Goal: Task Accomplishment & Management: Manage account settings

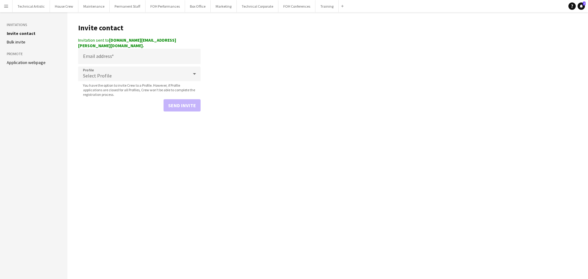
click at [7, 7] on app-icon "Menu" at bounding box center [6, 6] width 5 height 5
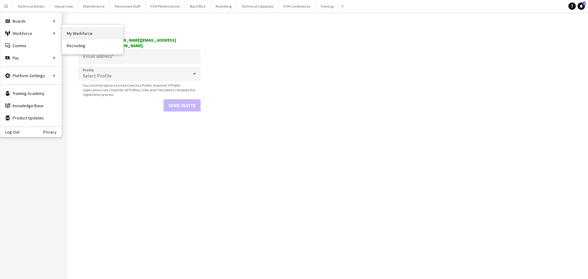
click at [71, 31] on link "My Workforce" at bounding box center [92, 33] width 61 height 12
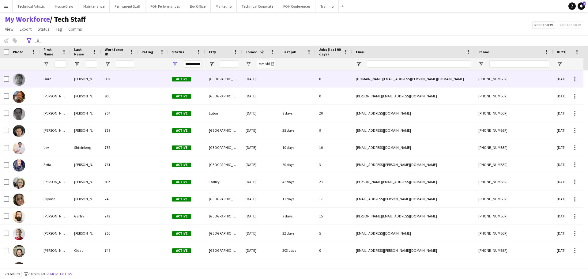
click at [101, 80] on div "902" at bounding box center [119, 78] width 37 height 17
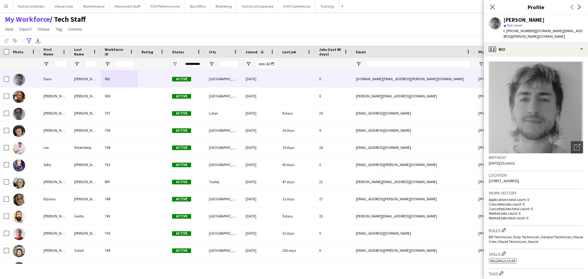
click at [358, 31] on div "My Workforce / Tech Staff View Views Default view Tech Staff New view Update vi…" at bounding box center [294, 25] width 588 height 21
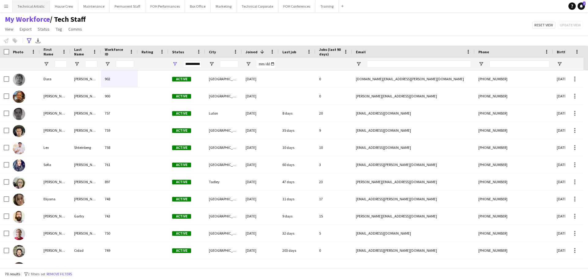
click at [36, 5] on button "Technical Artistic Close" at bounding box center [31, 6] width 37 height 12
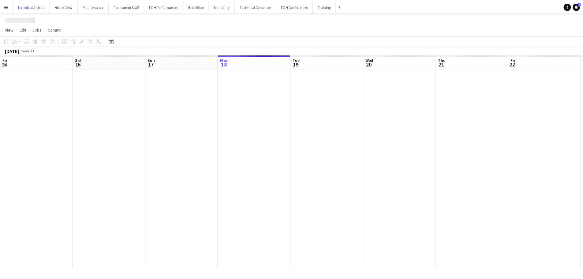
scroll to position [0, 146]
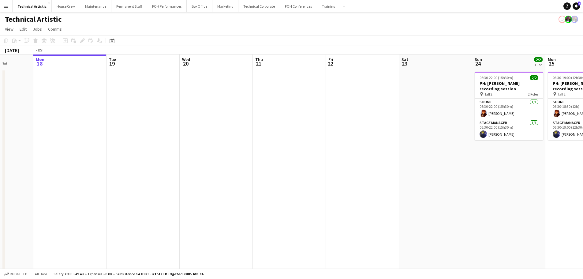
drag, startPoint x: 333, startPoint y: 127, endPoint x: 0, endPoint y: 79, distance: 336.2
click at [0, 79] on app-calendar-viewport "Fri 15 Sat 16 Sun 17 Mon 18 Tue 19 Wed 20 Thu 21 Fri 22 Sat 23 Sun 24 2/2 1 Job…" at bounding box center [291, 172] width 583 height 236
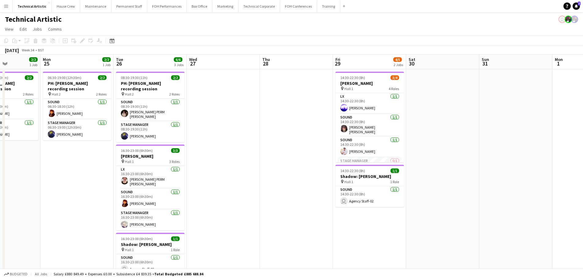
click at [115, 158] on app-calendar-viewport "Thu 21 Fri 22 Sat 23 Sun 24 2/2 1 Job Mon 25 2/2 1 Job Tue 26 6/6 3 Jobs Wed 27…" at bounding box center [291, 172] width 583 height 236
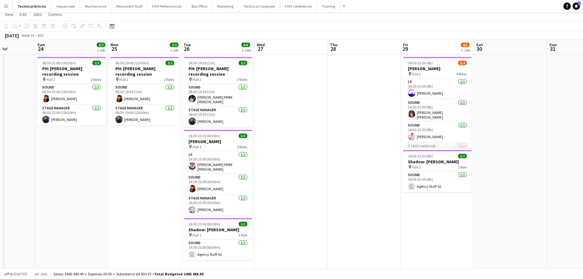
scroll to position [21, 0]
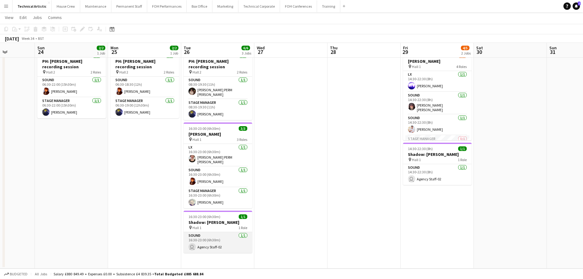
click at [227, 238] on app-card-role "Sound 1/1 16:30-23:00 (6h30m) user Agency Staff-02" at bounding box center [218, 242] width 69 height 21
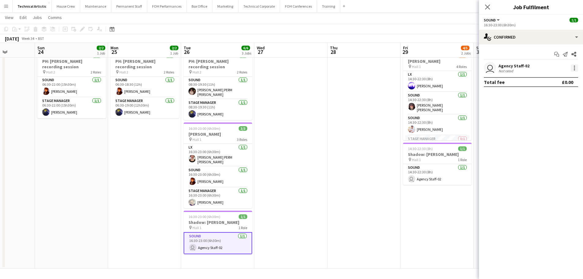
click at [577, 69] on div at bounding box center [574, 67] width 7 height 7
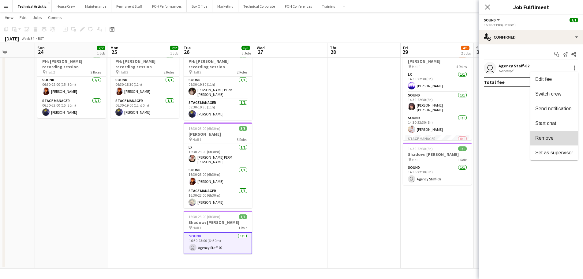
click at [557, 139] on span "Remove" at bounding box center [554, 138] width 38 height 6
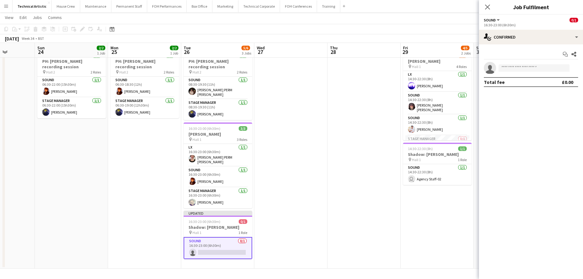
click at [220, 246] on app-card-role "Sound 0/1 16:30-23:00 (6h30m) single-neutral-actions" at bounding box center [218, 248] width 69 height 22
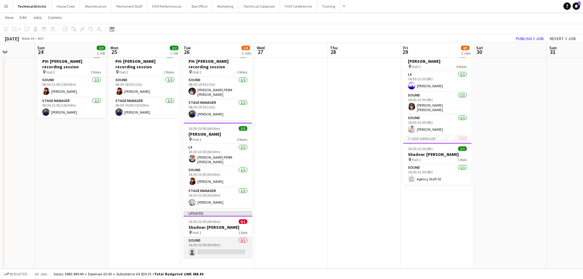
click at [225, 248] on app-card-role "Sound 0/1 16:30-23:00 (6h30m) single-neutral-actions" at bounding box center [218, 247] width 69 height 21
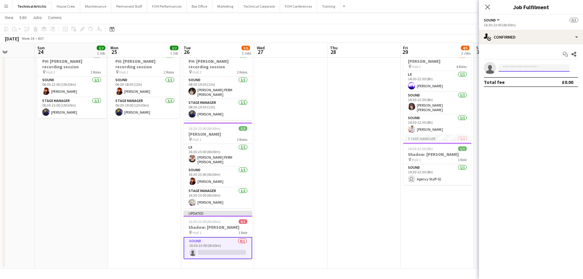
click at [518, 64] on input at bounding box center [534, 67] width 71 height 7
type input "****"
click at [522, 78] on span "[PERSON_NAME]" at bounding box center [521, 76] width 35 height 5
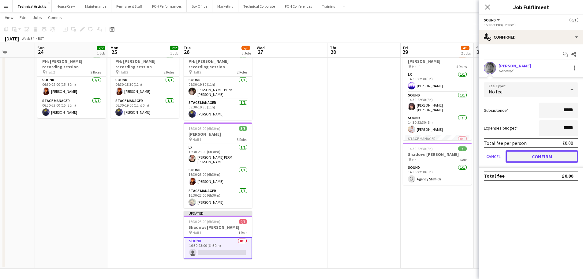
click at [531, 157] on button "Confirm" at bounding box center [542, 156] width 73 height 12
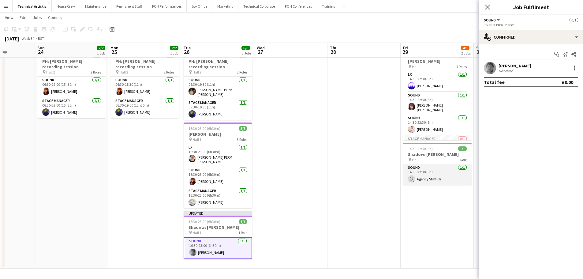
click at [446, 173] on app-card-role "Sound 1/1 14:30-22:30 (8h) user Agency Staff-02" at bounding box center [437, 174] width 69 height 21
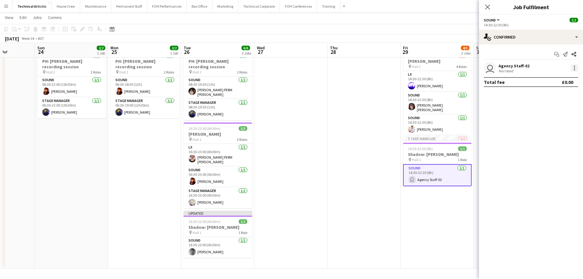
click at [574, 67] on div at bounding box center [574, 67] width 7 height 7
click at [548, 136] on span "Remove" at bounding box center [544, 137] width 18 height 5
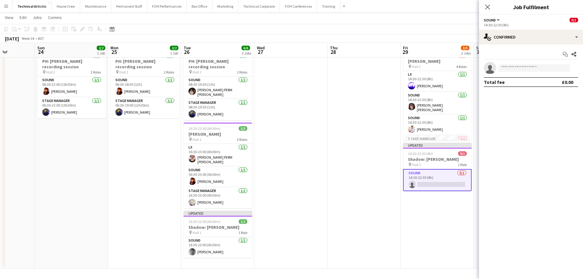
click at [437, 182] on app-card-role "Sound 0/1 14:30-22:30 (8h) single-neutral-actions" at bounding box center [437, 180] width 69 height 22
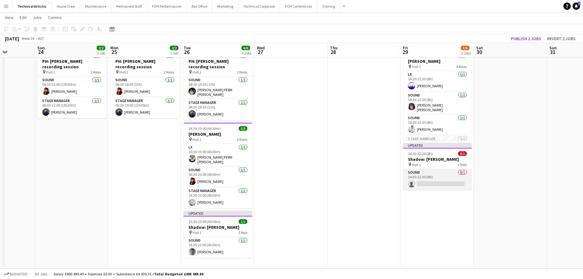
click at [449, 186] on app-card-role "Sound 0/1 14:30-22:30 (8h) single-neutral-actions" at bounding box center [437, 179] width 69 height 21
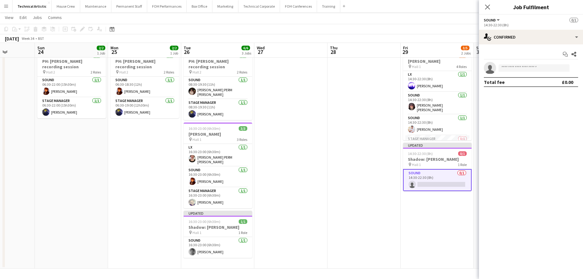
click at [516, 60] on div "Start chat Share single-neutral-actions Total fee £0.00" at bounding box center [531, 67] width 104 height 47
click at [516, 66] on input at bounding box center [534, 67] width 71 height 7
type input "****"
click at [526, 85] on span "[PHONE_NUMBER]" at bounding box center [534, 86] width 61 height 5
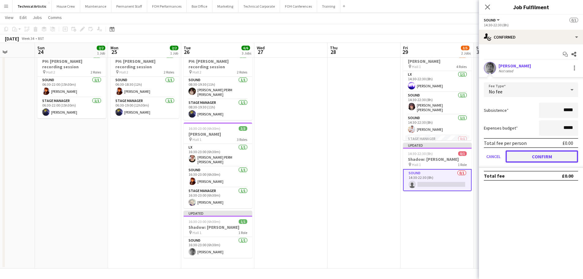
click at [556, 156] on button "Confirm" at bounding box center [542, 156] width 73 height 12
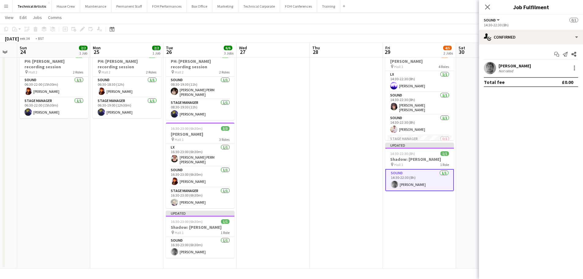
drag, startPoint x: 371, startPoint y: 193, endPoint x: 207, endPoint y: 173, distance: 165.6
click at [207, 174] on app-calendar-viewport "Thu 21 Fri 22 Sat 23 Sun 24 2/2 1 Job Mon 25 2/2 1 Job Tue 26 6/6 3 Jobs Wed 27…" at bounding box center [291, 135] width 583 height 266
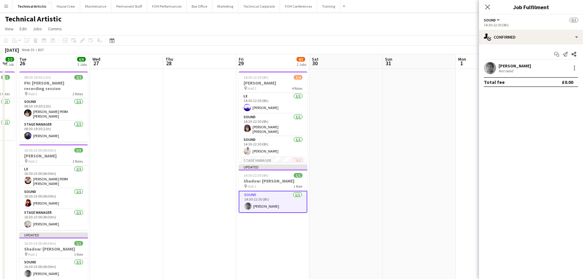
scroll to position [0, 0]
drag, startPoint x: 379, startPoint y: 125, endPoint x: 171, endPoint y: 98, distance: 210.6
click at [169, 98] on app-calendar-viewport "Sat 23 Sun 24 2/2 1 Job Mon 25 2/2 1 Job Tue 26 6/6 3 Jobs Wed 27 Thu 28 Fri 29…" at bounding box center [291, 232] width 583 height 356
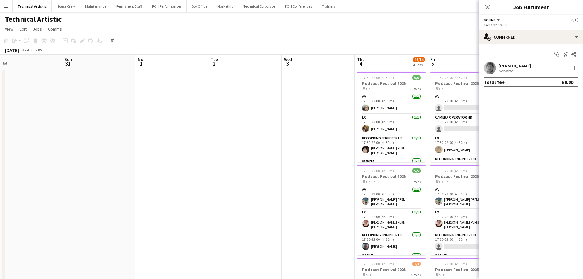
drag, startPoint x: 327, startPoint y: 137, endPoint x: 207, endPoint y: 127, distance: 120.7
click at [207, 127] on app-calendar-viewport "Wed 27 Thu 28 Fri 29 4/5 2 Jobs Sat 30 Sun 31 Mon 1 Tue 2 Wed 3 Thu 4 13/14 4 J…" at bounding box center [291, 247] width 583 height 386
drag, startPoint x: 247, startPoint y: 136, endPoint x: 181, endPoint y: 122, distance: 67.6
click at [182, 122] on app-calendar-viewport "Wed 27 Thu 28 Fri 29 4/5 2 Jobs Sat 30 Sun 31 Mon 1 Tue 2 Wed 3 Thu 4 13/14 4 J…" at bounding box center [291, 247] width 583 height 386
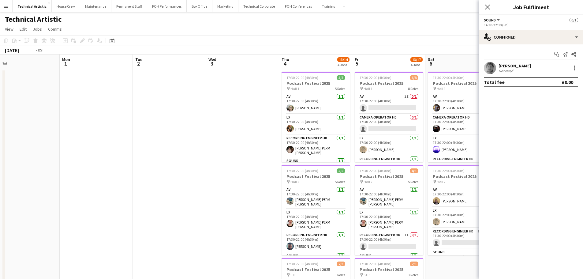
drag, startPoint x: 212, startPoint y: 125, endPoint x: 124, endPoint y: 119, distance: 88.9
click at [124, 120] on app-calendar-viewport "Thu 28 Fri 29 4/5 2 Jobs Sat 30 Sun 31 Mon 1 Tue 2 Wed 3 Thu 4 13/14 4 Jobs Fri…" at bounding box center [291, 247] width 583 height 386
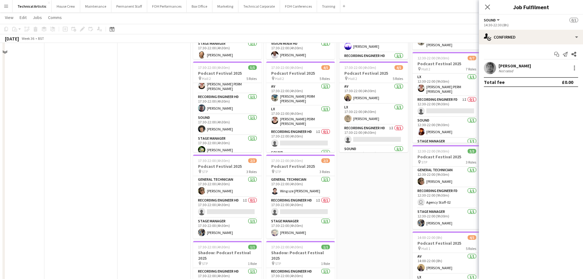
scroll to position [153, 0]
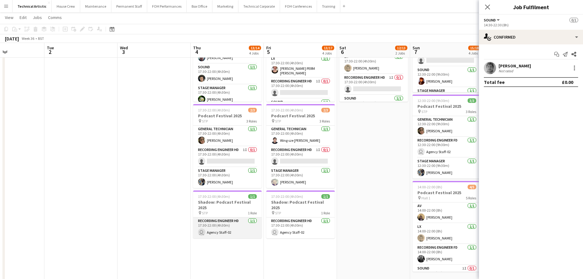
click at [224, 225] on app-card-role "Recording Engineer HD 1/1 17:30-22:00 (4h30m) user Agency Staff-02" at bounding box center [227, 227] width 69 height 21
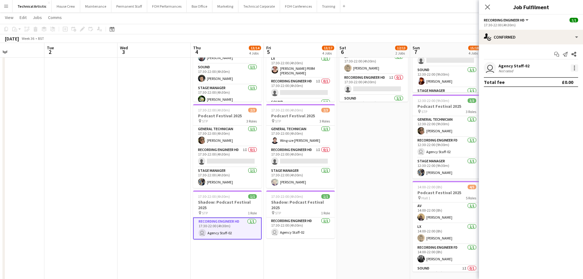
click at [574, 69] on div at bounding box center [574, 69] width 1 height 1
click at [546, 140] on span "Remove" at bounding box center [544, 137] width 18 height 5
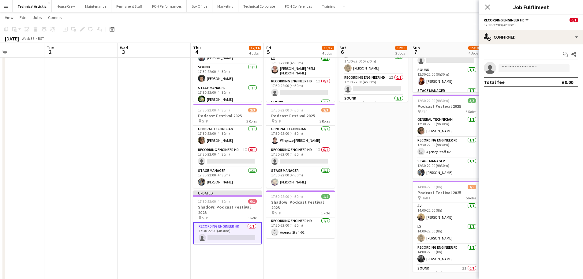
click at [228, 230] on app-card-role "Recording Engineer HD 0/1 17:30-22:00 (4h30m) single-neutral-actions" at bounding box center [227, 233] width 69 height 22
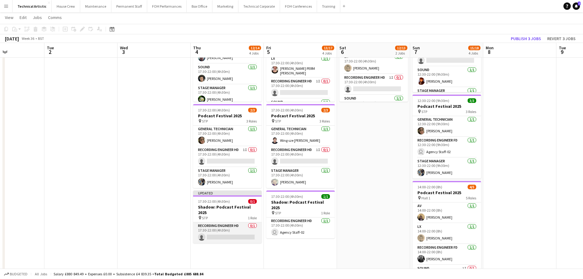
click at [229, 229] on app-card-role "Recording Engineer HD 0/1 17:30-22:00 (4h30m) single-neutral-actions" at bounding box center [227, 232] width 69 height 21
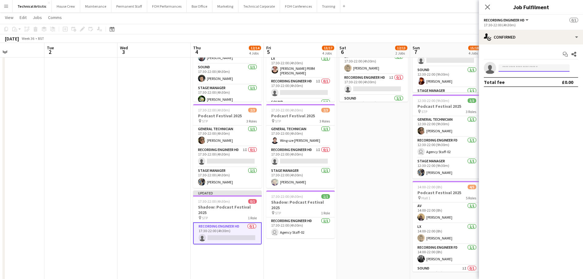
click at [533, 68] on input at bounding box center [534, 67] width 71 height 7
type input "****"
click at [531, 81] on span "[DOMAIN_NAME][EMAIL_ADDRESS][PERSON_NAME][DOMAIN_NAME]" at bounding box center [534, 81] width 61 height 5
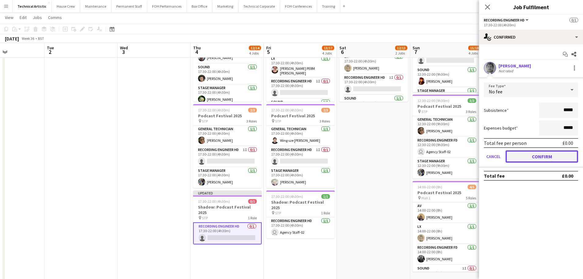
click at [550, 155] on button "Confirm" at bounding box center [542, 156] width 73 height 12
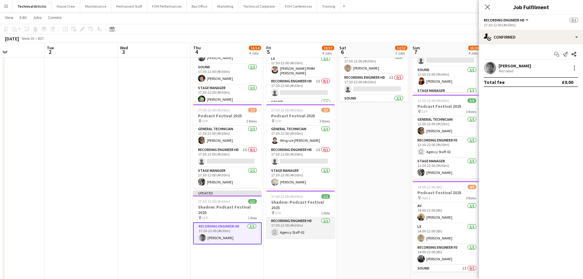
click at [291, 222] on app-card-role "Recording Engineer HD 1/1 17:30-22:00 (4h30m) user Agency Staff-02" at bounding box center [300, 227] width 69 height 21
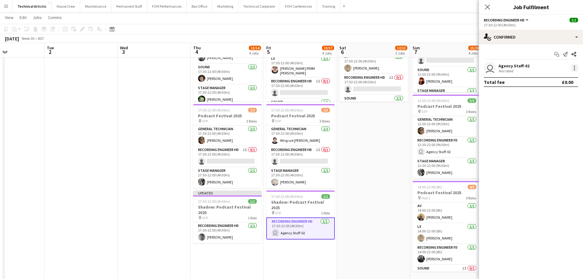
click at [572, 69] on div at bounding box center [574, 67] width 7 height 7
click at [545, 138] on span "Remove" at bounding box center [544, 137] width 18 height 5
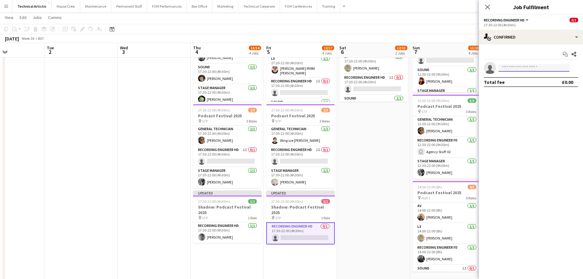
click at [525, 67] on input at bounding box center [534, 67] width 71 height 7
type input "****"
click at [535, 84] on span "[DOMAIN_NAME][EMAIL_ADDRESS][PERSON_NAME][DOMAIN_NAME]" at bounding box center [534, 81] width 61 height 5
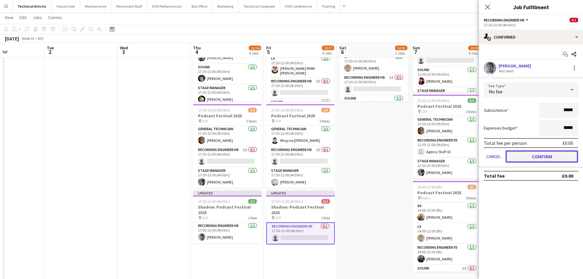
click at [558, 158] on button "Confirm" at bounding box center [542, 156] width 73 height 12
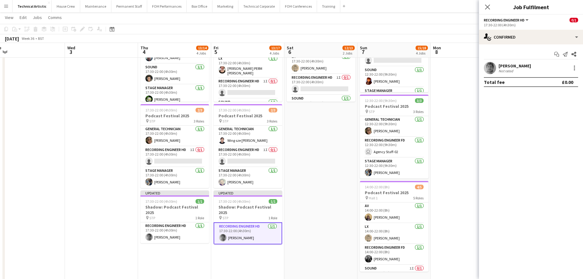
drag, startPoint x: 302, startPoint y: 149, endPoint x: 210, endPoint y: 156, distance: 92.1
click at [208, 156] on app-calendar-viewport "Sat 30 Sun 31 Mon 1 Tue 2 Wed 3 Thu 4 13/14 4 Jobs Fri 5 13/17 4 Jobs Sat 6 12/…" at bounding box center [291, 79] width 583 height 416
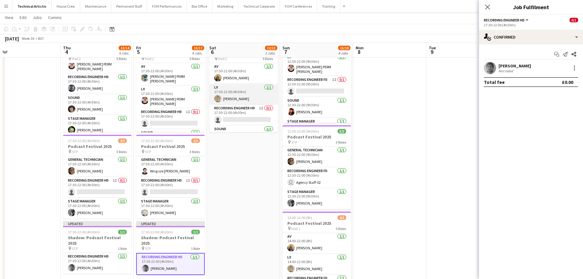
scroll to position [35, 0]
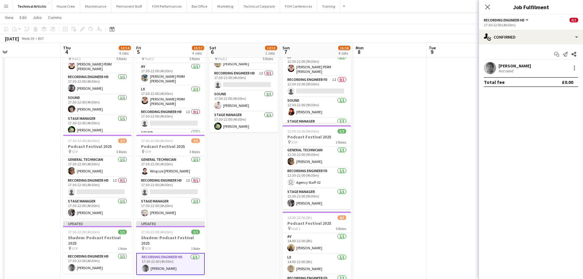
drag, startPoint x: 271, startPoint y: 172, endPoint x: 204, endPoint y: 182, distance: 67.7
click at [204, 182] on app-calendar-viewport "Sun 31 Mon 1 Tue 2 Wed 3 Thu 4 13/14 4 Jobs Fri 5 13/17 4 Jobs Sat 6 12/13 2 Jo…" at bounding box center [291, 109] width 583 height 416
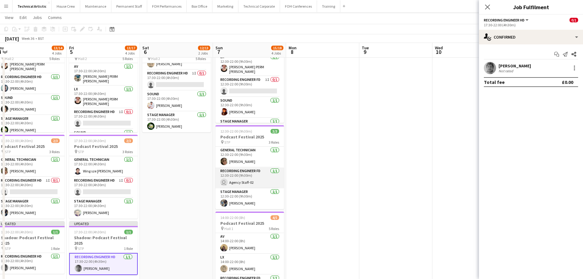
click at [255, 176] on app-card-role "Recording Engineer FD 1/1 12:30-22:00 (9h30m) user Agency Staff-02" at bounding box center [250, 177] width 69 height 21
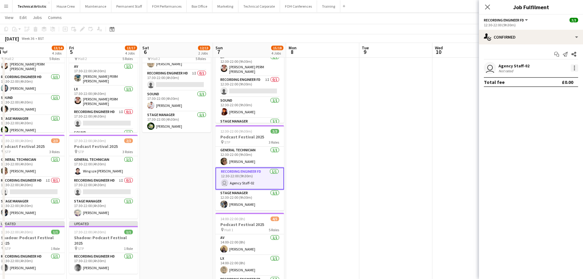
click at [573, 68] on div at bounding box center [574, 67] width 7 height 7
click at [560, 141] on span "Remove" at bounding box center [554, 138] width 38 height 6
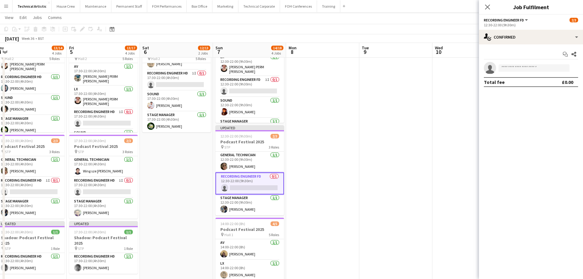
click at [251, 180] on app-card-role "Recording Engineer FD 0/1 12:30-22:00 (9h30m) single-neutral-actions" at bounding box center [250, 183] width 69 height 22
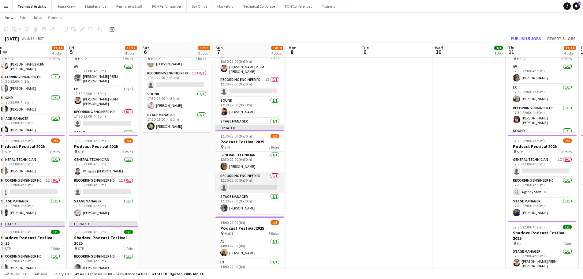
click at [251, 177] on app-card-role "Recording Engineer FD 0/1 12:30-22:00 (9h30m) single-neutral-actions" at bounding box center [250, 182] width 69 height 21
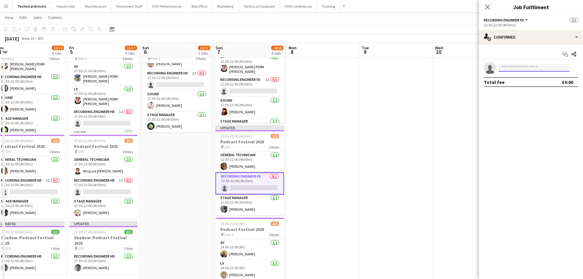
click at [527, 70] on input at bounding box center [534, 67] width 71 height 7
type input "****"
click at [536, 85] on span "[PHONE_NUMBER]" at bounding box center [534, 86] width 61 height 5
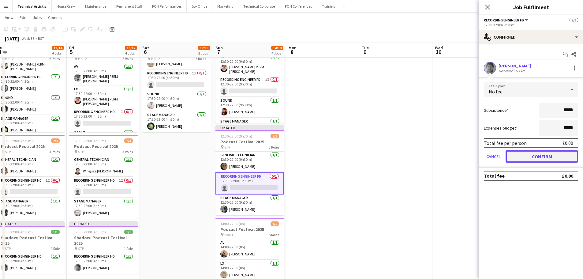
click at [555, 153] on button "Confirm" at bounding box center [542, 156] width 73 height 12
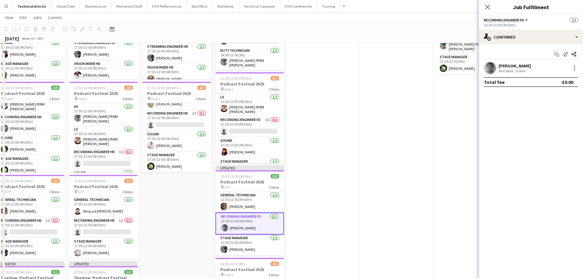
scroll to position [0, 0]
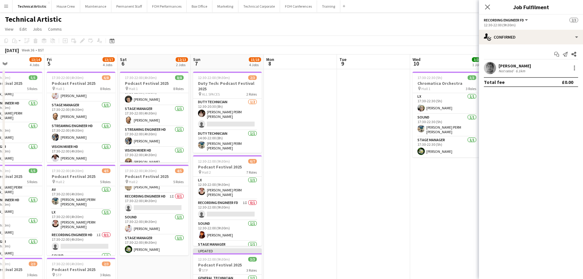
drag, startPoint x: 377, startPoint y: 171, endPoint x: 133, endPoint y: 165, distance: 243.4
click at [132, 167] on app-calendar-viewport "Mon 1 Tue 2 Wed 3 Thu 4 13/14 4 Jobs Fri 5 13/17 4 Jobs Sat 6 12/13 2 Jobs Sun …" at bounding box center [291, 247] width 583 height 386
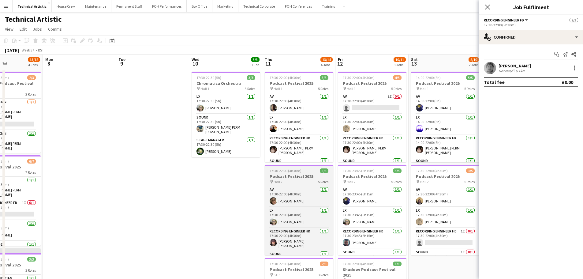
drag, startPoint x: 221, startPoint y: 182, endPoint x: 120, endPoint y: 182, distance: 100.7
click at [119, 182] on app-calendar-viewport "Fri 5 13/17 4 Jobs Sat 6 12/13 2 Jobs Sun 7 15/18 4 Jobs Mon 8 Tue 9 Wed 10 3/3…" at bounding box center [291, 247] width 583 height 386
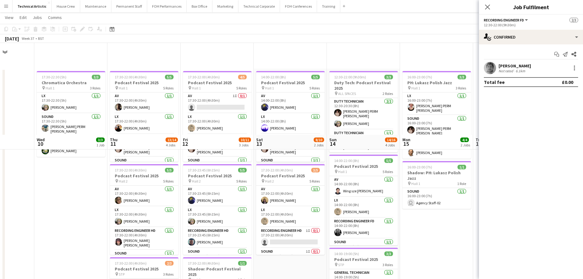
scroll to position [122, 0]
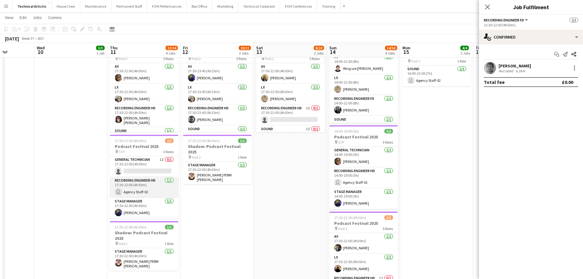
click at [150, 190] on app-card-role "Recording Engineer HD 1/1 17:30-22:00 (4h30m) user Agency Staff-02" at bounding box center [144, 187] width 69 height 21
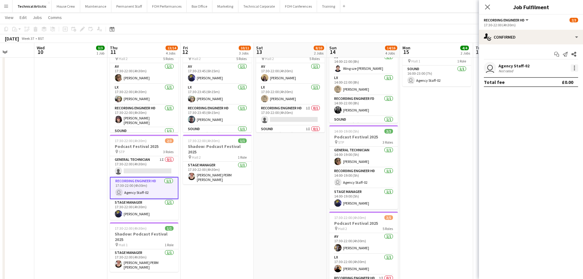
click at [573, 67] on div at bounding box center [574, 67] width 7 height 7
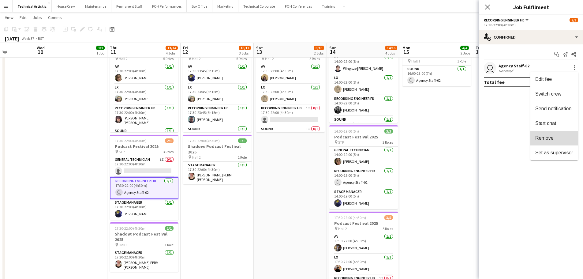
click at [552, 136] on span "Remove" at bounding box center [544, 137] width 18 height 5
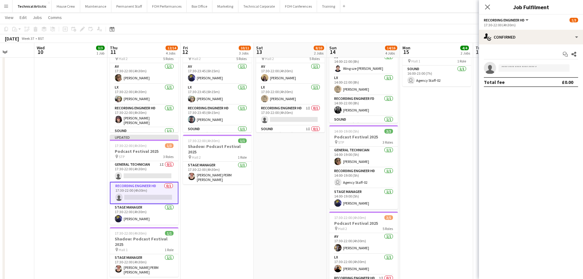
click at [139, 192] on app-card-role "Recording Engineer HD 0/1 17:30-22:00 (4h30m) single-neutral-actions" at bounding box center [144, 193] width 69 height 22
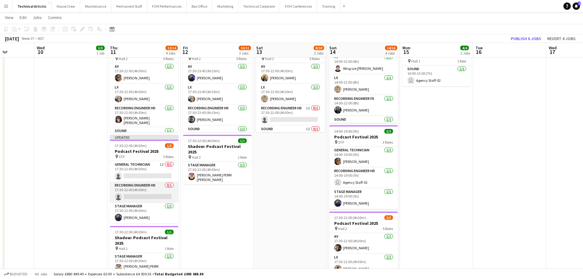
click at [139, 196] on app-card-role "Recording Engineer HD 0/1 17:30-22:00 (4h30m) single-neutral-actions" at bounding box center [144, 192] width 69 height 21
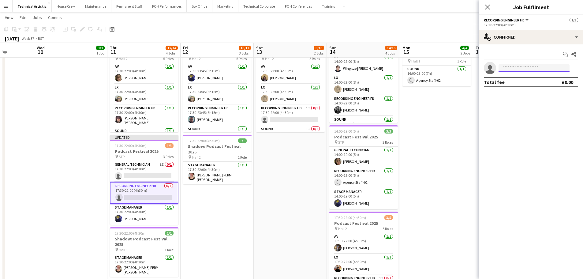
click at [519, 64] on input at bounding box center [534, 67] width 71 height 7
type input "****"
click at [525, 86] on span "[PHONE_NUMBER]" at bounding box center [534, 86] width 61 height 5
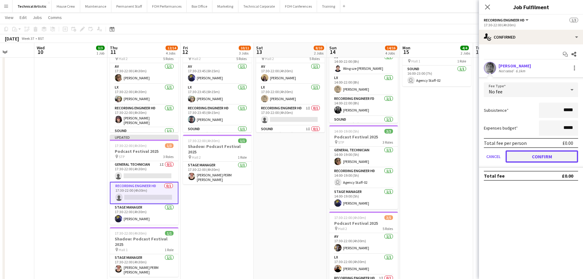
click at [564, 157] on button "Confirm" at bounding box center [542, 156] width 73 height 12
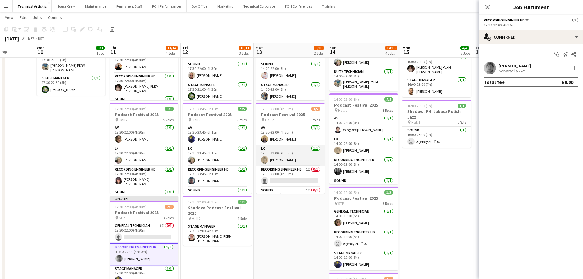
scroll to position [0, 0]
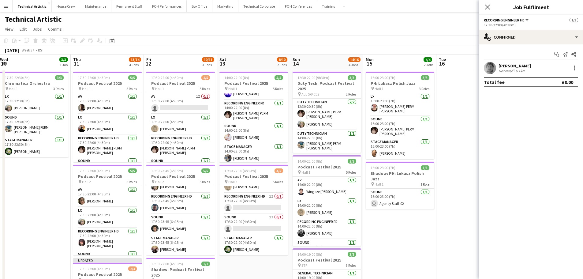
drag, startPoint x: 305, startPoint y: 192, endPoint x: 217, endPoint y: 170, distance: 90.4
click at [217, 170] on app-calendar-viewport "Sun 7 15/18 4 Jobs Mon 8 Tue 9 Wed 10 3/3 1 Job Thu 11 13/14 4 Jobs Fri 12 10/1…" at bounding box center [291, 247] width 583 height 386
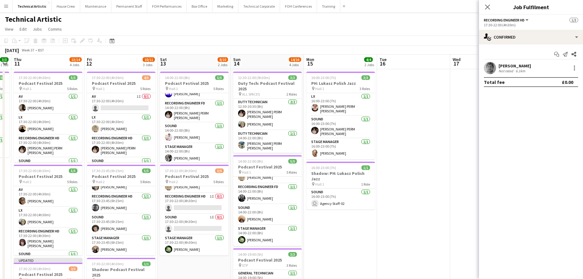
drag, startPoint x: 339, startPoint y: 227, endPoint x: 280, endPoint y: 215, distance: 60.6
click at [280, 215] on app-calendar-viewport "Mon 8 Tue 9 Wed 10 3/3 1 Job Thu 11 13/14 4 Jobs Fri 12 10/11 3 Jobs Sat 13 8/1…" at bounding box center [291, 247] width 583 height 386
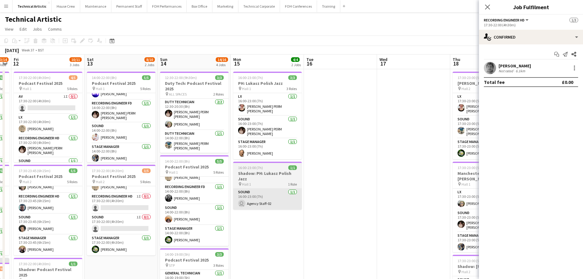
click at [277, 197] on app-card-role "Sound 1/1 16:00-23:00 (7h) user Agency Staff-02" at bounding box center [267, 199] width 69 height 21
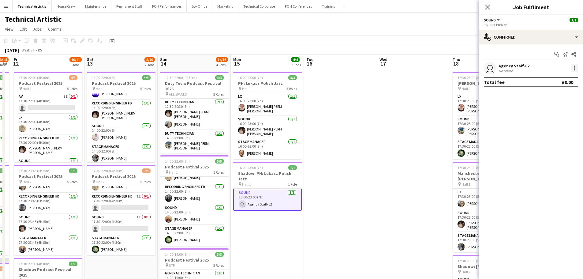
click at [572, 68] on div at bounding box center [574, 67] width 7 height 7
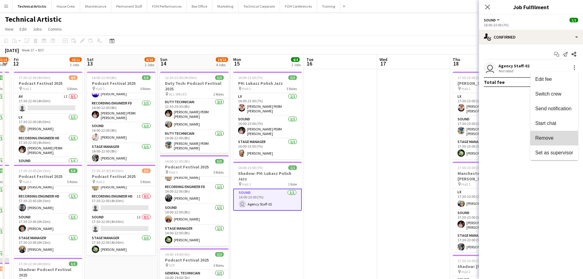
click at [549, 135] on button "Remove" at bounding box center [555, 138] width 48 height 15
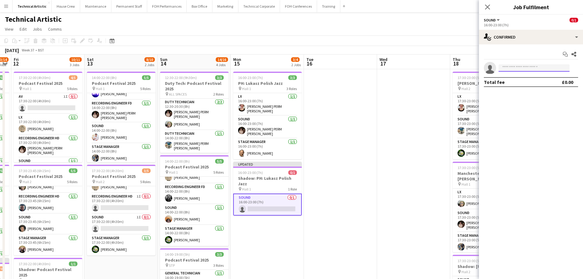
click at [522, 69] on input at bounding box center [534, 67] width 71 height 7
type input "****"
click at [531, 80] on span "dara.hughes@kingsplace.co.uk" at bounding box center [534, 81] width 61 height 5
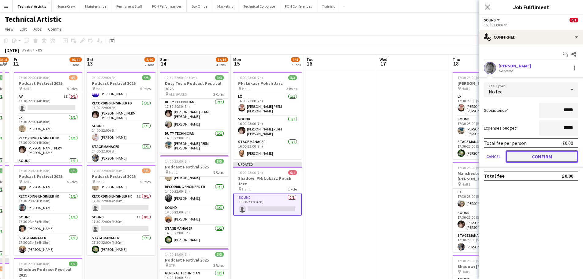
click at [547, 155] on button "Confirm" at bounding box center [542, 156] width 73 height 12
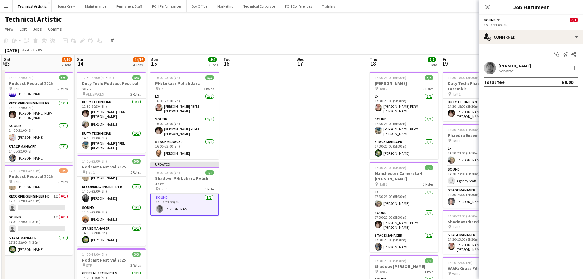
drag, startPoint x: 351, startPoint y: 172, endPoint x: 239, endPoint y: 156, distance: 113.4
click at [241, 157] on app-calendar-viewport "Wed 10 3/3 1 Job Thu 11 13/14 4 Jobs Fri 12 10/11 3 Jobs Sat 13 8/10 2 Jobs Sun…" at bounding box center [291, 247] width 583 height 386
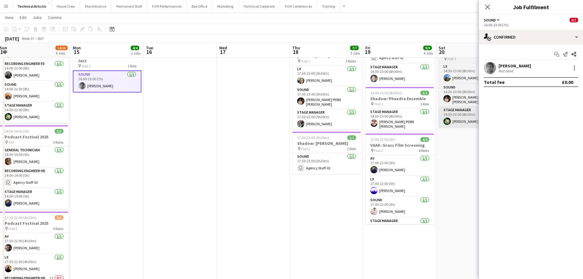
drag, startPoint x: 304, startPoint y: 162, endPoint x: 458, endPoint y: 119, distance: 159.2
click at [305, 164] on app-user-avatar "user" at bounding box center [300, 167] width 7 height 7
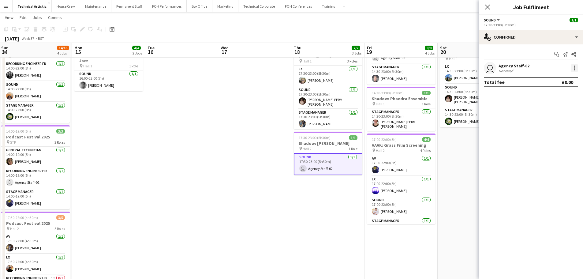
click at [572, 68] on div at bounding box center [574, 67] width 7 height 7
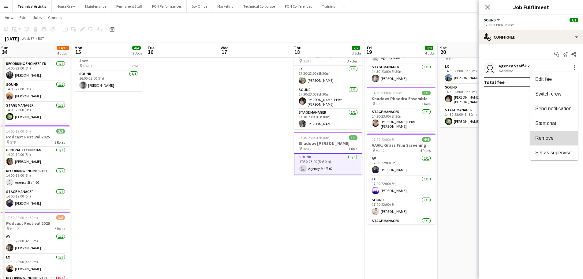
click at [549, 137] on span "Remove" at bounding box center [544, 137] width 18 height 5
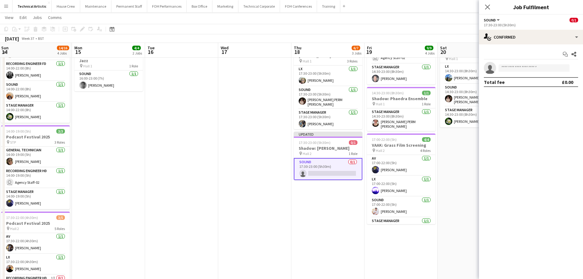
click at [324, 159] on app-card-role "Sound 0/1 17:30-23:00 (5h30m) single-neutral-actions" at bounding box center [328, 169] width 69 height 22
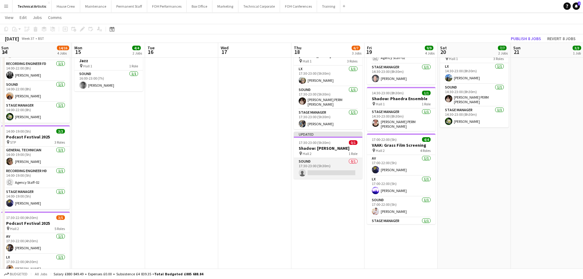
click at [326, 163] on app-card-role "Sound 0/1 17:30-23:00 (5h30m) single-neutral-actions" at bounding box center [328, 168] width 69 height 21
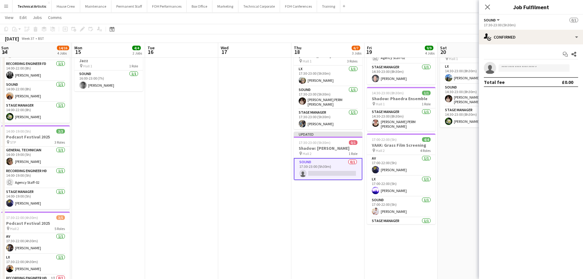
click at [522, 63] on app-invite-slot "single-neutral-actions" at bounding box center [531, 68] width 104 height 12
click at [523, 68] on input at bounding box center [534, 67] width 71 height 7
type input "****"
click at [529, 82] on span "dara.hughes@kingsplace.co.uk" at bounding box center [534, 81] width 61 height 5
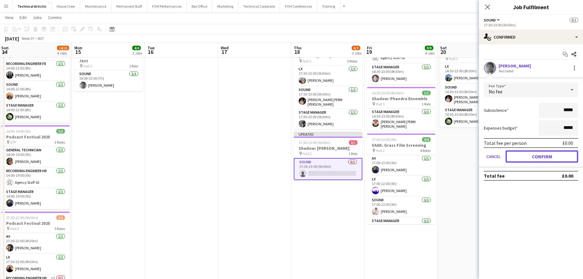
click at [549, 159] on button "Confirm" at bounding box center [542, 156] width 73 height 12
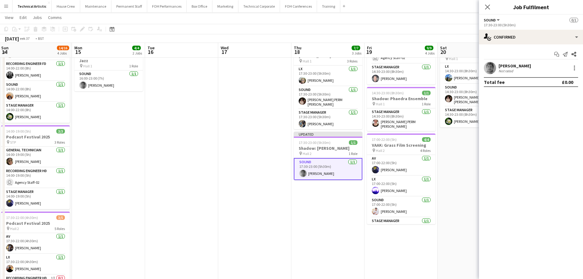
drag, startPoint x: 442, startPoint y: 158, endPoint x: 227, endPoint y: 182, distance: 216.5
click at [227, 182] on app-calendar-viewport "Thu 11 13/14 4 Jobs Fri 12 10/11 3 Jobs Sat 13 8/10 2 Jobs Sun 14 14/16 4 Jobs …" at bounding box center [291, 109] width 583 height 416
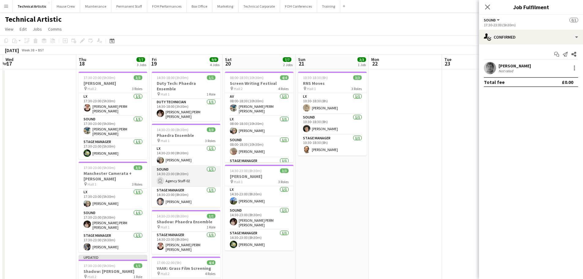
click at [182, 177] on app-card-role "Sound 1/1 14:30-23:00 (8h30m) user Agency Staff-02" at bounding box center [186, 176] width 69 height 21
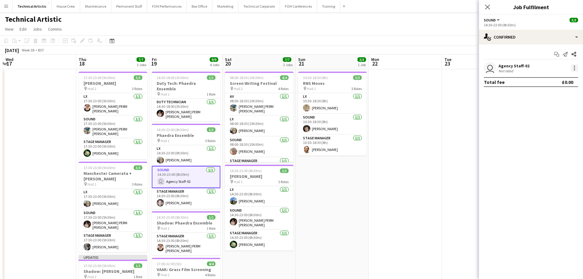
click at [571, 71] on div at bounding box center [574, 67] width 7 height 7
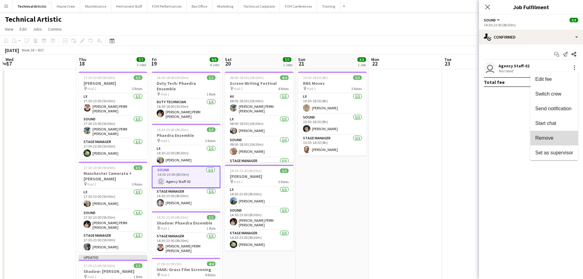
click at [554, 139] on span "Remove" at bounding box center [554, 138] width 38 height 6
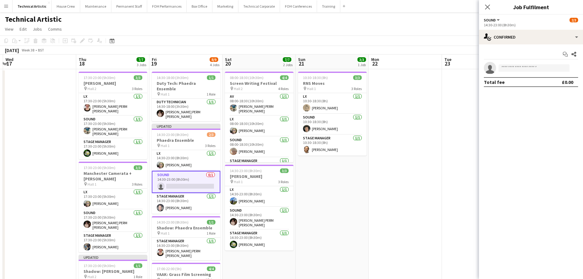
click at [181, 175] on app-card-role "Sound 0/1 14:30-23:00 (8h30m) single-neutral-actions" at bounding box center [186, 182] width 69 height 22
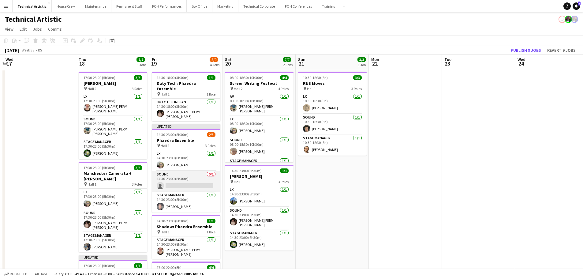
click at [181, 175] on app-card-role "Sound 0/1 14:30-23:00 (8h30m) single-neutral-actions" at bounding box center [186, 181] width 69 height 21
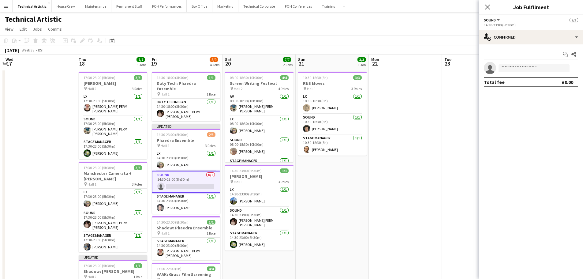
click at [533, 73] on app-invite-slot "single-neutral-actions" at bounding box center [531, 68] width 104 height 12
click at [531, 71] on input at bounding box center [534, 67] width 71 height 7
type input "****"
click at [520, 82] on span "[DOMAIN_NAME][EMAIL_ADDRESS][PERSON_NAME][DOMAIN_NAME]" at bounding box center [534, 81] width 61 height 5
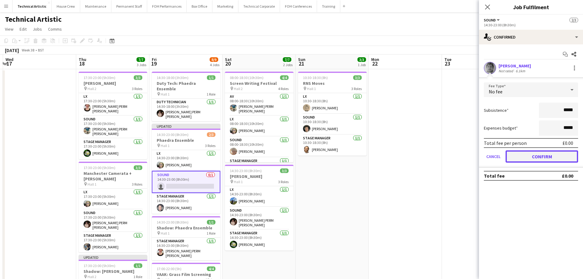
click at [541, 158] on button "Confirm" at bounding box center [542, 156] width 73 height 12
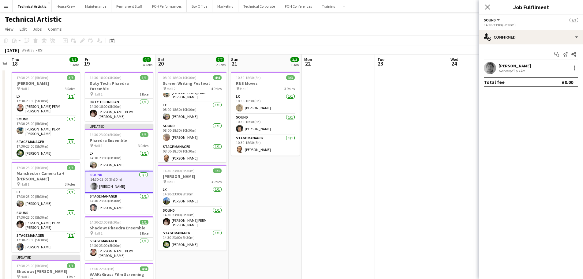
drag, startPoint x: 343, startPoint y: 174, endPoint x: 197, endPoint y: 170, distance: 146.4
click at [197, 170] on app-calendar-viewport "Mon 15 4/4 2 Jobs Tue 16 Wed 17 Thu 18 7/7 3 Jobs Fri 19 9/9 4 Jobs Sat 20 7/7 …" at bounding box center [291, 247] width 583 height 386
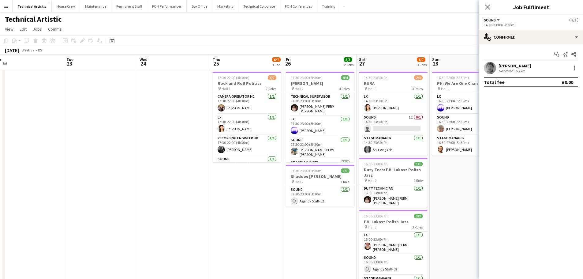
drag, startPoint x: 303, startPoint y: 161, endPoint x: 71, endPoint y: 162, distance: 231.8
click at [71, 162] on app-calendar-viewport "Sat 20 7/7 2 Jobs Sun 21 3/3 1 Job Mon 22 Tue 23 Wed 24 Thu 25 6/7 1 Job Fri 26…" at bounding box center [291, 247] width 583 height 386
drag, startPoint x: 182, startPoint y: 162, endPoint x: 158, endPoint y: 162, distance: 24.5
click at [158, 162] on app-calendar-viewport "Sat 20 7/7 2 Jobs Sun 21 3/3 1 Job Mon 22 Tue 23 Wed 24 Thu 25 6/7 1 Job Fri 26…" at bounding box center [291, 247] width 583 height 386
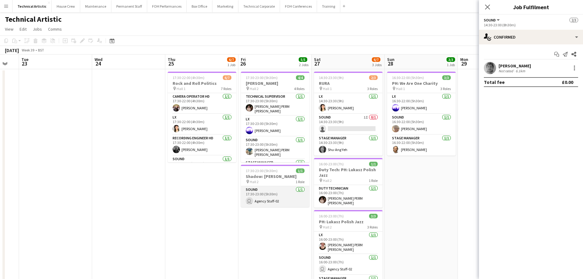
click at [281, 193] on app-card-role "Sound 1/1 17:30-23:00 (5h30m) user Agency Staff-02" at bounding box center [275, 196] width 69 height 21
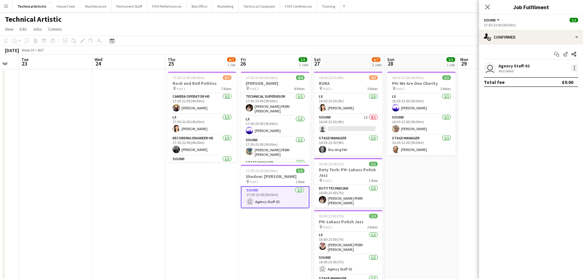
click at [576, 69] on div at bounding box center [574, 67] width 7 height 7
click at [558, 139] on span "Remove" at bounding box center [554, 138] width 38 height 6
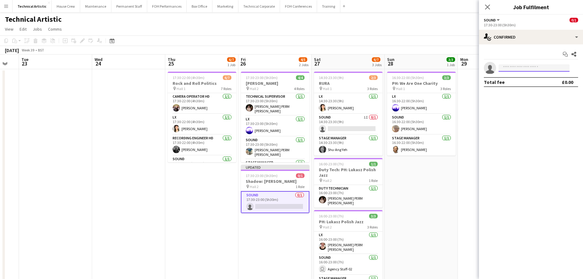
click at [512, 67] on input at bounding box center [534, 67] width 71 height 7
type input "****"
click at [535, 89] on div "Dara Hughes Active dara.hughes@kingsplace.co.uk +447868037332" at bounding box center [534, 82] width 71 height 20
click at [534, 85] on span "[PHONE_NUMBER]" at bounding box center [534, 86] width 61 height 5
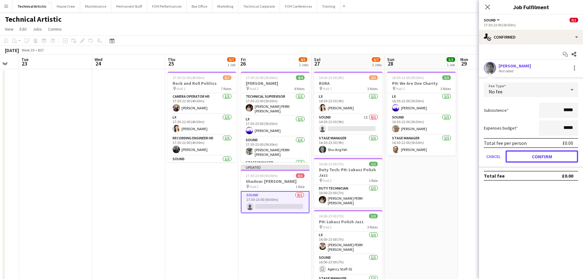
click at [541, 156] on button "Confirm" at bounding box center [542, 156] width 73 height 12
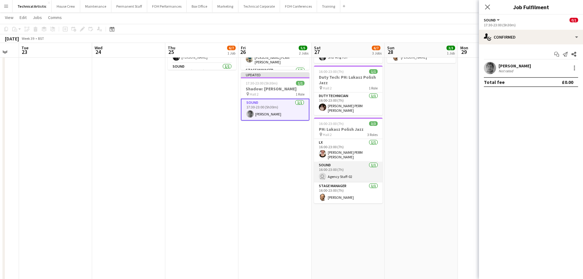
click at [361, 165] on app-card-role "Sound 1/1 16:00-23:00 (7h) user Agency Staff-02" at bounding box center [348, 172] width 69 height 21
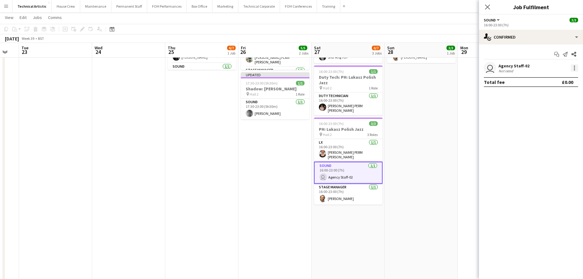
click at [576, 67] on div at bounding box center [574, 67] width 7 height 7
click at [544, 136] on span "Remove" at bounding box center [544, 137] width 18 height 5
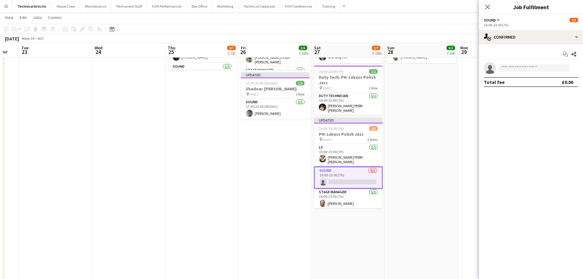
click at [534, 73] on app-invite-slot "single-neutral-actions" at bounding box center [531, 68] width 104 height 12
click at [534, 69] on input at bounding box center [534, 67] width 71 height 7
type input "****"
click at [529, 82] on span "[DOMAIN_NAME][EMAIL_ADDRESS][PERSON_NAME][DOMAIN_NAME]" at bounding box center [534, 81] width 61 height 5
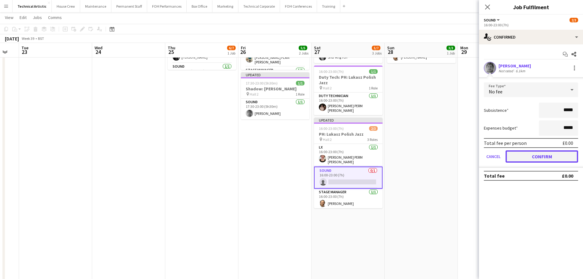
click at [541, 158] on button "Confirm" at bounding box center [542, 156] width 73 height 12
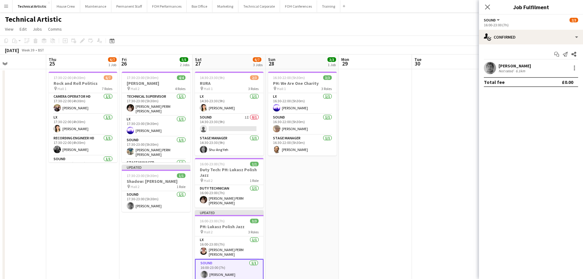
drag, startPoint x: 320, startPoint y: 168, endPoint x: 135, endPoint y: 143, distance: 187.2
click at [135, 143] on app-calendar-viewport "Sun 21 3/3 1 Job Mon 22 Tue 23 Wed 24 Thu 25 6/7 1 Job Fri 26 5/5 2 Jobs Sat 27…" at bounding box center [291, 247] width 583 height 386
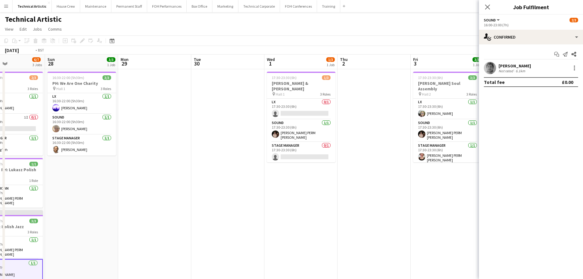
drag, startPoint x: 370, startPoint y: 151, endPoint x: 219, endPoint y: 144, distance: 151.1
click at [219, 144] on app-calendar-viewport "Thu 25 6/7 1 Job Fri 26 5/5 2 Jobs Sat 27 6/7 3 Jobs Sun 28 3/3 1 Job Mon 29 Tu…" at bounding box center [291, 247] width 583 height 386
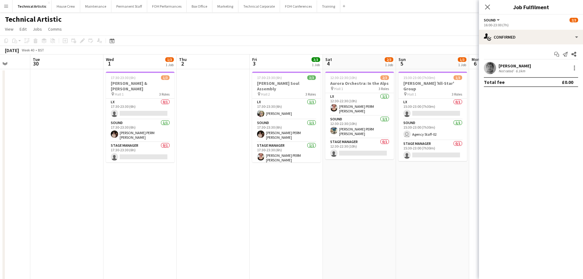
drag, startPoint x: 233, startPoint y: 141, endPoint x: 145, endPoint y: 135, distance: 88.1
click at [145, 135] on app-calendar-viewport "Sat 27 6/7 3 Jobs Sun 28 3/3 1 Job Mon 29 Tue 30 Wed 1 1/3 1 Job Thu 2 Fri 3 3/…" at bounding box center [291, 247] width 583 height 386
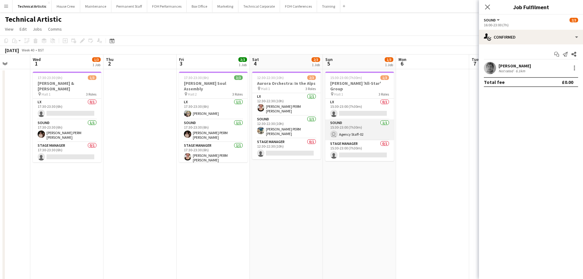
click at [347, 122] on app-card-role "Sound 1/1 15:30-23:00 (7h30m) user Agency Staff-02" at bounding box center [359, 129] width 69 height 21
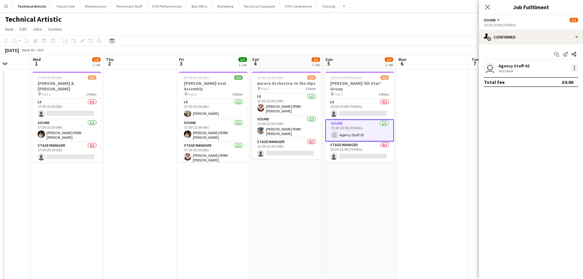
click at [574, 68] on div at bounding box center [574, 67] width 7 height 7
click at [563, 138] on span "Remove" at bounding box center [554, 138] width 38 height 6
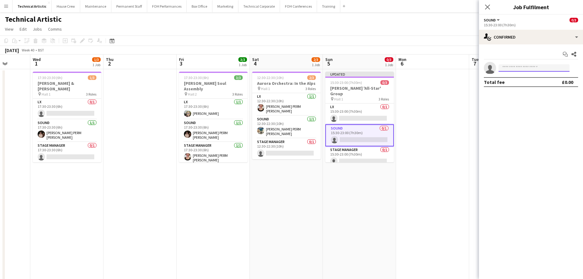
click at [535, 68] on input at bounding box center [534, 67] width 71 height 7
type input "****"
click at [530, 78] on span "Dara Hughes Active" at bounding box center [534, 76] width 61 height 5
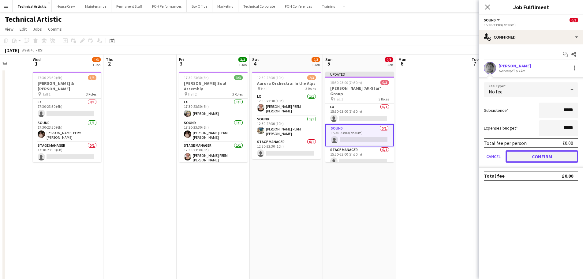
click at [551, 159] on button "Confirm" at bounding box center [542, 156] width 73 height 12
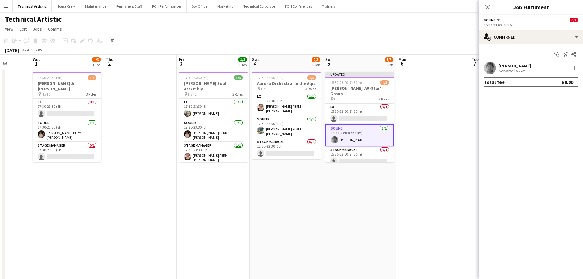
drag, startPoint x: 418, startPoint y: 170, endPoint x: 172, endPoint y: 150, distance: 246.6
click at [172, 150] on app-calendar-viewport "Sun 28 3/3 1 Job Mon 29 Tue 30 Wed 1 1/3 1 Job Thu 2 Fri 3 3/3 1 Job Sat 4 2/3 …" at bounding box center [291, 247] width 583 height 386
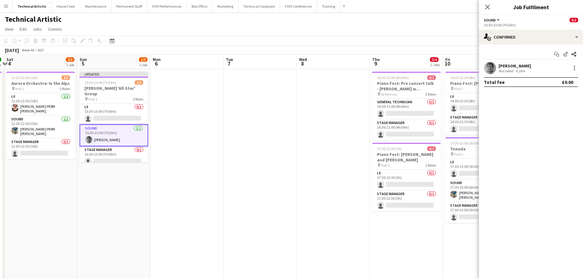
drag, startPoint x: 247, startPoint y: 160, endPoint x: 101, endPoint y: 141, distance: 147.5
click at [101, 141] on app-calendar-viewport "Wed 1 1/3 1 Job Thu 2 Fri 3 3/3 1 Job Sat 4 2/3 1 Job Sun 5 1/3 1 Job Mon 6 Tue…" at bounding box center [291, 247] width 583 height 386
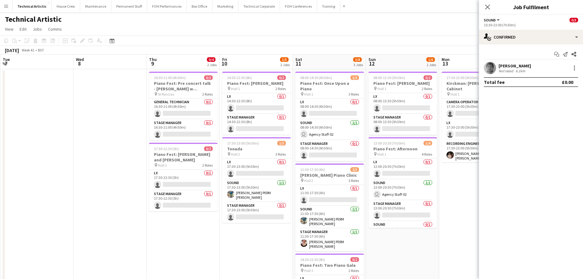
drag, startPoint x: 211, startPoint y: 152, endPoint x: 134, endPoint y: 145, distance: 77.2
click at [134, 145] on app-calendar-viewport "Sat 4 2/3 1 Job Sun 5 1/3 1 Job Mon 6 Tue 7 Wed 8 Thu 9 0/4 2 Jobs Fri 10 1/5 2…" at bounding box center [291, 247] width 583 height 386
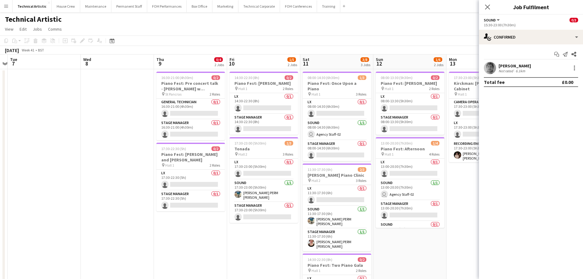
drag, startPoint x: 259, startPoint y: 163, endPoint x: 193, endPoint y: 154, distance: 66.4
click at [193, 154] on app-calendar-viewport "Sat 4 2/3 1 Job Sun 5 1/3 1 Job Mon 6 Tue 7 Wed 8 Thu 9 0/4 2 Jobs Fri 10 1/5 2…" at bounding box center [291, 247] width 583 height 386
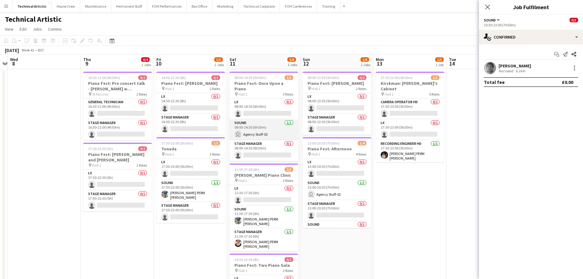
click at [259, 128] on app-card-role "Sound 1/1 08:00-14:30 (6h30m) user Agency Staff-02" at bounding box center [264, 129] width 69 height 21
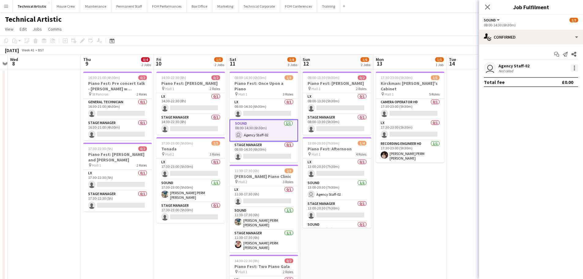
click at [574, 68] on div at bounding box center [574, 67] width 7 height 7
click at [548, 135] on span "Remove" at bounding box center [544, 137] width 18 height 5
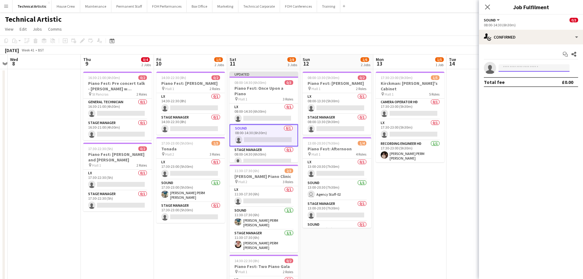
click at [527, 68] on input at bounding box center [534, 67] width 71 height 7
type input "*"
type input "****"
click at [534, 78] on span "Dara Hughes Active" at bounding box center [534, 76] width 61 height 5
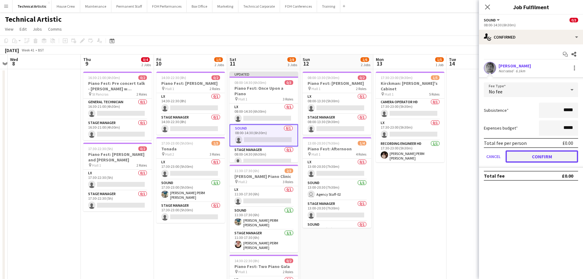
click at [551, 158] on button "Confirm" at bounding box center [542, 156] width 73 height 12
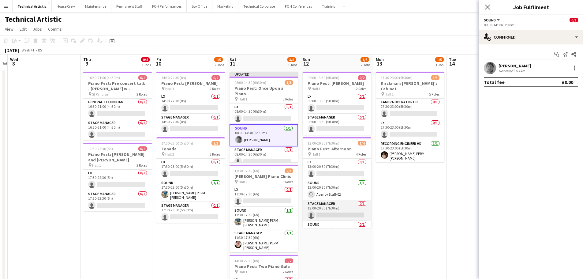
scroll to position [14, 0]
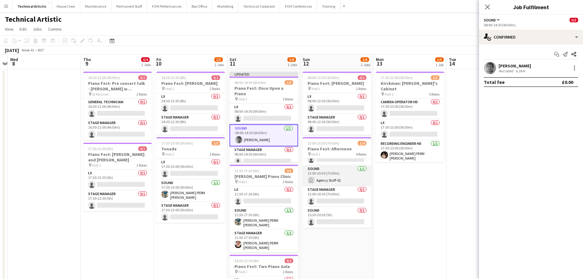
click at [347, 186] on app-card-role "Sound 1/1 13:00-20:30 (7h30m) user Agency Staff-02" at bounding box center [337, 175] width 69 height 21
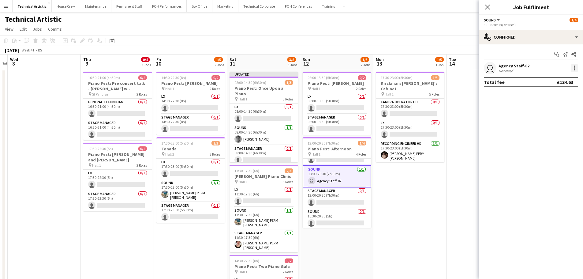
click at [572, 67] on div at bounding box center [574, 67] width 7 height 7
click at [558, 139] on span "Remove" at bounding box center [554, 138] width 38 height 6
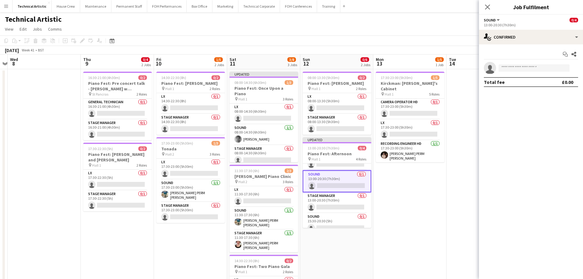
click at [327, 187] on app-card-role "Sound 0/1 13:00-20:30 (7h30m) single-neutral-actions" at bounding box center [337, 181] width 69 height 22
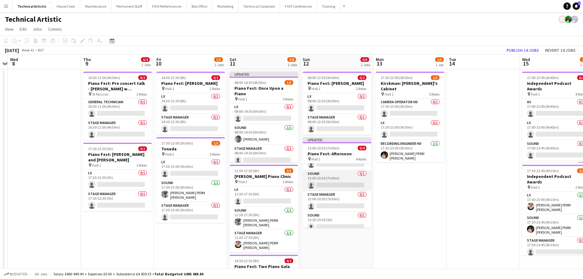
click at [330, 185] on app-card-role "Sound 0/1 13:00-20:30 (7h30m) single-neutral-actions" at bounding box center [337, 180] width 69 height 21
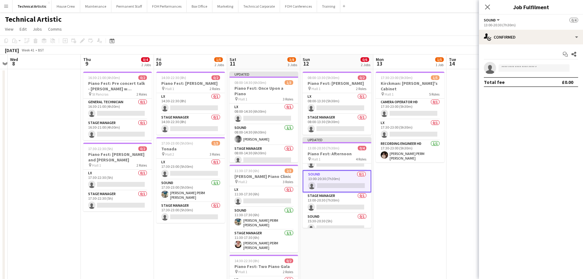
click at [537, 64] on app-invite-slot "single-neutral-actions" at bounding box center [531, 68] width 104 height 12
click at [537, 66] on input at bounding box center [534, 67] width 71 height 7
type input "****"
click at [539, 81] on span "[DOMAIN_NAME][EMAIL_ADDRESS][PERSON_NAME][DOMAIN_NAME]" at bounding box center [534, 81] width 61 height 5
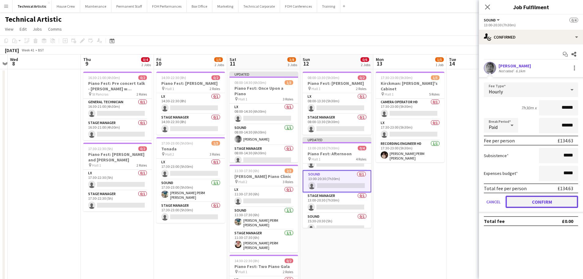
click at [547, 199] on button "Confirm" at bounding box center [542, 202] width 73 height 12
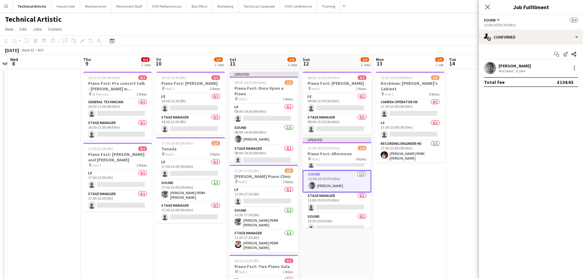
scroll to position [0, 245]
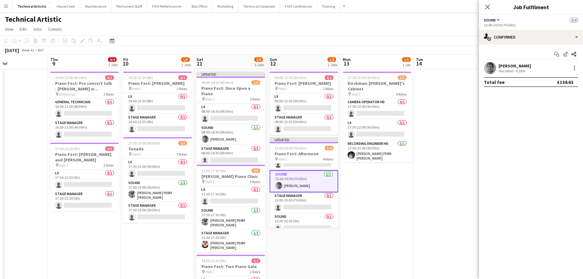
drag, startPoint x: 466, startPoint y: 197, endPoint x: 360, endPoint y: 196, distance: 106.2
click at [360, 196] on app-calendar-viewport "Sun 5 1/3 1 Job Mon 6 Tue 7 Wed 8 Thu 9 0/4 2 Jobs Fri 10 1/5 2 Jobs Sat 11 3/8…" at bounding box center [291, 247] width 583 height 386
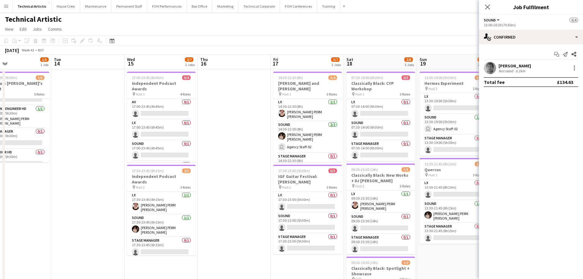
scroll to position [0, 192]
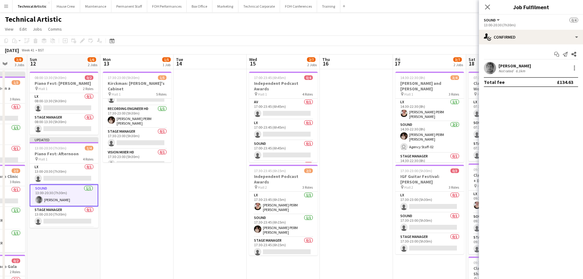
drag, startPoint x: 354, startPoint y: 176, endPoint x: 187, endPoint y: 184, distance: 167.0
click at [187, 184] on app-calendar-viewport "Thu 9 0/4 2 Jobs Fri 10 1/5 2 Jobs Sat 11 3/8 3 Jobs Sun 12 1/6 2 Jobs Mon 13 1…" at bounding box center [291, 247] width 583 height 386
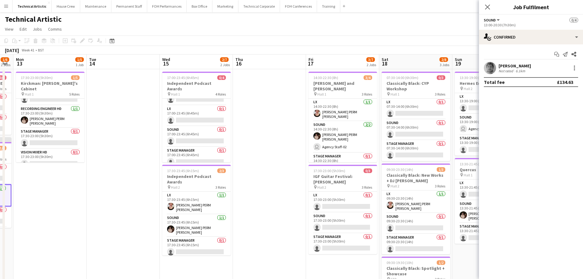
drag, startPoint x: 335, startPoint y: 180, endPoint x: 248, endPoint y: 182, distance: 87.0
click at [248, 182] on app-calendar-viewport "Fri 10 1/5 2 Jobs Sat 11 3/8 3 Jobs Sun 12 1/6 2 Jobs Mon 13 1/5 1 Job Tue 14 W…" at bounding box center [291, 247] width 583 height 386
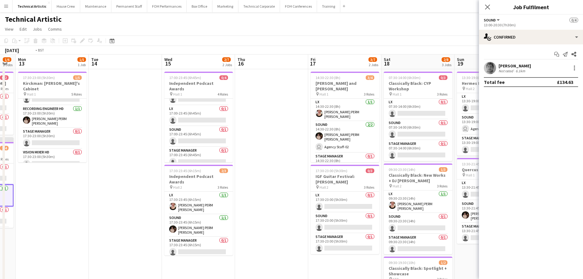
drag, startPoint x: 276, startPoint y: 205, endPoint x: 205, endPoint y: 209, distance: 71.1
click at [205, 209] on app-calendar-viewport "Fri 10 1/5 2 Jobs Sat 11 3/8 3 Jobs Sun 12 1/6 2 Jobs Mon 13 1/5 1 Job Tue 14 W…" at bounding box center [291, 247] width 583 height 386
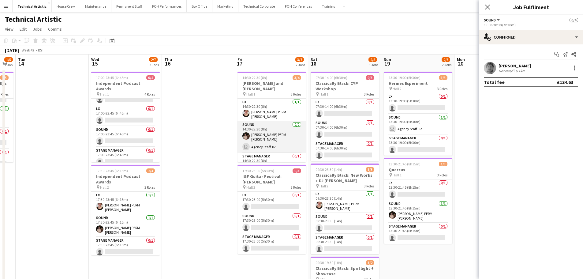
click at [274, 136] on app-card-role "Sound 2/2 14:30-22:30 (8h) Anders PERM Waller user Agency Staff-02" at bounding box center [272, 137] width 69 height 32
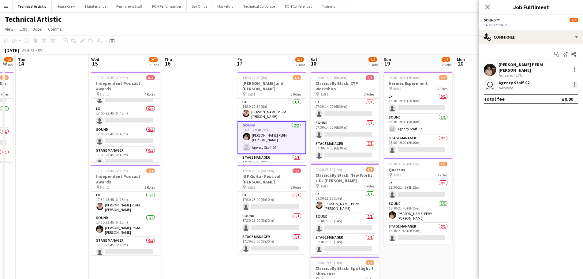
click at [572, 81] on div at bounding box center [574, 84] width 7 height 7
click at [545, 151] on span "Remove" at bounding box center [544, 151] width 18 height 5
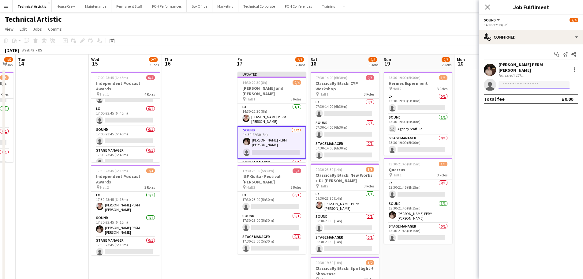
click at [517, 81] on input at bounding box center [534, 84] width 71 height 7
type input "****"
click at [527, 96] on span "[DOMAIN_NAME][EMAIL_ADDRESS][PERSON_NAME][DOMAIN_NAME]" at bounding box center [534, 95] width 61 height 5
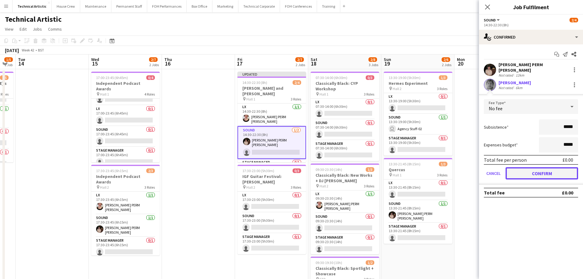
click at [547, 172] on button "Confirm" at bounding box center [542, 173] width 73 height 12
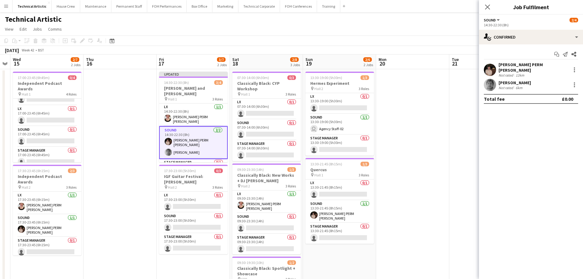
drag, startPoint x: 311, startPoint y: 161, endPoint x: 277, endPoint y: 166, distance: 34.3
click at [277, 166] on app-calendar-viewport "Sun 12 1/6 2 Jobs Mon 13 1/5 1 Job Tue 14 Wed 15 2/7 2 Jobs Thu 16 Fri 17 3/7 2…" at bounding box center [291, 247] width 583 height 386
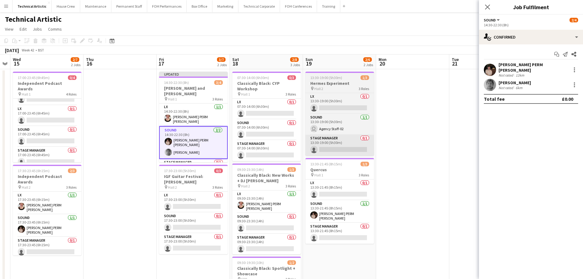
scroll to position [0, 209]
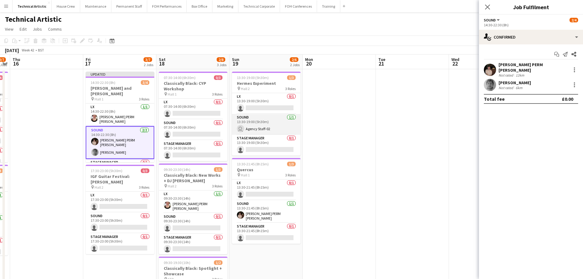
click at [267, 127] on app-card-role "Sound 1/1 13:30-19:00 (5h30m) user Agency Staff-02" at bounding box center [266, 124] width 69 height 21
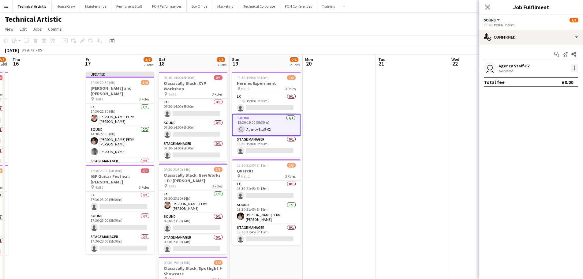
click at [574, 67] on div at bounding box center [574, 67] width 1 height 1
click at [551, 133] on button "Remove" at bounding box center [555, 138] width 48 height 15
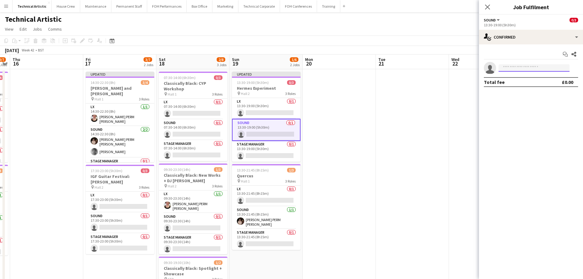
click at [521, 67] on input at bounding box center [534, 67] width 71 height 7
type input "****"
click at [535, 80] on span "[DOMAIN_NAME][EMAIL_ADDRESS][PERSON_NAME][DOMAIN_NAME]" at bounding box center [534, 81] width 61 height 5
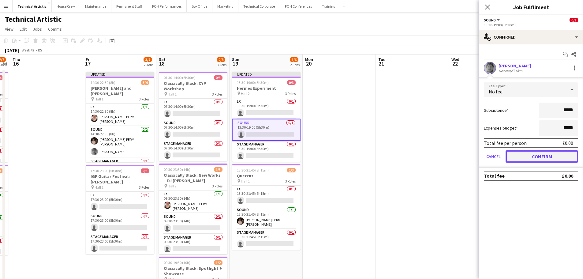
click at [551, 159] on button "Confirm" at bounding box center [542, 156] width 73 height 12
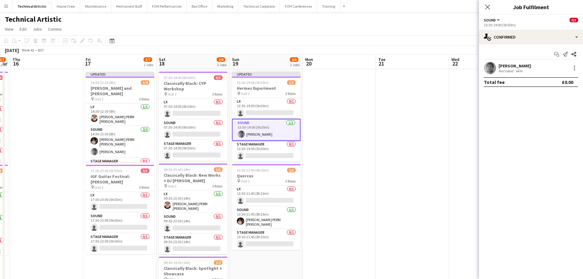
drag, startPoint x: 295, startPoint y: 156, endPoint x: 87, endPoint y: 147, distance: 208.7
click at [87, 147] on app-calendar-viewport "Mon 13 1/5 1 Job Tue 14 Wed 15 2/7 2 Jobs Thu 16 Fri 17 3/7 2 Jobs Sat 18 2/8 3…" at bounding box center [291, 247] width 583 height 386
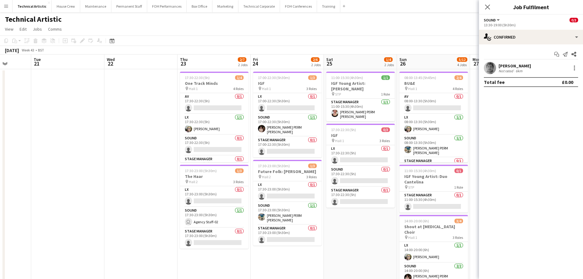
scroll to position [0, 205]
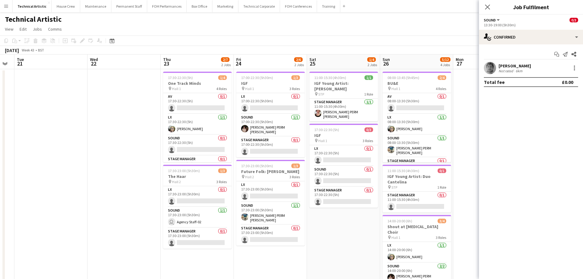
click at [206, 192] on app-calendar-viewport "Sat 18 2/8 3 Jobs Sun 19 2/6 2 Jobs Mon 20 Tue 21 Wed 22 Thu 23 2/7 2 Jobs Fri …" at bounding box center [291, 247] width 583 height 386
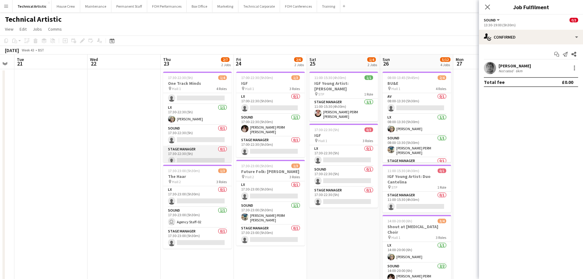
scroll to position [14, 0]
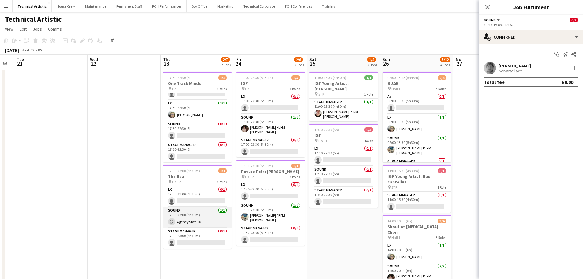
click at [199, 217] on app-card-role "Sound 1/1 17:30-23:00 (5h30m) user Agency Staff-02" at bounding box center [197, 217] width 69 height 21
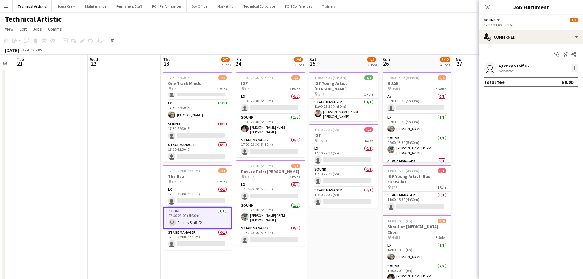
click at [574, 67] on div at bounding box center [574, 67] width 7 height 7
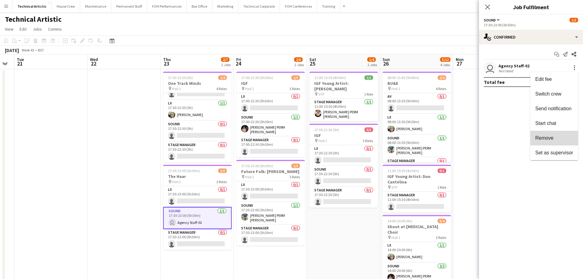
click at [544, 138] on span "Remove" at bounding box center [544, 137] width 18 height 5
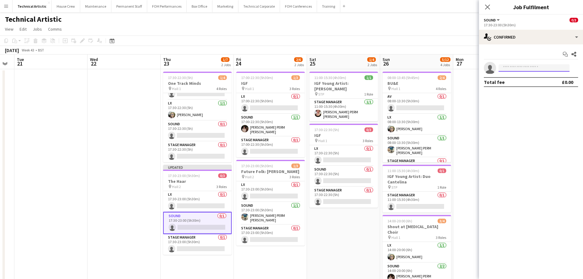
click at [510, 66] on input at bounding box center [534, 67] width 71 height 7
type input "****"
click at [535, 79] on span "[DOMAIN_NAME][EMAIL_ADDRESS][PERSON_NAME][DOMAIN_NAME]" at bounding box center [534, 81] width 61 height 5
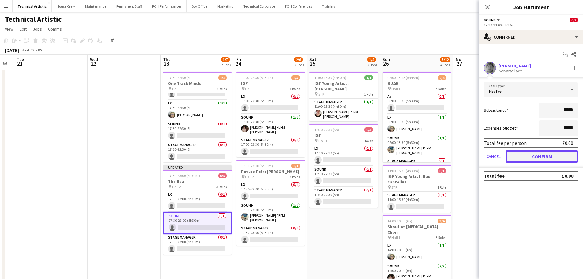
click at [534, 157] on button "Confirm" at bounding box center [542, 156] width 73 height 12
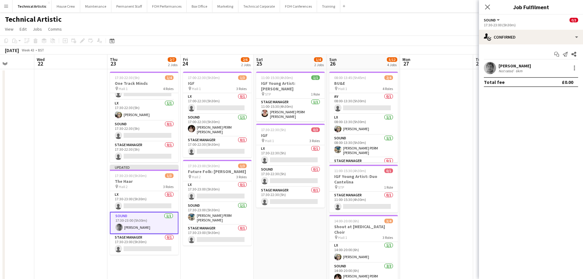
drag, startPoint x: 266, startPoint y: 206, endPoint x: 257, endPoint y: 201, distance: 9.9
click at [257, 206] on app-calendar-viewport "Sun 19 2/6 2 Jobs Mon 20 Tue 21 Wed 22 Thu 23 2/7 2 Jobs Fri 24 2/6 2 Jobs Sat …" at bounding box center [291, 247] width 583 height 386
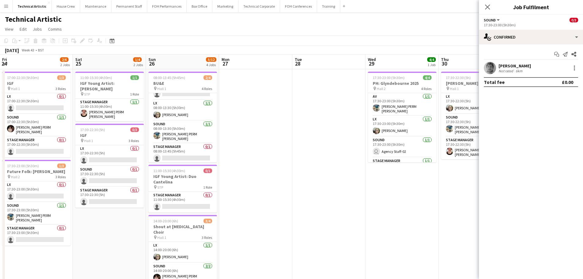
drag, startPoint x: 411, startPoint y: 161, endPoint x: 155, endPoint y: 150, distance: 256.5
click at [155, 150] on app-calendar-viewport "Tue 21 Wed 22 Thu 23 2/7 2 Jobs Fri 24 2/6 2 Jobs Sat 25 1/4 2 Jobs Sun 26 5/12…" at bounding box center [291, 247] width 583 height 386
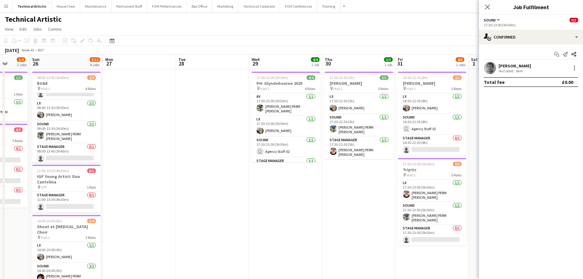
drag, startPoint x: 300, startPoint y: 155, endPoint x: 185, endPoint y: 157, distance: 114.5
click at [185, 157] on app-calendar-viewport "Thu 23 2/7 2 Jobs Fri 24 2/6 2 Jobs Sat 25 1/4 2 Jobs Sun 26 5/12 4 Jobs Mon 27…" at bounding box center [291, 247] width 583 height 386
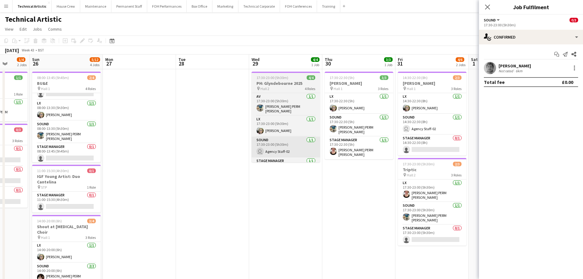
scroll to position [0, 191]
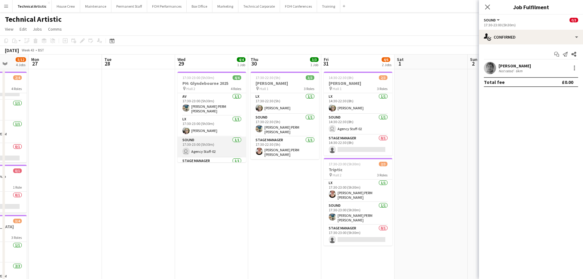
click at [212, 145] on app-card-role "Sound 1/1 17:30-23:00 (5h30m) user Agency Staff-02" at bounding box center [212, 147] width 69 height 21
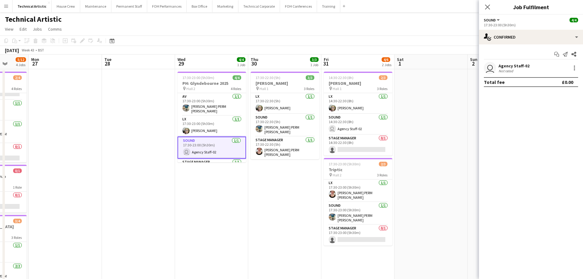
click at [580, 66] on div "user Agency Staff-02 Not rated" at bounding box center [531, 68] width 104 height 12
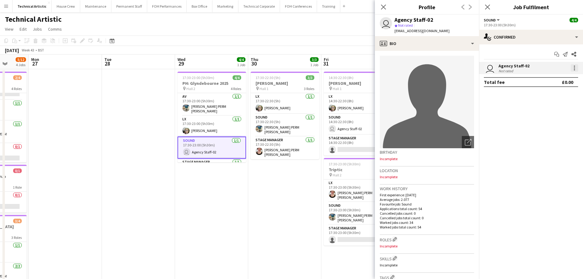
click at [576, 66] on div at bounding box center [574, 67] width 7 height 7
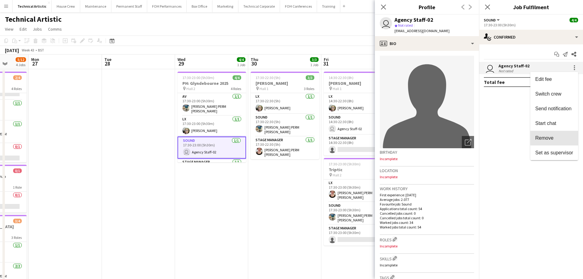
drag, startPoint x: 561, startPoint y: 137, endPoint x: 539, endPoint y: 88, distance: 54.1
click at [561, 137] on span "Remove" at bounding box center [554, 138] width 38 height 6
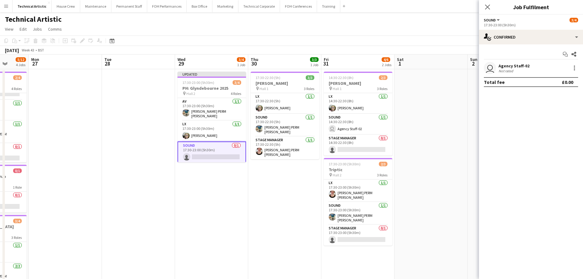
click at [524, 69] on div "Not rated" at bounding box center [514, 71] width 31 height 5
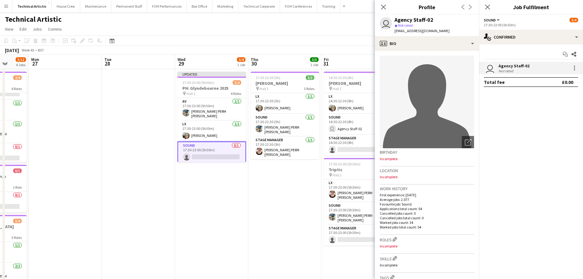
click at [185, 166] on app-date-cell "Updated 17:30-23:00 (5h30m) 3/4 PH: Glyndebourne 2025 pin Hall 2 4 Roles AV 1/1…" at bounding box center [211, 254] width 73 height 371
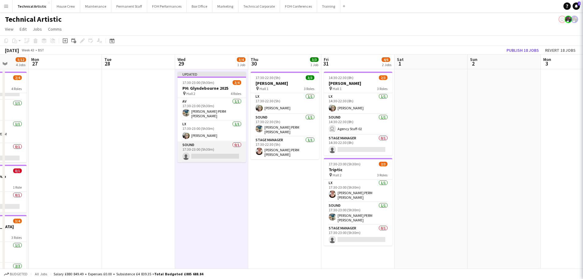
click at [201, 145] on app-card-role "Sound 0/1 17:30-23:00 (5h30m) single-neutral-actions" at bounding box center [212, 151] width 69 height 21
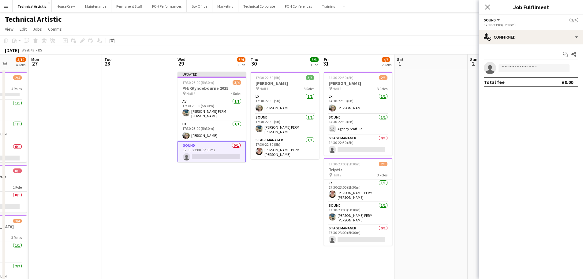
click at [546, 64] on app-invite-slot "single-neutral-actions" at bounding box center [531, 68] width 104 height 12
click at [545, 66] on input at bounding box center [534, 67] width 71 height 7
type input "****"
drag, startPoint x: 540, startPoint y: 82, endPoint x: 528, endPoint y: 82, distance: 11.6
click at [528, 82] on span "[DOMAIN_NAME][EMAIL_ADDRESS][PERSON_NAME][DOMAIN_NAME]" at bounding box center [534, 81] width 61 height 5
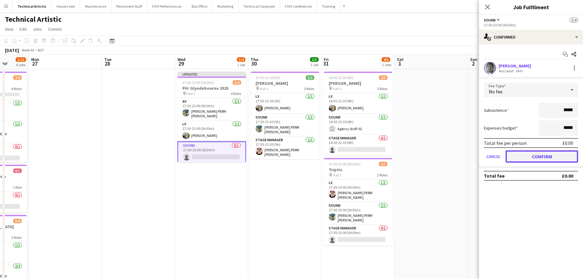
click at [539, 157] on button "Confirm" at bounding box center [542, 156] width 73 height 12
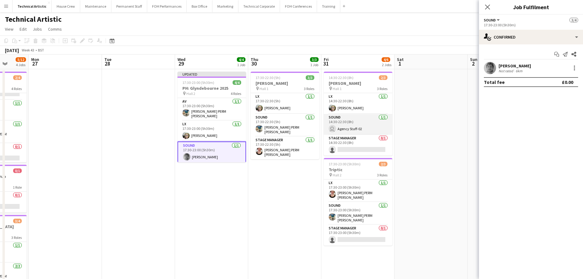
click at [361, 126] on app-card-role "Sound 1/1 14:30-22:30 (8h) user Agency Staff-02" at bounding box center [358, 124] width 69 height 21
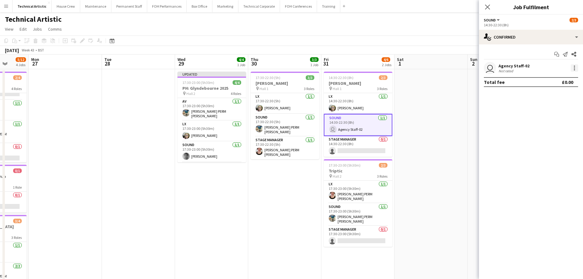
click at [573, 66] on div at bounding box center [574, 67] width 7 height 7
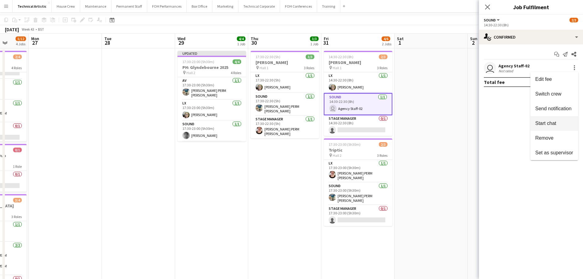
scroll to position [31, 0]
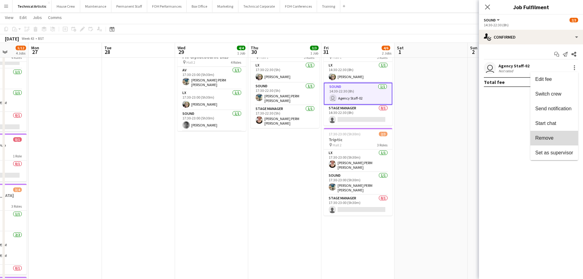
click at [552, 135] on button "Remove" at bounding box center [555, 138] width 48 height 15
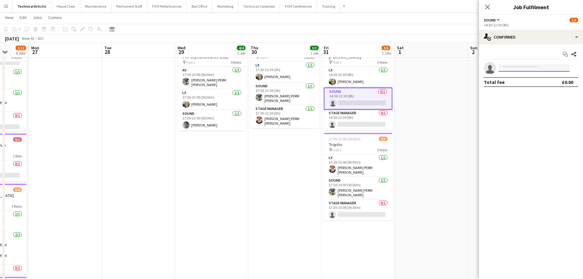
click at [526, 65] on input at bounding box center [534, 67] width 71 height 7
type input "****"
click at [529, 77] on span "[PERSON_NAME]" at bounding box center [521, 76] width 35 height 5
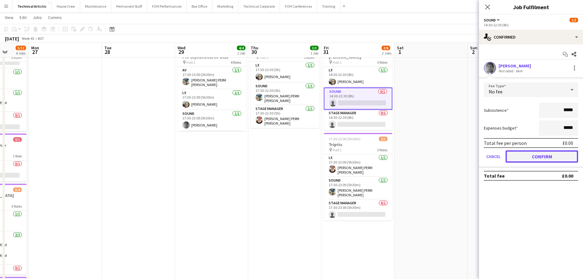
click at [552, 156] on button "Confirm" at bounding box center [542, 156] width 73 height 12
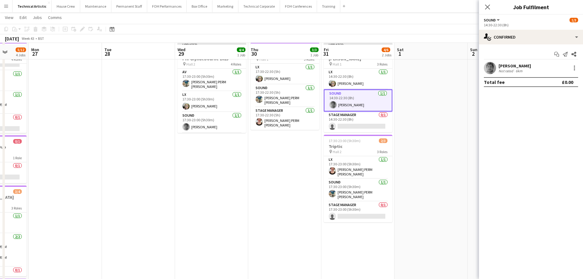
scroll to position [0, 0]
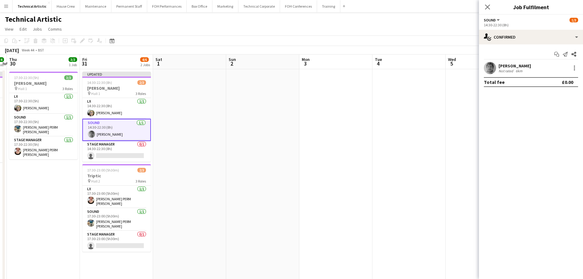
drag, startPoint x: 433, startPoint y: 141, endPoint x: 191, endPoint y: 118, distance: 242.6
click at [191, 118] on app-calendar-viewport "Mon 27 Tue 28 Wed 29 4/4 1 Job Thu 30 3/3 1 Job Fri 31 4/6 2 Jobs Sat 1 Sun 2 M…" at bounding box center [291, 247] width 583 height 386
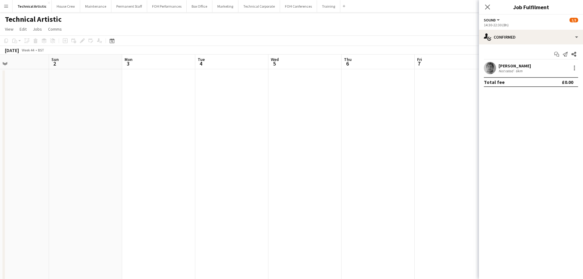
drag, startPoint x: 306, startPoint y: 120, endPoint x: 148, endPoint y: 121, distance: 158.3
click at [148, 121] on app-calendar-viewport "Wed 29 4/4 1 Job Thu 30 3/3 1 Job Fri 31 4/6 2 Jobs Sat 1 Sun 2 Mon 3 Tue 4 Wed…" at bounding box center [291, 247] width 583 height 386
drag, startPoint x: 197, startPoint y: 125, endPoint x: 368, endPoint y: 125, distance: 171.8
click at [401, 123] on app-calendar-viewport "Sun 2 Mon 3 Tue 4 Wed 5 Thu 6 Fri 7 Sat 8 Sun 9 Mon 10 Tue 11 Wed 12 Thu 13 Fri…" at bounding box center [291, 247] width 583 height 386
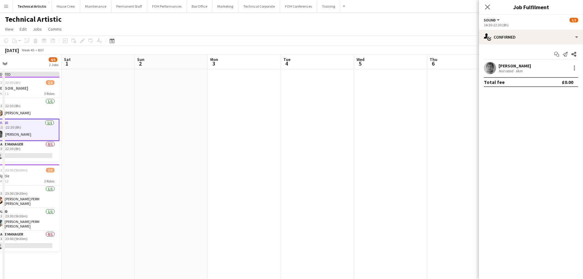
drag, startPoint x: 185, startPoint y: 141, endPoint x: 424, endPoint y: 102, distance: 242.5
click at [424, 102] on app-calendar-viewport "Wed 29 4/4 1 Job Thu 30 3/3 1 Job Fri 31 4/6 2 Jobs Sat 1 Sun 2 Mon 3 Tue 4 Wed…" at bounding box center [291, 247] width 583 height 386
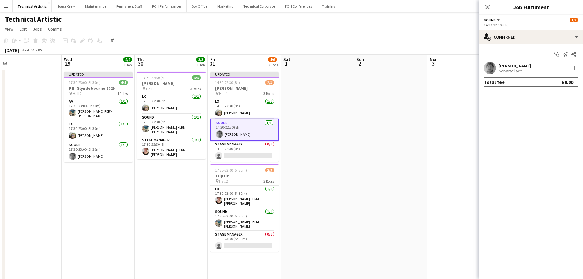
scroll to position [0, 153]
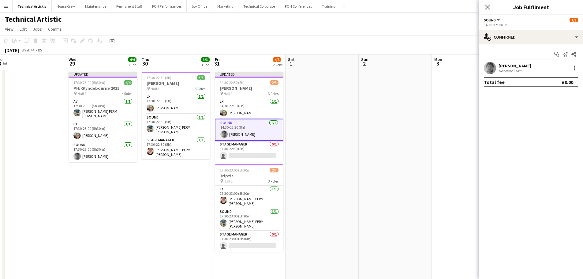
click at [466, 34] on app-page-menu "View Day view expanded Day view collapsed Month view Date picker Jump to today …" at bounding box center [291, 30] width 583 height 12
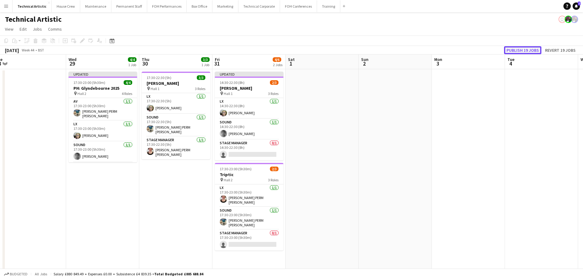
click at [529, 46] on button "Publish 19 jobs" at bounding box center [522, 50] width 37 height 8
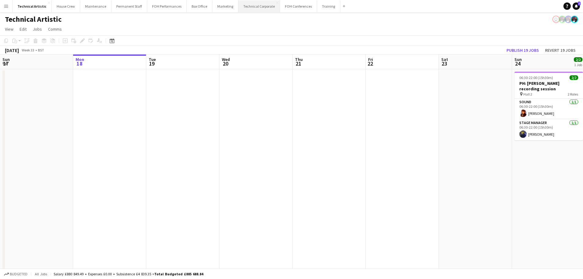
click at [252, 6] on button "Technical Corporate Close" at bounding box center [259, 6] width 42 height 12
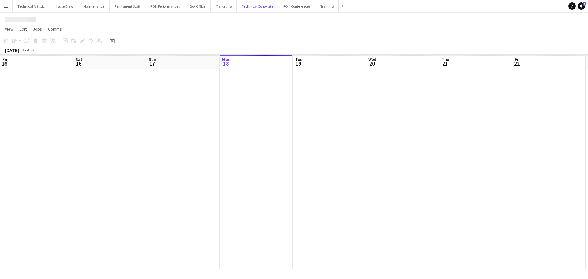
scroll to position [0, 146]
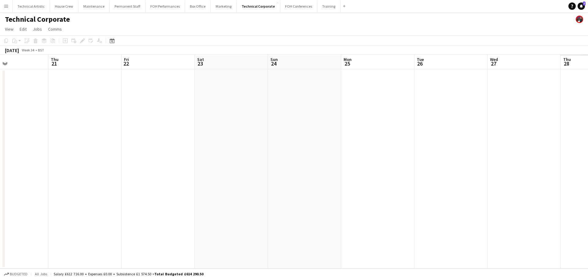
drag, startPoint x: 424, startPoint y: 140, endPoint x: 163, endPoint y: 140, distance: 260.5
click at [163, 140] on app-calendar-viewport "Sun 17 Mon 18 Tue 19 Wed 20 Thu 21 Fri 22 Sat 23 Sun 24 Mon 25 Tue 26 Wed 27 Th…" at bounding box center [294, 161] width 588 height 214
drag, startPoint x: 83, startPoint y: 137, endPoint x: 91, endPoint y: 136, distance: 8.6
click at [82, 137] on app-calendar-viewport "Mon 18 Tue 19 Wed 20 Thu 21 Fri 22 Sat 23 Sun 24 Mon 25 Tue 26 Wed 27 Thu 28 Fr…" at bounding box center [294, 161] width 588 height 214
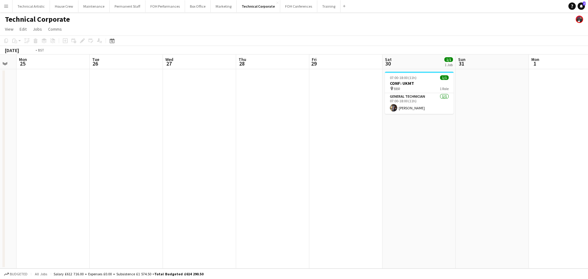
drag, startPoint x: 148, startPoint y: 137, endPoint x: 88, endPoint y: 137, distance: 60.0
click at [87, 137] on app-calendar-viewport "Fri 22 Sat 23 Sun 24 Mon 25 Tue 26 Wed 27 Thu 28 Fri 29 Sat 30 1/1 1 Job Sun 31…" at bounding box center [294, 161] width 588 height 214
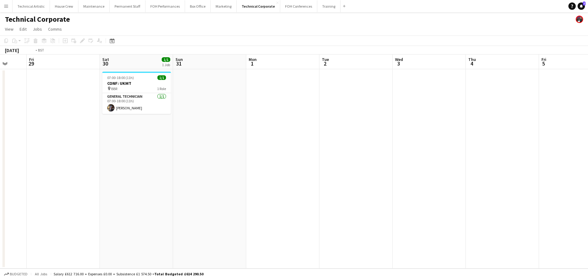
drag, startPoint x: 392, startPoint y: 157, endPoint x: 67, endPoint y: 146, distance: 325.9
click at [67, 146] on app-calendar-viewport "Tue 26 Wed 27 Thu 28 Fri 29 Sat 30 1/1 1 Job Sun 31 Mon 1 Tue 2 Wed 3 Thu 4 Fri…" at bounding box center [294, 161] width 588 height 214
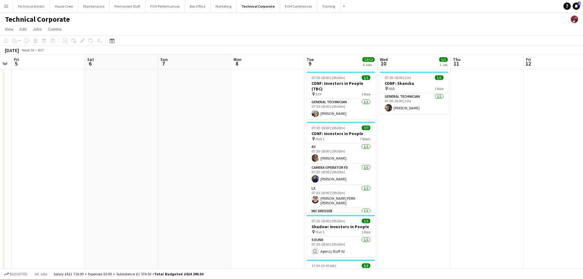
drag, startPoint x: 407, startPoint y: 145, endPoint x: 225, endPoint y: 163, distance: 183.1
click at [225, 163] on app-calendar-viewport "Tue 2 Wed 3 Thu 4 Fri 5 Sat 6 Sun 7 Mon 8 Tue 9 12/12 4 Jobs Wed 10 1/1 1 Job T…" at bounding box center [291, 208] width 583 height 308
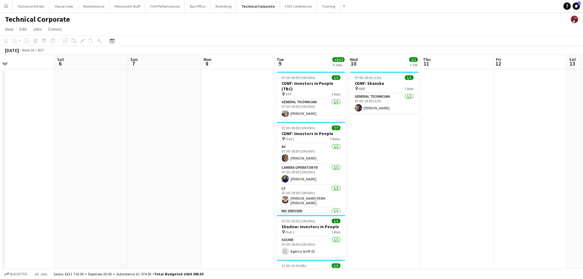
drag, startPoint x: 443, startPoint y: 170, endPoint x: 344, endPoint y: 159, distance: 99.5
click at [344, 159] on app-calendar-viewport "Tue 2 Wed 3 Thu 4 Fri 5 Sat 6 Sun 7 Mon 8 Tue 9 12/12 4 Jobs Wed 10 1/1 1 Job T…" at bounding box center [291, 208] width 583 height 308
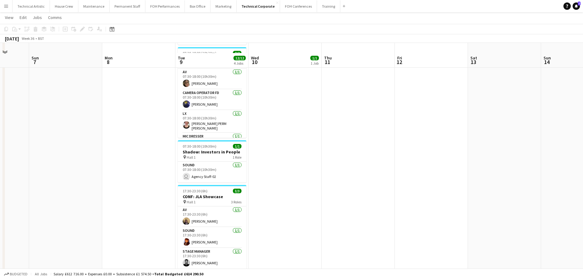
scroll to position [94, 0]
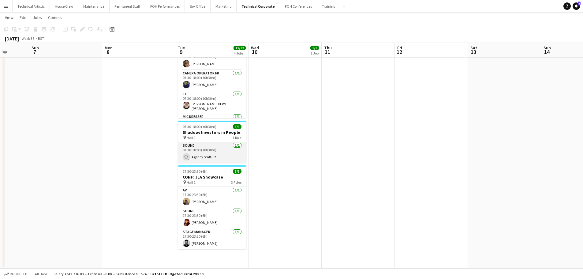
click at [222, 153] on app-card-role "Sound 1/1 07:30-18:00 (10h30m) user Agency Staff-02" at bounding box center [212, 152] width 69 height 21
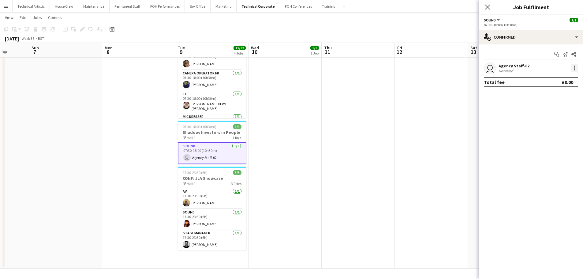
click at [573, 68] on div at bounding box center [574, 67] width 7 height 7
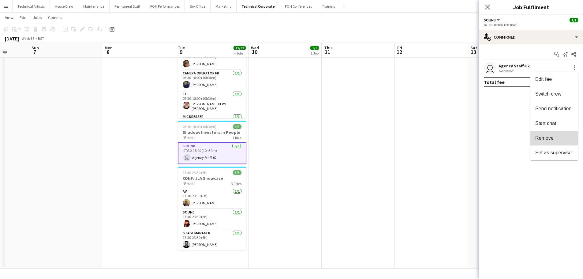
click at [541, 137] on span "Remove" at bounding box center [544, 137] width 18 height 5
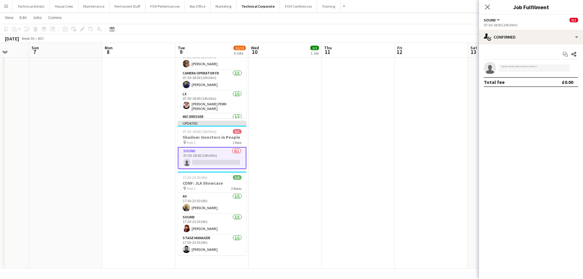
click at [525, 72] on app-invite-slot "single-neutral-actions" at bounding box center [531, 68] width 104 height 12
click at [526, 69] on input at bounding box center [534, 67] width 71 height 7
type input "****"
click at [525, 76] on span "[PERSON_NAME]" at bounding box center [521, 76] width 35 height 5
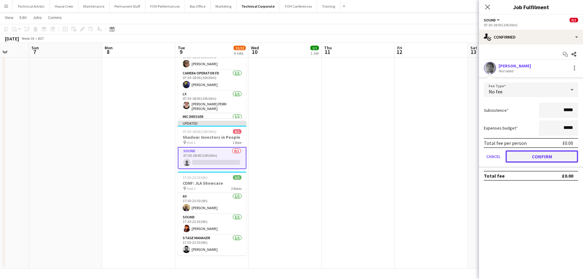
click at [544, 154] on button "Confirm" at bounding box center [542, 156] width 73 height 12
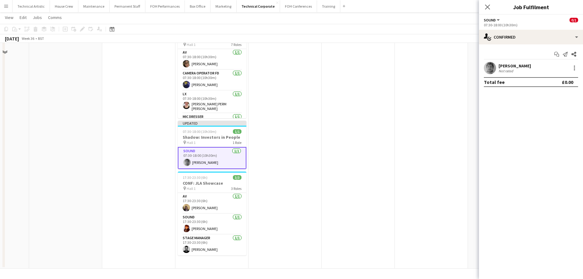
scroll to position [0, 0]
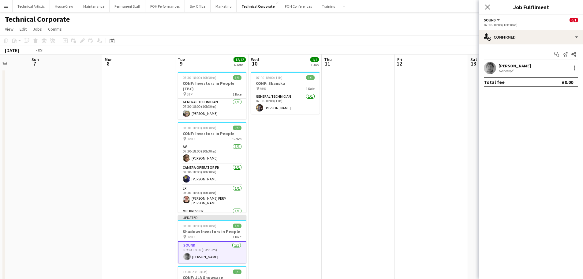
drag, startPoint x: 402, startPoint y: 186, endPoint x: 171, endPoint y: 186, distance: 230.5
click at [171, 186] on app-calendar-viewport "Thu 4 Fri 5 Sat 6 Sun 7 Mon 8 Tue 9 12/12 4 Jobs Wed 10 1/1 1 Job Thu 11 Fri 12…" at bounding box center [291, 208] width 583 height 308
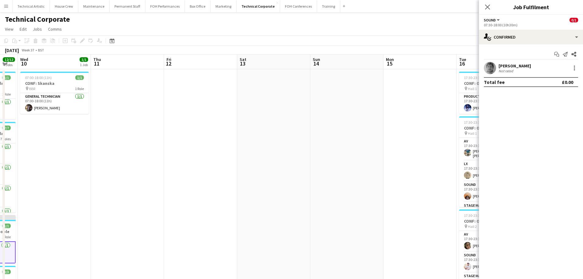
drag, startPoint x: 307, startPoint y: 181, endPoint x: 142, endPoint y: 181, distance: 165.0
click at [142, 181] on app-calendar-viewport "Sun 7 Mon 8 Tue 9 12/12 4 Jobs Wed 10 1/1 1 Job Thu 11 Fri 12 Sat 13 Sun 14 Mon…" at bounding box center [291, 235] width 583 height 363
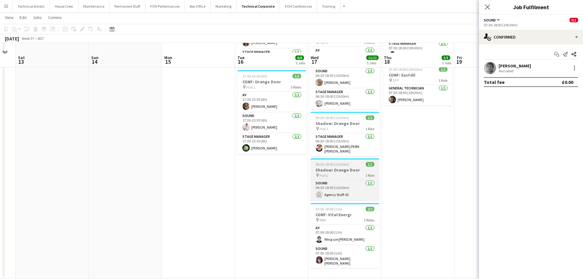
scroll to position [148, 0]
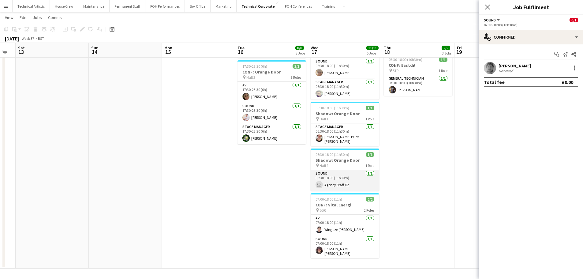
click at [362, 182] on app-card-role "Sound 1/1 06:30-18:00 (11h30m) user Agency Staff-02" at bounding box center [345, 180] width 69 height 21
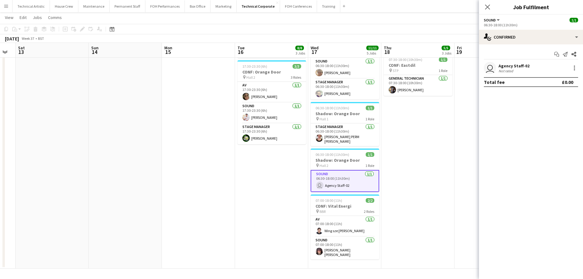
scroll to position [0, 204]
click at [576, 66] on div at bounding box center [574, 67] width 7 height 7
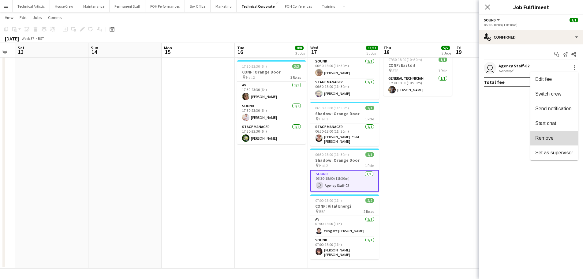
click at [544, 139] on span "Remove" at bounding box center [544, 137] width 18 height 5
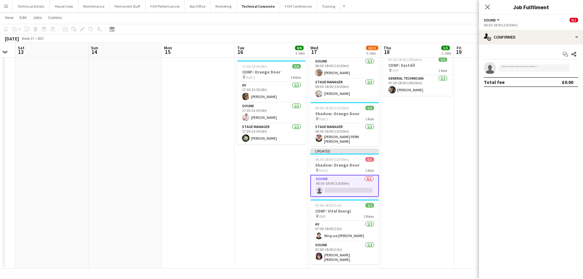
click at [526, 72] on app-invite-slot "single-neutral-actions" at bounding box center [531, 68] width 104 height 12
click at [525, 69] on input at bounding box center [534, 67] width 71 height 7
type input "****"
click at [525, 81] on span "[DOMAIN_NAME][EMAIL_ADDRESS][PERSON_NAME][DOMAIN_NAME]" at bounding box center [534, 81] width 61 height 5
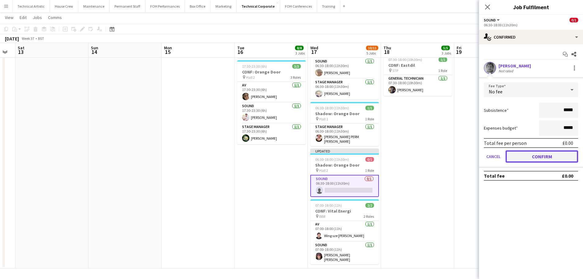
click at [541, 153] on button "Confirm" at bounding box center [542, 156] width 73 height 12
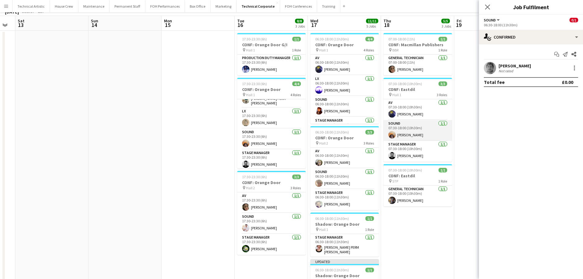
scroll to position [0, 0]
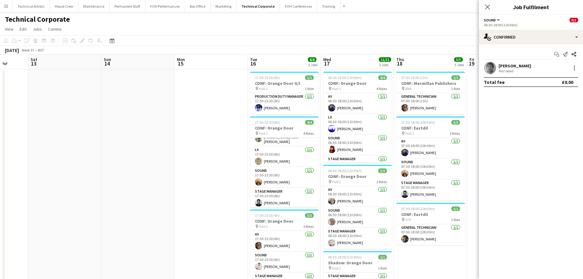
drag, startPoint x: 404, startPoint y: 194, endPoint x: 310, endPoint y: 194, distance: 94.3
click at [310, 194] on app-calendar-viewport "Wed 10 1/1 1 Job Thu 11 Fri 12 Sat 13 Sun 14 Mon 15 Tue 16 8/8 3 Jobs Wed 17 11…" at bounding box center [291, 235] width 583 height 363
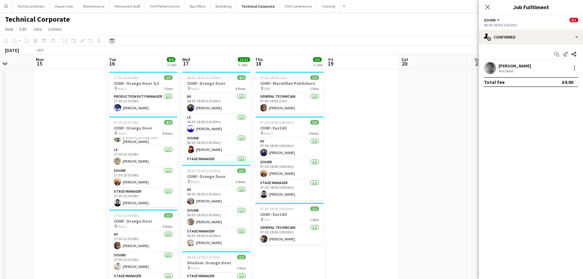
drag, startPoint x: 362, startPoint y: 189, endPoint x: 130, endPoint y: 176, distance: 233.0
click at [130, 176] on app-calendar-viewport "Fri 12 Sat 13 Sun 14 Mon 15 Tue 16 8/8 3 Jobs Wed 17 11/11 5 Jobs Thu 18 5/5 3 …" at bounding box center [291, 239] width 583 height 371
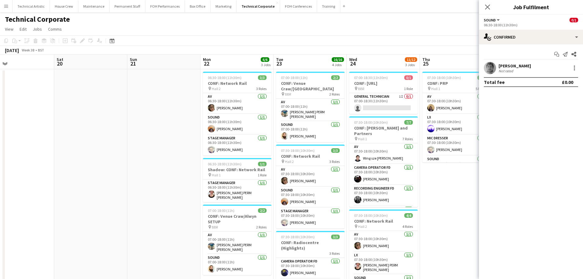
scroll to position [0, 213]
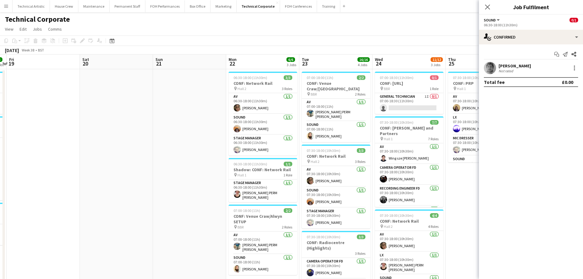
drag, startPoint x: 213, startPoint y: 176, endPoint x: 193, endPoint y: 177, distance: 19.6
click at [193, 177] on app-calendar-viewport "Tue 16 8/8 3 Jobs Wed 17 11/11 5 Jobs Thu 18 5/5 3 Jobs Fri 19 Sat 20 Sun 21 Mo…" at bounding box center [291, 239] width 583 height 371
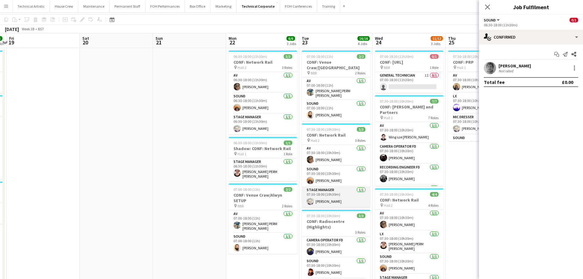
scroll to position [31, 0]
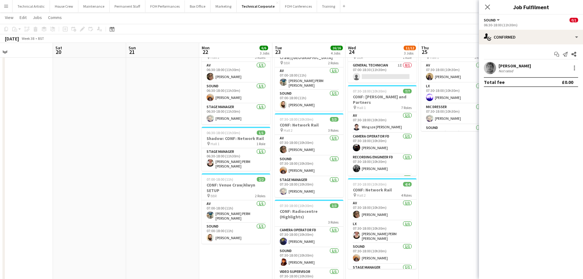
drag, startPoint x: 404, startPoint y: 199, endPoint x: 230, endPoint y: 188, distance: 175.2
click at [230, 188] on app-calendar-viewport "Tue 16 8/8 3 Jobs Wed 17 11/11 5 Jobs Thu 18 5/5 3 Jobs Fri 19 Sat 20 Sun 21 Mo…" at bounding box center [291, 193] width 583 height 401
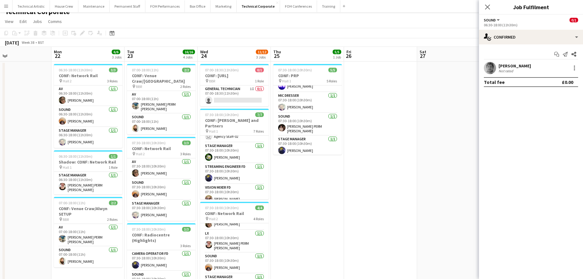
scroll to position [0, 0]
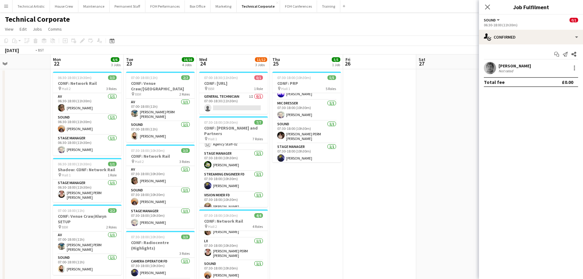
drag, startPoint x: 386, startPoint y: 197, endPoint x: 18, endPoint y: 189, distance: 368.1
click at [7, 191] on app-calendar-viewport "Thu 18 5/5 3 Jobs Fri 19 Sat 20 Sun 21 Mon 22 6/6 3 Jobs Tue 23 16/16 4 Jobs We…" at bounding box center [291, 239] width 583 height 371
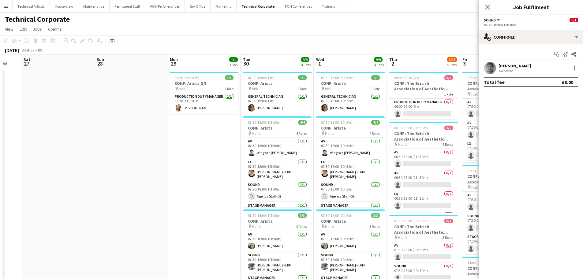
drag, startPoint x: 230, startPoint y: 166, endPoint x: 126, endPoint y: 164, distance: 104.7
click at [126, 164] on app-calendar-viewport "Wed 24 11/12 3 Jobs Thu 25 5/5 1 Job Fri 26 Sat 27 Sun 28 Mon 29 1/1 1 Job Tue …" at bounding box center [291, 278] width 583 height 449
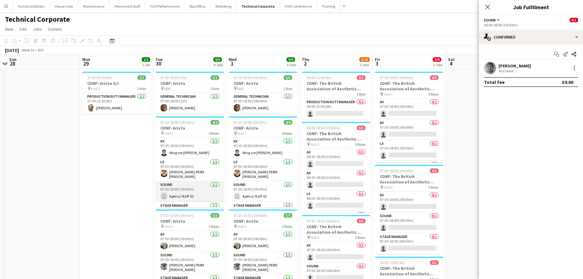
click at [183, 188] on app-card-role "Sound [DATE] 07:30-18:00 (10h30m) user Agency Staff-02" at bounding box center [190, 191] width 69 height 21
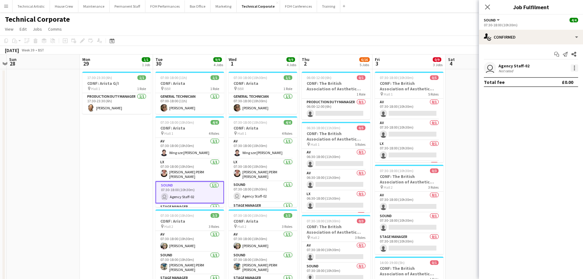
click at [573, 67] on div at bounding box center [574, 67] width 7 height 7
click at [550, 138] on span "Remove" at bounding box center [544, 137] width 18 height 5
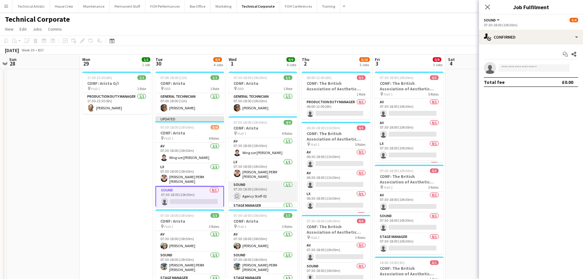
click at [274, 191] on app-card-role "Sound [DATE] 07:30-18:00 (10h30m) user Agency Staff-02" at bounding box center [263, 191] width 69 height 21
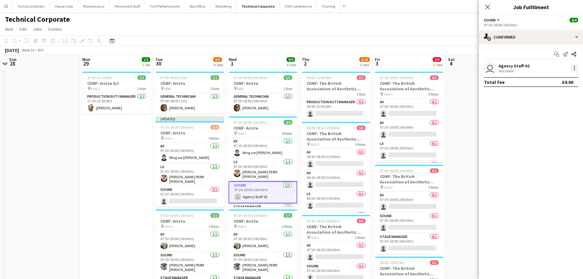
click at [572, 66] on div at bounding box center [574, 67] width 7 height 7
click at [548, 135] on button "Remove" at bounding box center [555, 138] width 48 height 15
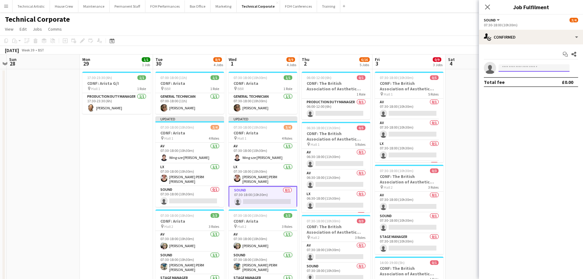
click at [524, 67] on input at bounding box center [534, 67] width 71 height 7
type input "****"
click at [527, 83] on span "[DOMAIN_NAME][EMAIL_ADDRESS][PERSON_NAME][DOMAIN_NAME]" at bounding box center [534, 81] width 61 height 5
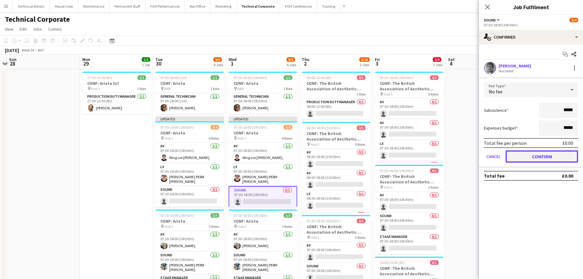
click at [543, 151] on button "Confirm" at bounding box center [542, 156] width 73 height 12
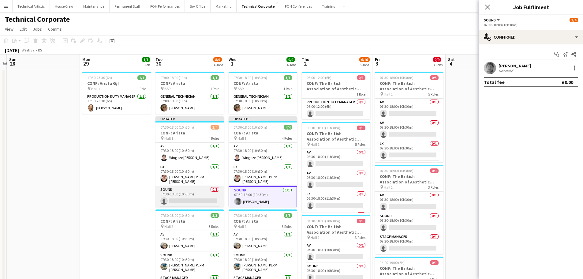
click at [190, 196] on app-card-role "Sound 0/1 07:30-18:00 (10h30m) single-neutral-actions" at bounding box center [190, 196] width 69 height 21
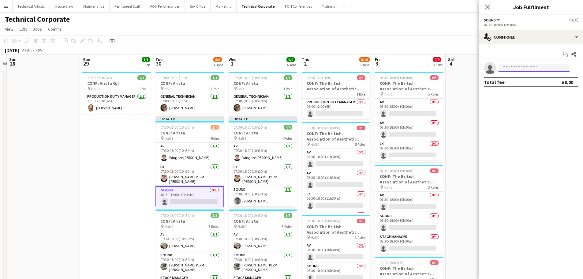
click at [541, 65] on input at bounding box center [534, 67] width 71 height 7
type input "****"
click at [543, 87] on span "[PHONE_NUMBER]" at bounding box center [534, 86] width 61 height 5
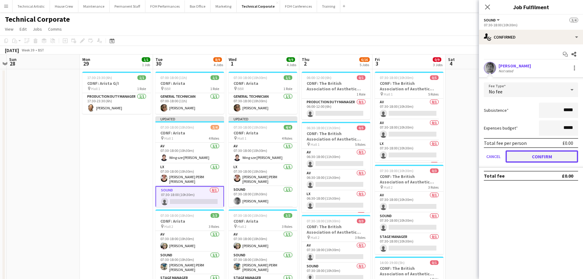
click at [550, 154] on button "Confirm" at bounding box center [542, 156] width 73 height 12
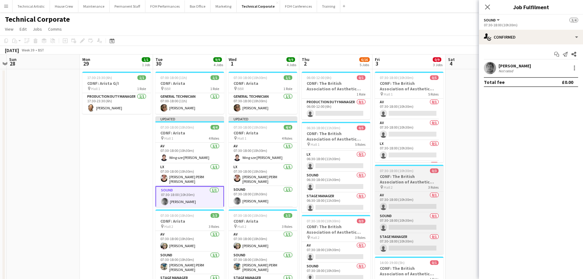
scroll to position [0, 0]
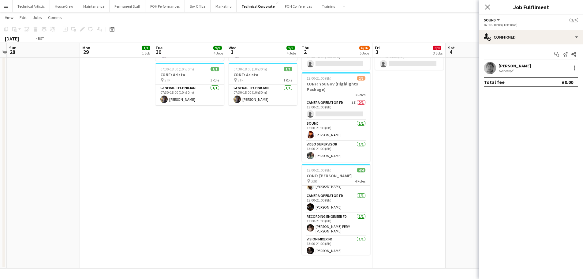
drag, startPoint x: 316, startPoint y: 182, endPoint x: 284, endPoint y: 182, distance: 32.1
click at [285, 182] on app-calendar-viewport "Thu 25 5/5 1 Job Fri 26 Sat 27 Sun 28 Mon 29 1/1 1 Job Tue 30 9/9 4 Jobs Wed 1 …" at bounding box center [291, 29] width 583 height 479
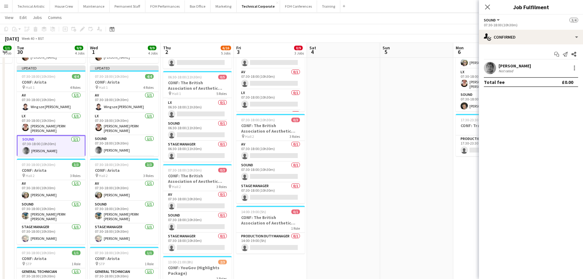
drag, startPoint x: 342, startPoint y: 155, endPoint x: 255, endPoint y: 182, distance: 90.8
click at [255, 182] on app-calendar-viewport "Sat 27 Sun 28 Mon 29 1/1 1 Job Tue 30 9/9 4 Jobs Wed 1 9/9 4 Jobs Thu 2 6/16 5 …" at bounding box center [291, 213] width 583 height 479
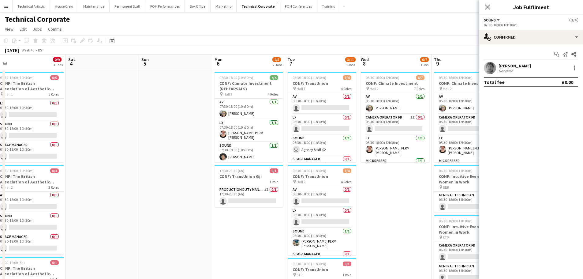
drag, startPoint x: 319, startPoint y: 152, endPoint x: 171, endPoint y: 152, distance: 148.2
click at [145, 152] on app-calendar-viewport "Tue 30 9/9 4 Jobs Wed 1 9/9 4 Jobs Thu 2 6/16 5 Jobs Fri 3 0/9 3 Jobs Sat 4 Sun…" at bounding box center [291, 278] width 583 height 449
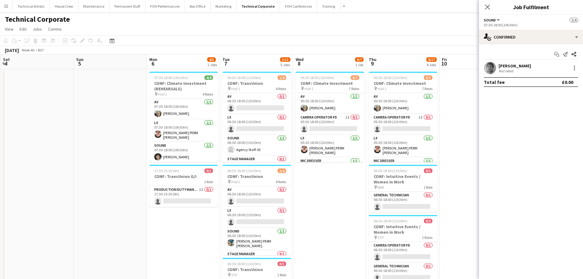
drag, startPoint x: 238, startPoint y: 148, endPoint x: 190, endPoint y: 150, distance: 47.5
click at [190, 150] on app-calendar-viewport "Wed 1 9/9 4 Jobs Thu 2 6/16 5 Jobs Fri 3 0/9 3 Jobs Sat 4 Sun 5 Mon 6 4/5 2 Job…" at bounding box center [291, 278] width 583 height 449
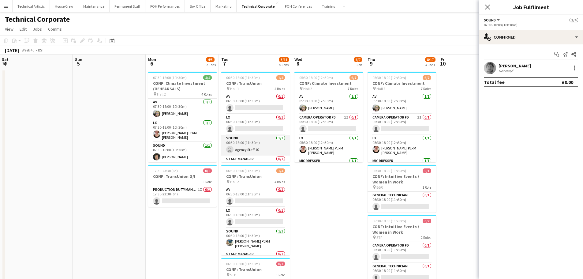
click at [270, 146] on app-card-role "Sound 1/1 06:30-18:00 (11h30m) user Agency Staff-02" at bounding box center [255, 145] width 69 height 21
click at [576, 69] on div at bounding box center [574, 67] width 7 height 7
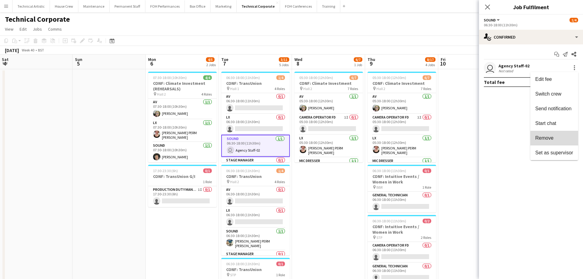
click at [557, 138] on span "Remove" at bounding box center [554, 138] width 38 height 6
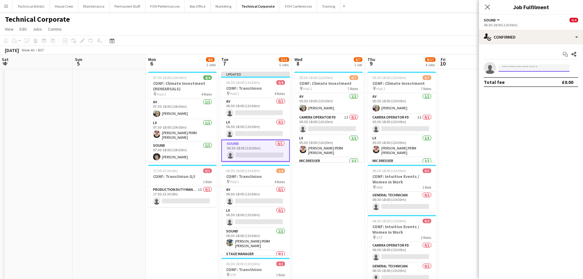
click at [522, 68] on input at bounding box center [534, 67] width 71 height 7
type input "****"
click at [532, 78] on span "Dara Hughes Active" at bounding box center [534, 76] width 61 height 5
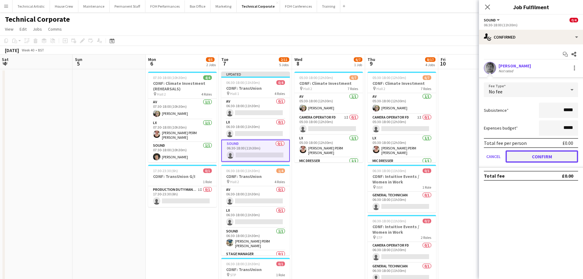
click at [533, 155] on button "Confirm" at bounding box center [542, 156] width 73 height 12
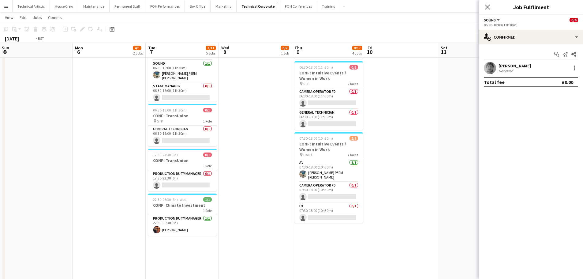
drag, startPoint x: 252, startPoint y: 188, endPoint x: 125, endPoint y: 186, distance: 127.1
click at [125, 186] on app-calendar-viewport "Thu 2 6/16 5 Jobs Fri 3 0/9 3 Jobs Sat 4 Sun 5 Mon 6 4/5 2 Jobs Tue 7 3/11 5 Jo…" at bounding box center [291, 110] width 583 height 479
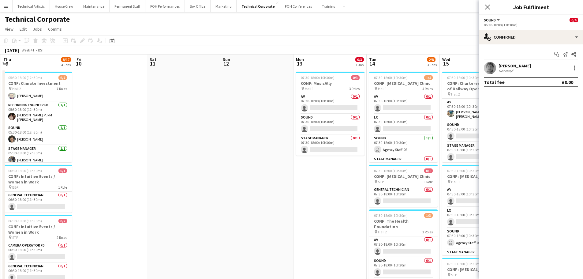
drag, startPoint x: 210, startPoint y: 171, endPoint x: 163, endPoint y: 163, distance: 47.1
click at [137, 165] on app-calendar-viewport "Mon 6 4/5 2 Jobs Tue 7 3/11 5 Jobs Wed 8 6/7 1 Job Thu 9 8/17 4 Jobs Fri 10 Sat…" at bounding box center [291, 278] width 583 height 449
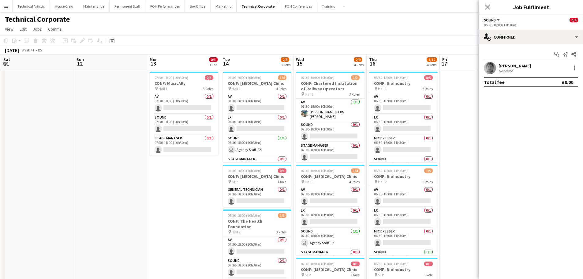
drag, startPoint x: 271, startPoint y: 163, endPoint x: 198, endPoint y: 165, distance: 72.9
click at [198, 165] on app-calendar-viewport "Wed 8 6/7 1 Job Thu 9 8/17 4 Jobs Fri 10 Sat 11 Sun 12 Mon 13 0/3 1 Job Tue 14 …" at bounding box center [291, 278] width 583 height 449
click at [255, 146] on app-card-role "Sound [DATE] 07:30-18:00 (10h30m) user Agency Staff-02" at bounding box center [257, 145] width 69 height 21
click at [575, 68] on div at bounding box center [574, 67] width 1 height 1
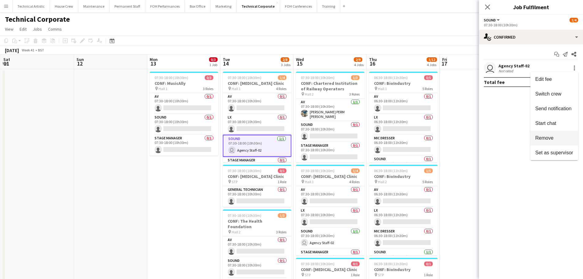
click at [552, 137] on span "Remove" at bounding box center [544, 137] width 18 height 5
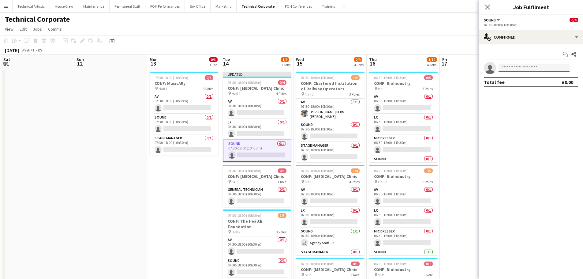
click at [527, 72] on body "Menu Boards Boards Boards All jobs Status Workforce Workforce My Workforce Recr…" at bounding box center [291, 256] width 583 height 513
type input "****"
click at [540, 77] on span "Dara Hughes Active" at bounding box center [534, 76] width 61 height 5
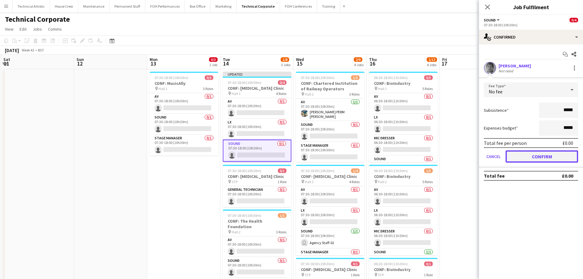
click at [541, 158] on button "Confirm" at bounding box center [542, 156] width 73 height 12
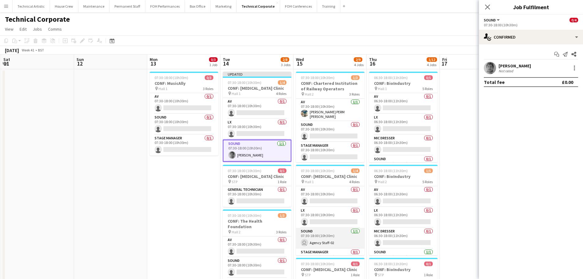
click at [327, 239] on app-card-role "Sound [DATE] 07:30-18:00 (10h30m) user Agency Staff-02" at bounding box center [330, 238] width 69 height 21
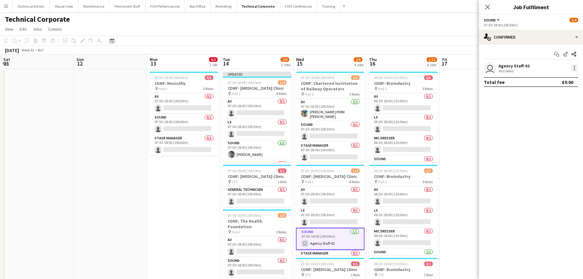
click at [574, 68] on div at bounding box center [574, 67] width 1 height 1
click at [546, 141] on span "Remove" at bounding box center [554, 138] width 38 height 6
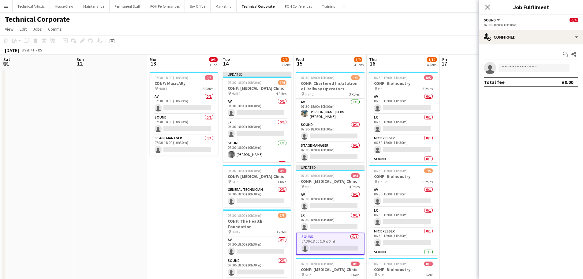
click at [517, 63] on app-invite-slot "single-neutral-actions" at bounding box center [531, 68] width 104 height 12
click at [518, 66] on input at bounding box center [534, 67] width 71 height 7
type input "****"
click at [526, 78] on span "[PERSON_NAME]" at bounding box center [521, 76] width 35 height 5
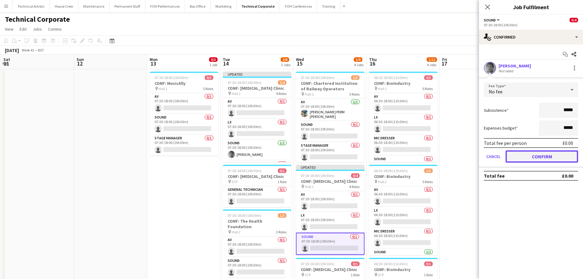
click at [553, 152] on button "Confirm" at bounding box center [542, 156] width 73 height 12
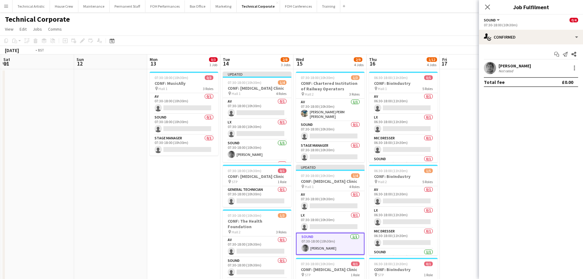
drag, startPoint x: 377, startPoint y: 135, endPoint x: 168, endPoint y: 136, distance: 208.8
click at [168, 136] on app-calendar-viewport "Wed 8 6/7 1 Job Thu 9 8/17 4 Jobs Fri 10 Sat 11 Sun 12 Mon 13 0/3 1 Job Tue 14 …" at bounding box center [291, 278] width 583 height 449
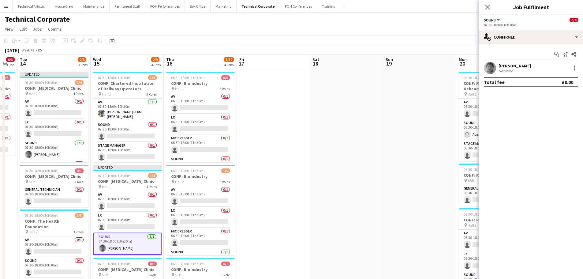
drag, startPoint x: 332, startPoint y: 141, endPoint x: 161, endPoint y: 138, distance: 170.9
click at [161, 138] on app-calendar-viewport "Sat 11 Sun 12 Mon 13 0/3 1 Job Tue 14 2/8 3 Jobs Wed 15 2/9 4 Jobs Thu 16 1/12 …" at bounding box center [291, 278] width 583 height 449
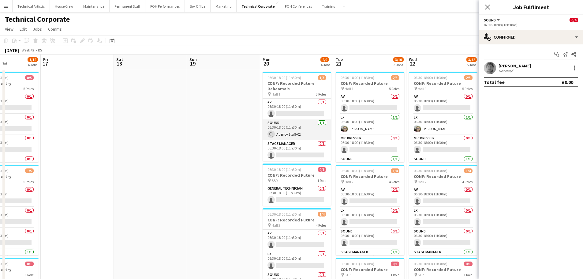
click at [302, 131] on app-card-role "Sound 1/1 06:30-18:00 (11h30m) user Agency Staff-02" at bounding box center [297, 129] width 69 height 21
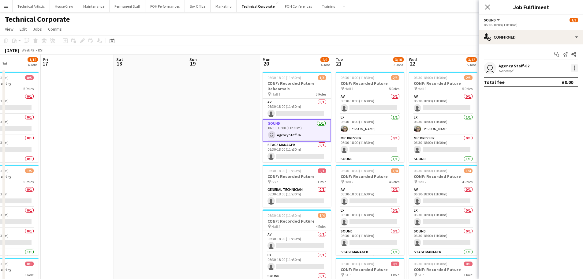
click at [575, 69] on div at bounding box center [574, 67] width 1 height 1
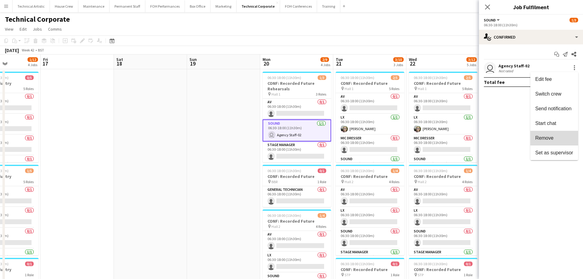
click at [557, 135] on span "Remove" at bounding box center [554, 138] width 38 height 6
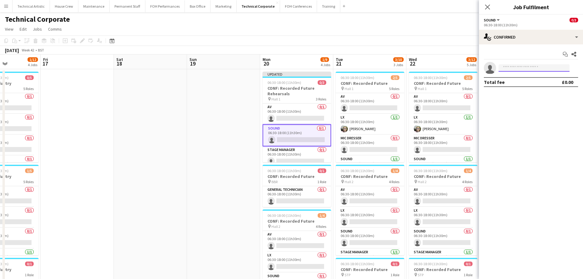
click at [536, 69] on input at bounding box center [534, 67] width 71 height 7
type input "****"
click at [542, 83] on span "[DOMAIN_NAME][EMAIL_ADDRESS][PERSON_NAME][DOMAIN_NAME]" at bounding box center [534, 81] width 61 height 5
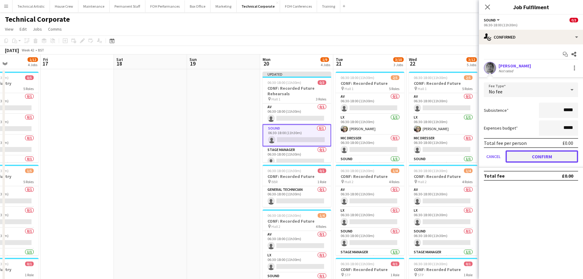
click at [548, 156] on button "Confirm" at bounding box center [542, 156] width 73 height 12
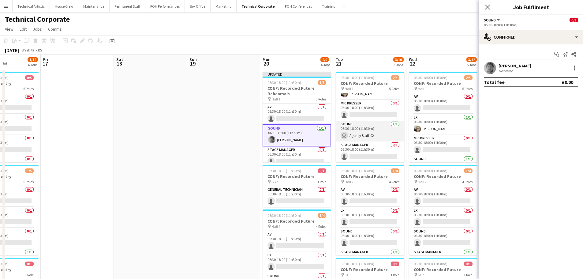
click at [361, 136] on app-card-role "Sound 1/1 06:30-18:00 (11h30m) user Agency Staff-02" at bounding box center [370, 131] width 69 height 21
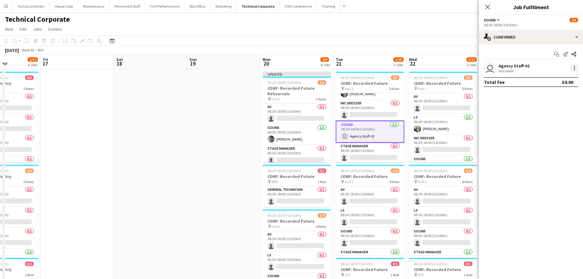
click at [574, 68] on div at bounding box center [574, 67] width 1 height 1
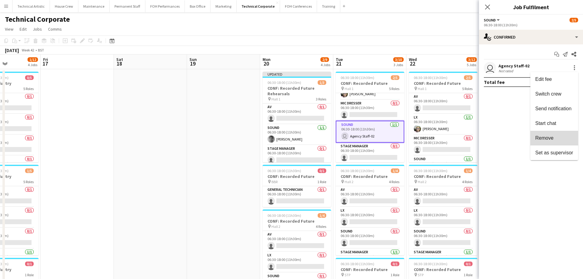
click at [558, 138] on span "Remove" at bounding box center [554, 138] width 38 height 6
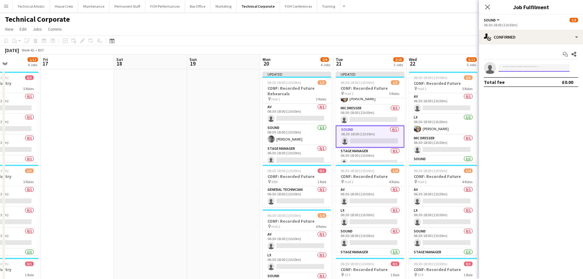
click at [528, 70] on input at bounding box center [534, 67] width 71 height 7
type input "****"
click at [523, 76] on span "[PERSON_NAME]" at bounding box center [521, 76] width 35 height 5
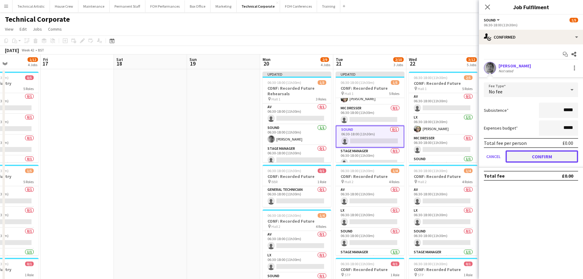
click at [543, 158] on button "Confirm" at bounding box center [542, 156] width 73 height 12
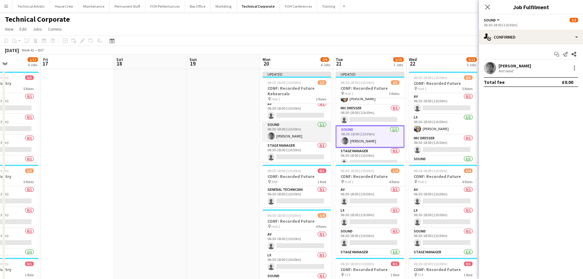
scroll to position [4, 0]
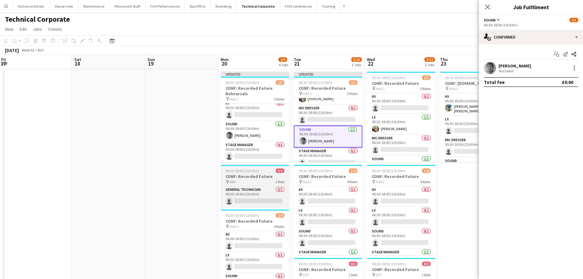
drag, startPoint x: 298, startPoint y: 177, endPoint x: 223, endPoint y: 170, distance: 74.4
click at [225, 173] on app-calendar-viewport "Tue 14 2/8 3 Jobs Wed 15 2/9 4 Jobs Thu 16 1/12 4 Jobs Fri 17 Sat 18 Sun 19 Mon…" at bounding box center [291, 278] width 583 height 449
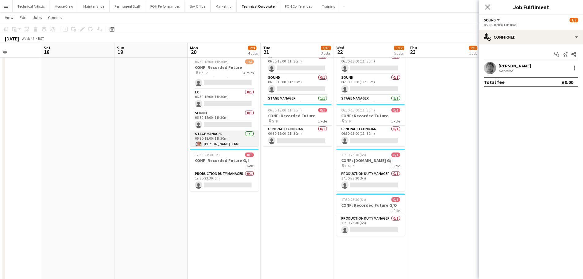
scroll to position [14, 0]
drag, startPoint x: 294, startPoint y: 156, endPoint x: 229, endPoint y: 157, distance: 64.9
click at [230, 158] on app-calendar-viewport "Wed 15 2/9 4 Jobs Thu 16 1/12 4 Jobs Fri 17 Sat 18 Sun 19 Mon 20 2/9 4 Jobs Tue…" at bounding box center [291, 110] width 583 height 479
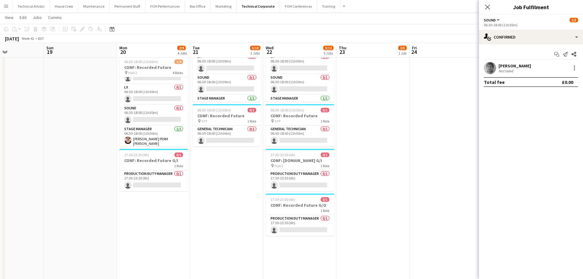
scroll to position [6, 0]
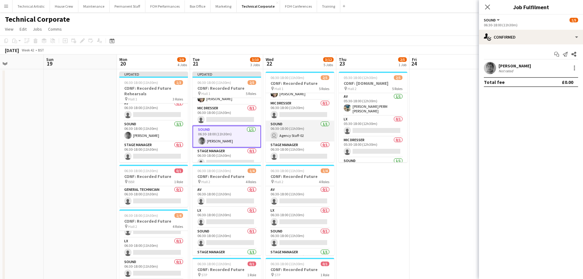
click at [304, 134] on app-card-role "Sound 1/1 06:30-18:00 (11h30m) user Agency Staff-02" at bounding box center [300, 131] width 69 height 21
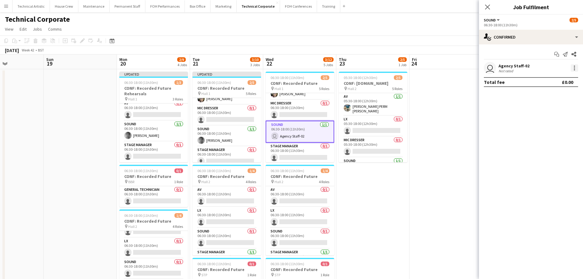
click at [574, 68] on div at bounding box center [574, 67] width 7 height 7
drag, startPoint x: 554, startPoint y: 136, endPoint x: 551, endPoint y: 129, distance: 8.0
click at [554, 137] on span "Remove" at bounding box center [554, 138] width 38 height 6
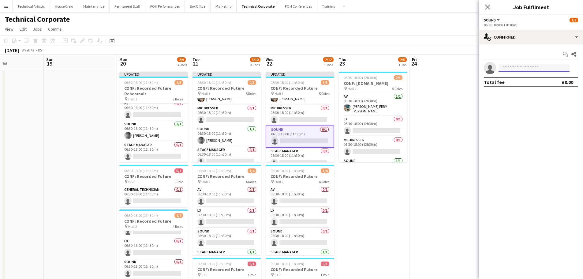
click at [532, 69] on input at bounding box center [534, 67] width 71 height 7
type input "****"
click at [517, 78] on span "[PERSON_NAME]" at bounding box center [521, 76] width 35 height 5
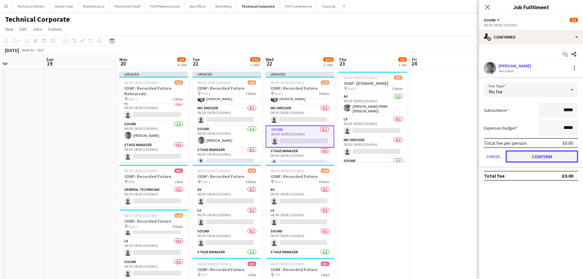
click at [551, 155] on button "Confirm" at bounding box center [542, 156] width 73 height 12
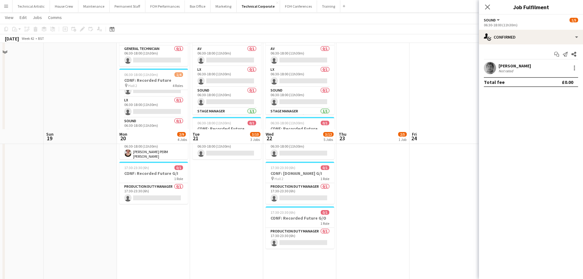
scroll to position [0, 0]
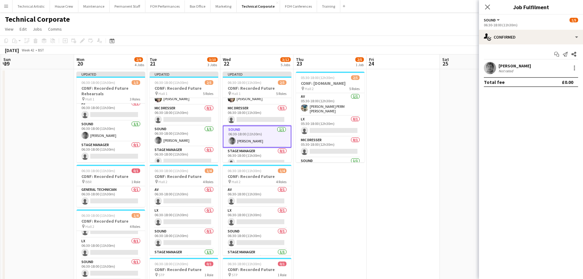
drag, startPoint x: 432, startPoint y: 207, endPoint x: 391, endPoint y: 199, distance: 42.0
click at [391, 199] on app-calendar-viewport "Thu 16 1/12 4 Jobs Fri 17 Sat 18 Sun 19 Mon 20 2/9 4 Jobs Tue 21 3/10 3 Jobs We…" at bounding box center [291, 278] width 583 height 449
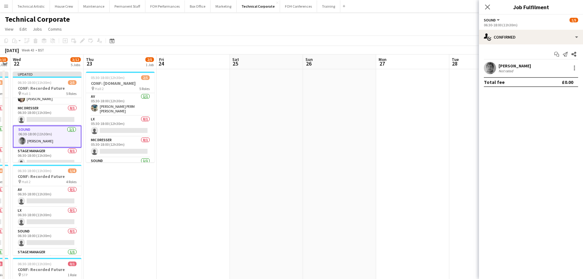
drag, startPoint x: 395, startPoint y: 189, endPoint x: 174, endPoint y: 175, distance: 221.5
click at [174, 175] on app-calendar-viewport "Sun 19 Mon 20 2/9 4 Jobs Tue 21 3/10 3 Jobs Wed 22 3/12 5 Jobs Thu 23 2/5 1 Job…" at bounding box center [291, 278] width 583 height 449
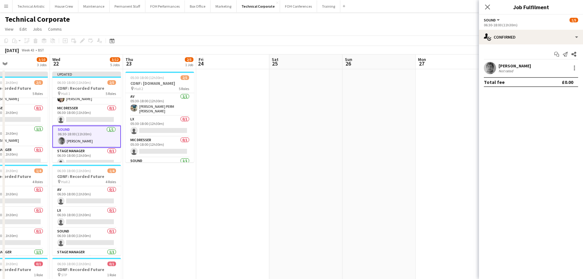
drag, startPoint x: 313, startPoint y: 185, endPoint x: 55, endPoint y: 161, distance: 258.6
click at [55, 162] on app-calendar-viewport "Sun 19 Mon 20 2/9 4 Jobs Tue 21 3/10 3 Jobs Wed 22 3/12 5 Jobs Thu 23 2/5 1 Job…" at bounding box center [291, 278] width 583 height 449
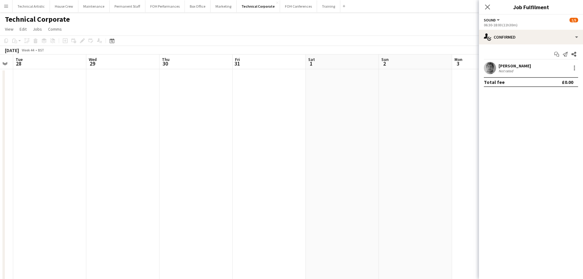
drag, startPoint x: 90, startPoint y: 162, endPoint x: 37, endPoint y: 158, distance: 53.1
click at [37, 158] on app-calendar-viewport "Sat 25 Sun 26 Mon 27 Tue 28 Wed 29 Thu 30 Fri 31 Sat 1 Sun 2 Mon 3 Tue 4 Wed 5 …" at bounding box center [291, 278] width 583 height 449
drag, startPoint x: 173, startPoint y: 158, endPoint x: 159, endPoint y: 157, distance: 13.8
click at [159, 157] on app-calendar-viewport "Sun 26 Mon 27 Tue 28 Wed 29 Thu 30 Fri 31 Sat 1 Sun 2 Mon 3 Tue 4 Wed 5 Thu 6 F…" at bounding box center [291, 278] width 583 height 449
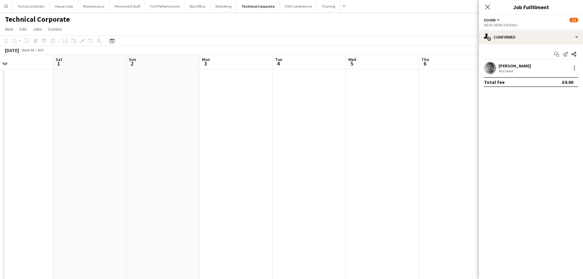
click at [430, 22] on div "Technical Corporate" at bounding box center [291, 18] width 583 height 12
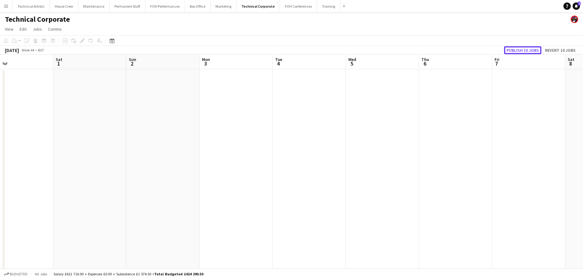
click at [519, 51] on button "Publish 10 jobs" at bounding box center [522, 50] width 37 height 8
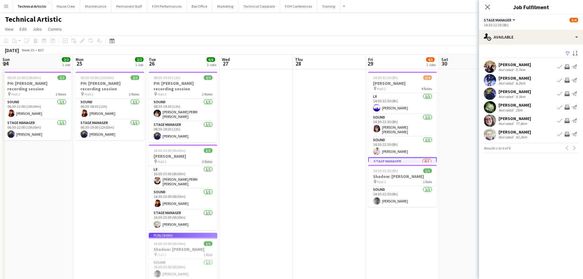
click at [3, 7] on button "Menu" at bounding box center [6, 6] width 12 height 12
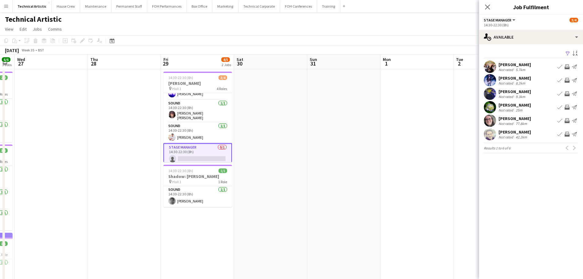
scroll to position [35, 0]
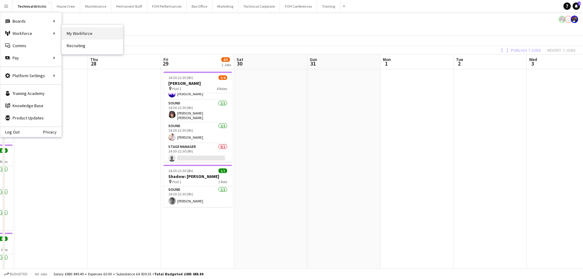
click at [73, 33] on link "My Workforce" at bounding box center [92, 33] width 61 height 12
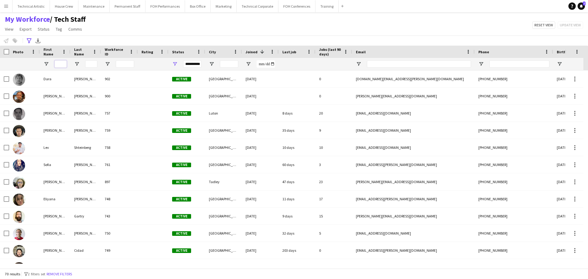
click at [62, 63] on input "First Name Filter Input" at bounding box center [60, 63] width 12 height 7
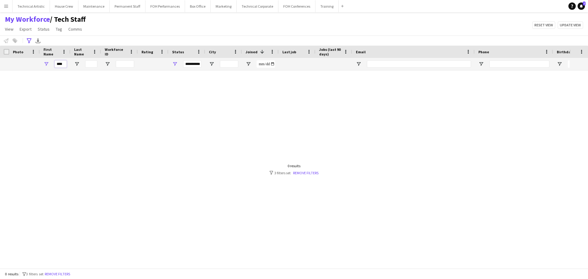
type input "****"
click at [173, 62] on span "Open Filter Menu" at bounding box center [175, 64] width 6 height 6
click at [217, 149] on button "Reset" at bounding box center [219, 150] width 18 height 10
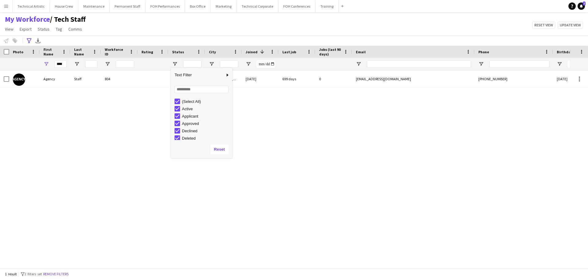
click at [75, 92] on div "Agency Staff 804 Paused London 30-09-2019 699 days 0 technical@kingsplace.co.uk…" at bounding box center [284, 166] width 569 height 193
click at [64, 63] on input "****" at bounding box center [60, 63] width 12 height 7
click at [47, 63] on span "Open Filter Menu" at bounding box center [46, 64] width 6 height 6
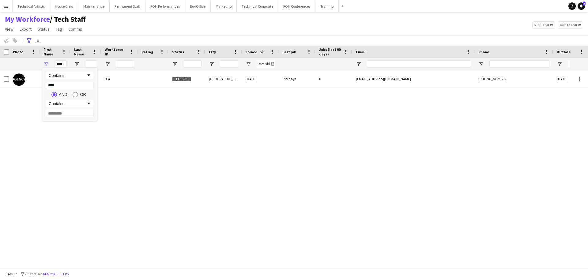
click at [220, 121] on div "Agency Staff 804 Paused London 30-09-2019 699 days 0 technical@kingsplace.co.uk…" at bounding box center [284, 166] width 569 height 193
click at [28, 40] on icon at bounding box center [29, 40] width 5 height 5
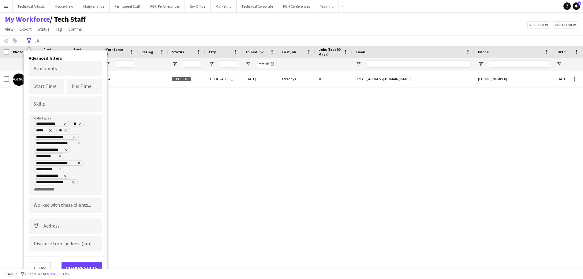
scroll to position [0, 0]
click at [46, 264] on button "Clear" at bounding box center [40, 267] width 22 height 12
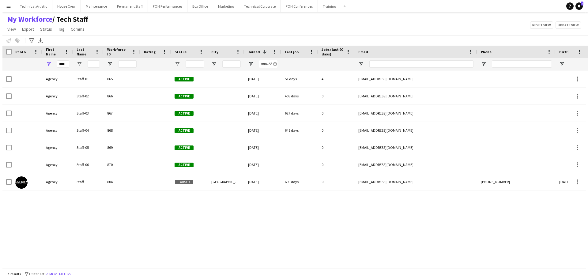
scroll to position [0, 0]
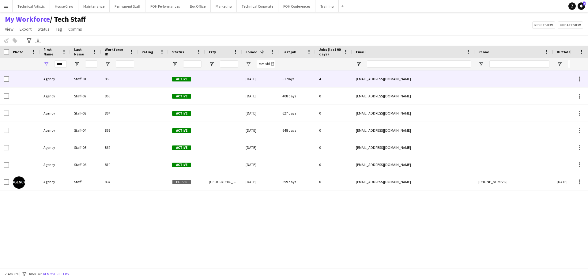
click at [113, 81] on div "865" at bounding box center [119, 78] width 37 height 17
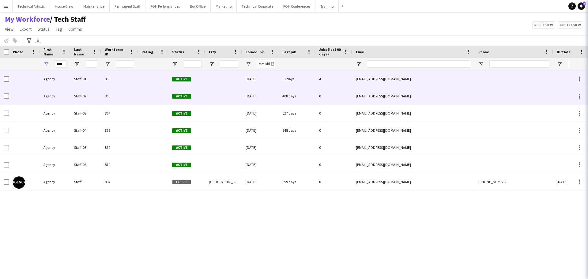
click at [116, 96] on div "866" at bounding box center [119, 96] width 37 height 17
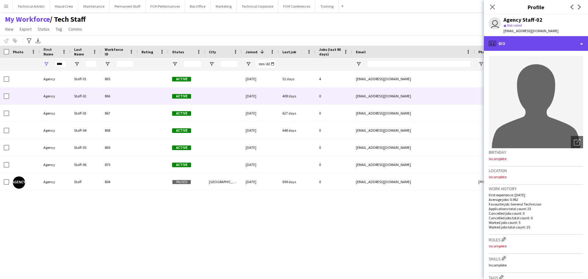
click at [510, 38] on div "profile Bio" at bounding box center [536, 43] width 104 height 15
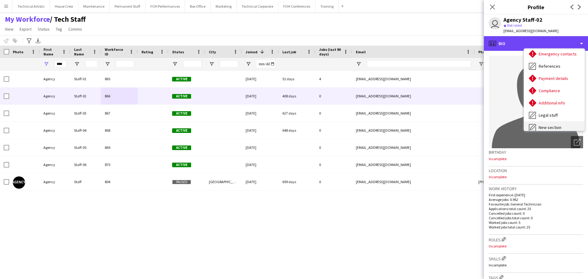
scroll to position [82, 0]
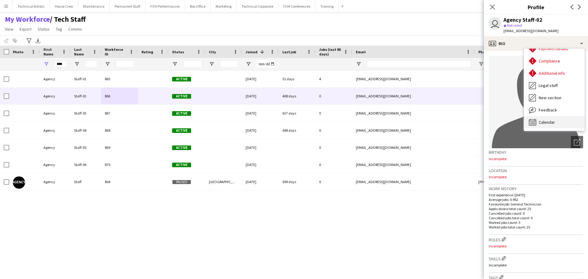
click at [554, 121] on span "Calendar" at bounding box center [547, 122] width 16 height 6
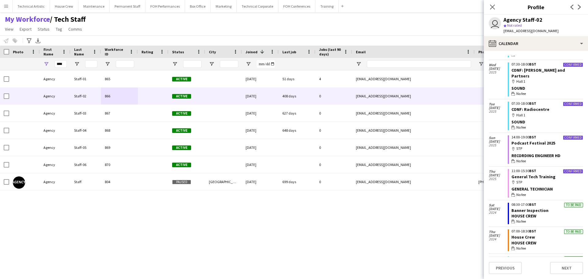
scroll to position [61, 0]
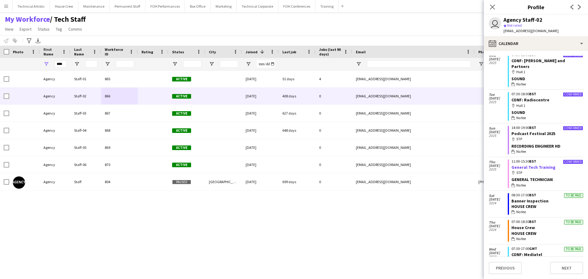
click at [534, 164] on link "General Tech Training" at bounding box center [533, 167] width 44 height 6
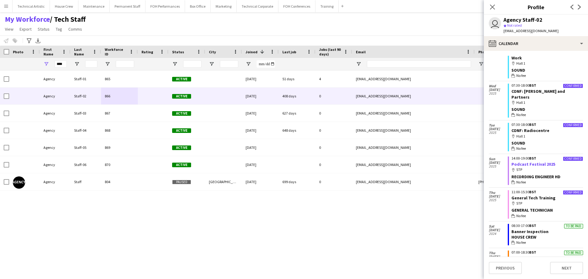
click at [535, 161] on link "Podcast Festival 2025" at bounding box center [533, 164] width 44 height 6
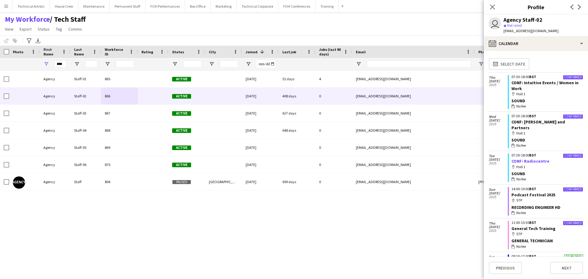
click at [526, 158] on link "CONF: Radiocentre" at bounding box center [530, 161] width 38 height 6
click at [538, 125] on link "CONF: [PERSON_NAME] and Partners" at bounding box center [538, 124] width 54 height 11
click at [521, 81] on link "CONF: Intuitive Events / Women in Work" at bounding box center [544, 85] width 67 height 11
click at [336, 42] on div "Notify workforce Add to tag Select at least one crew to tag him or her. Advance…" at bounding box center [294, 41] width 588 height 10
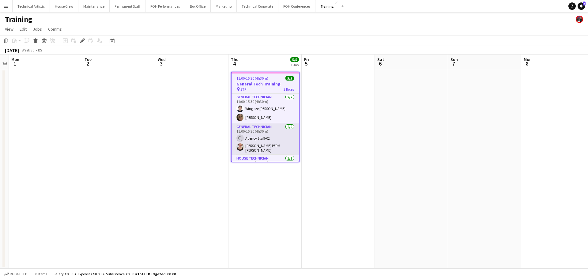
click at [268, 141] on app-card-role "General Technician 2/2 11:00-15:30 (4h30m) user Agency Staff-02 Marie PERM Kear…" at bounding box center [264, 139] width 67 height 32
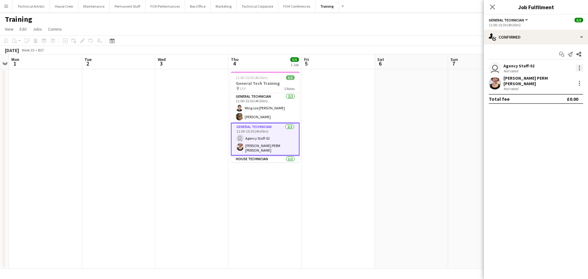
click at [577, 71] on div at bounding box center [579, 67] width 7 height 7
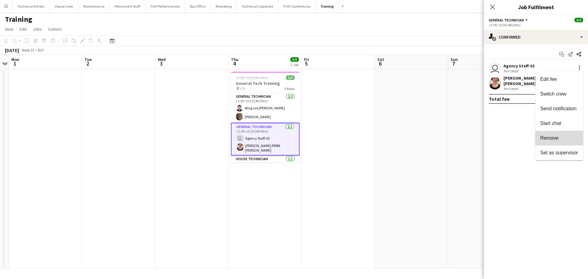
click at [566, 139] on span "Remove" at bounding box center [559, 138] width 38 height 6
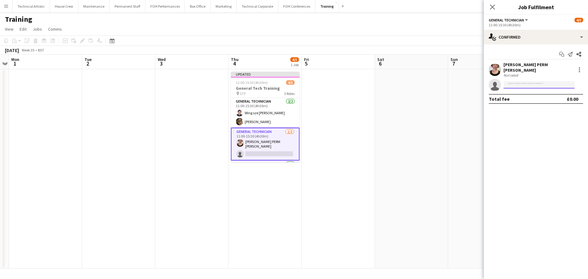
click at [527, 81] on input at bounding box center [538, 84] width 71 height 7
type input "****"
click at [532, 95] on span "[DOMAIN_NAME][EMAIL_ADDRESS][PERSON_NAME][DOMAIN_NAME]" at bounding box center [538, 95] width 61 height 5
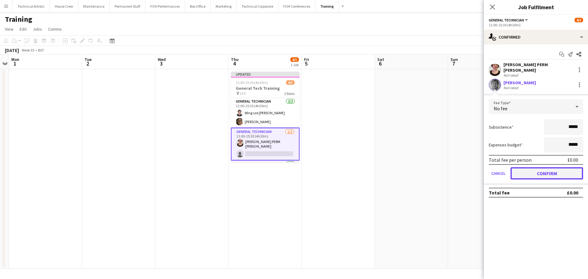
click at [554, 169] on button "Confirm" at bounding box center [546, 173] width 73 height 12
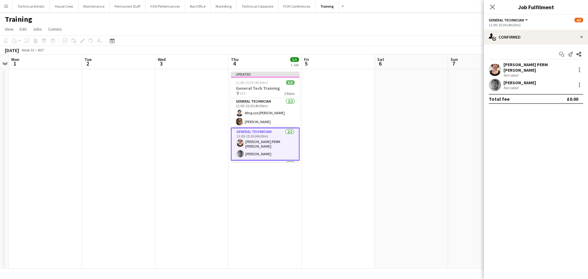
click at [339, 23] on div "Training" at bounding box center [294, 18] width 588 height 12
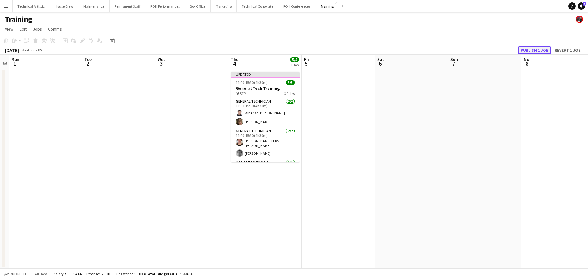
click at [533, 51] on button "Publish 1 job" at bounding box center [534, 50] width 33 height 8
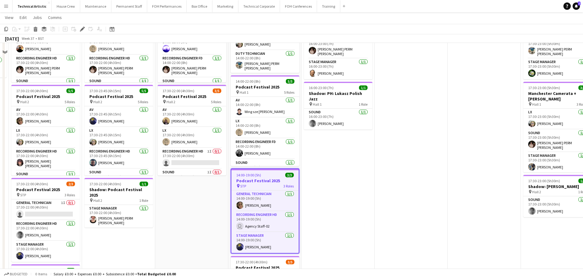
scroll to position [92, 0]
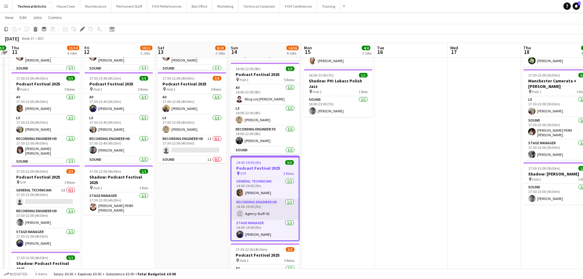
drag, startPoint x: 270, startPoint y: 212, endPoint x: 277, endPoint y: 210, distance: 7.1
click at [270, 212] on app-card-role "Recording Engineer HD [DATE] 14:00-19:00 (5h) user Agency Staff-02" at bounding box center [264, 209] width 67 height 21
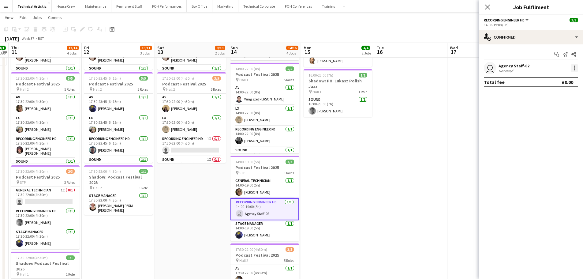
click at [574, 67] on div at bounding box center [574, 67] width 1 height 1
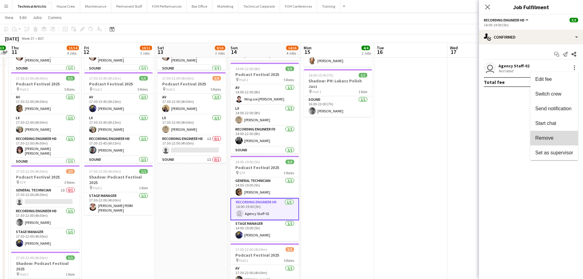
click at [558, 138] on span "Remove" at bounding box center [554, 138] width 38 height 6
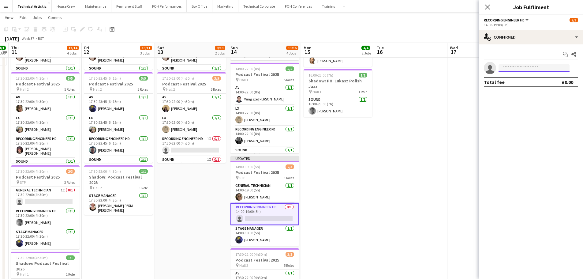
click at [513, 66] on input at bounding box center [534, 67] width 71 height 7
type input "****"
click at [524, 89] on div "[PERSON_NAME] Active [DOMAIN_NAME][EMAIL_ADDRESS][PERSON_NAME][DOMAIN_NAME] [PH…" at bounding box center [534, 82] width 71 height 20
click at [525, 84] on span "[PHONE_NUMBER]" at bounding box center [534, 86] width 61 height 5
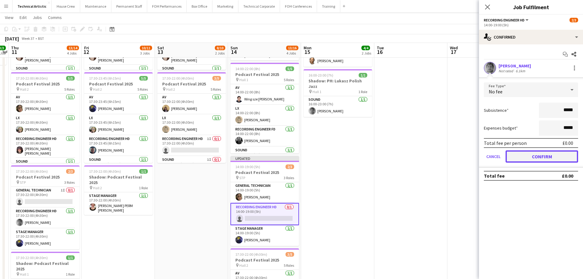
click at [540, 156] on button "Confirm" at bounding box center [542, 156] width 73 height 12
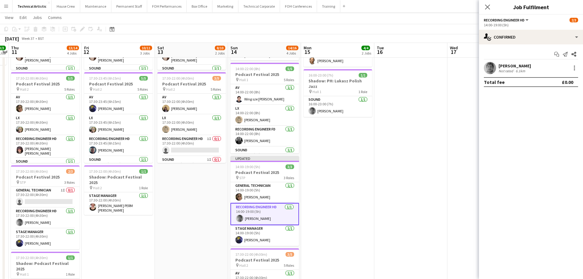
click at [412, 40] on div "[DATE] Week 37 • BST Publish 1 job Revert 1 job" at bounding box center [291, 38] width 583 height 9
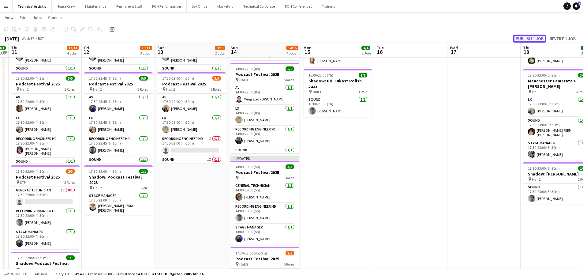
click at [515, 39] on button "Publish 1 job" at bounding box center [529, 39] width 33 height 8
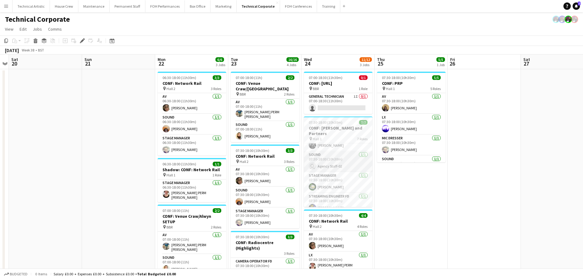
scroll to position [46, 0]
click at [337, 170] on app-card-role "Sound [DATE] 07:30-18:00 (10h30m) user Agency Staff-02" at bounding box center [338, 170] width 69 height 21
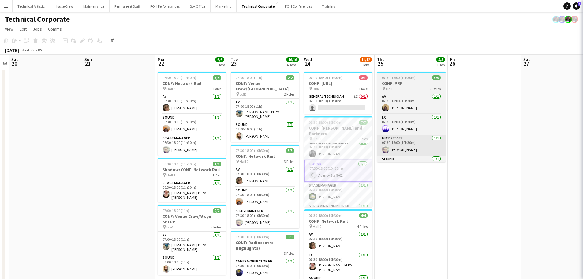
scroll to position [0, 212]
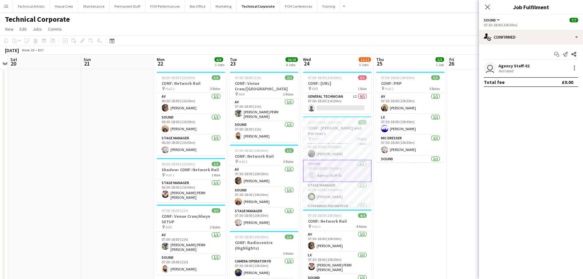
click at [578, 69] on div "user Agency Staff-02 Not rated" at bounding box center [531, 68] width 104 height 12
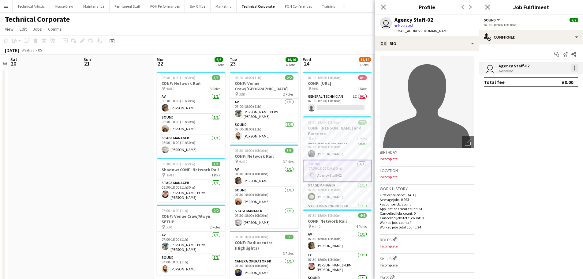
click at [574, 67] on div at bounding box center [574, 67] width 7 height 7
click at [550, 140] on span "Remove" at bounding box center [544, 137] width 18 height 5
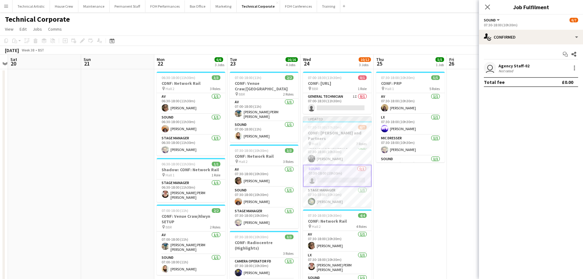
click at [335, 165] on app-card-role "Sound 0/1 07:30-18:00 (10h30m) single-neutral-actions" at bounding box center [337, 176] width 69 height 22
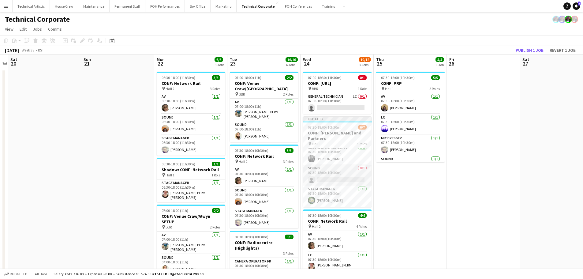
click at [335, 170] on app-card-role "Sound 0/1 07:30-18:00 (10h30m) single-neutral-actions" at bounding box center [337, 175] width 69 height 21
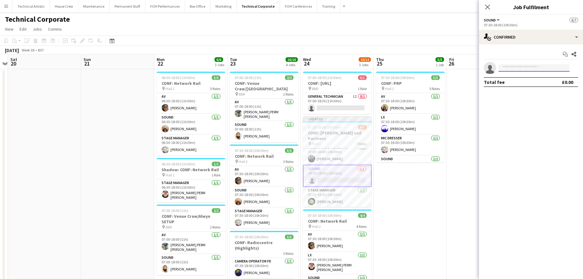
click at [515, 69] on input at bounding box center [534, 67] width 71 height 7
type input "****"
click at [537, 89] on span "[PHONE_NUMBER]" at bounding box center [534, 86] width 61 height 5
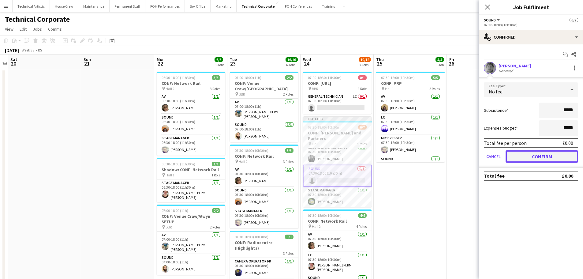
click at [551, 158] on button "Confirm" at bounding box center [542, 156] width 73 height 12
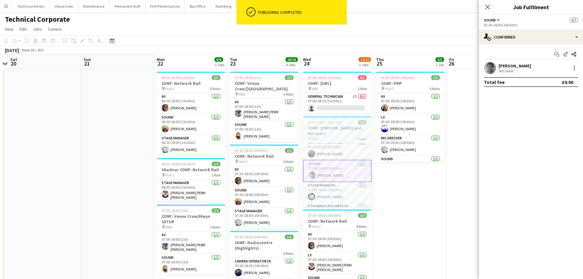
click at [446, 40] on app-toolbar "Copy Paste Paste Ctrl+V Paste with crew Ctrl+Shift+V Paste linked Job [GEOGRAPH…" at bounding box center [291, 41] width 583 height 10
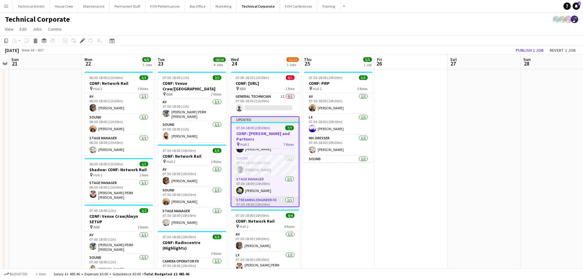
scroll to position [61, 0]
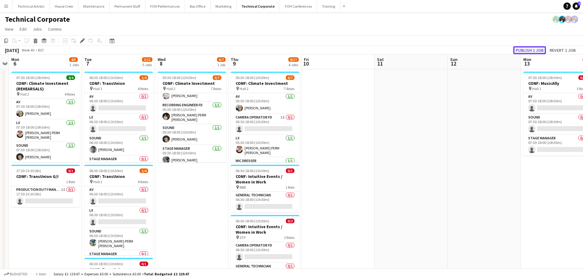
click at [536, 50] on button "Publish 1 job" at bounding box center [529, 50] width 33 height 8
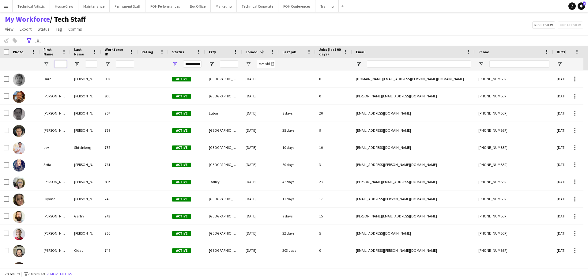
click at [61, 62] on input "First Name Filter Input" at bounding box center [60, 63] width 12 height 7
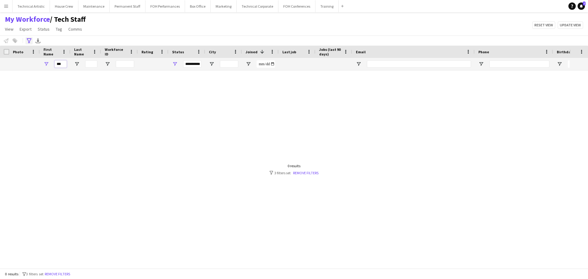
type input "***"
click at [27, 41] on icon "Advanced filters" at bounding box center [29, 40] width 5 height 5
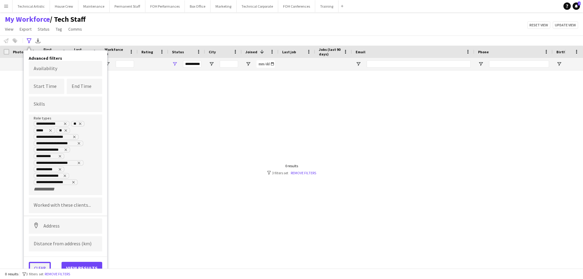
click at [46, 264] on button "Clear" at bounding box center [40, 268] width 22 height 12
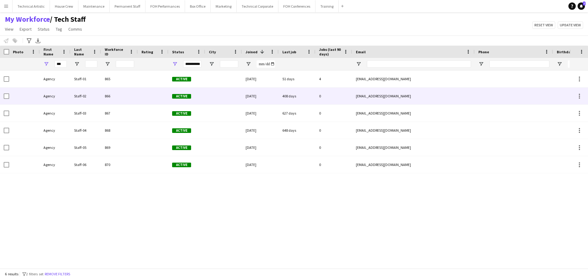
click at [74, 93] on div "Staff-02" at bounding box center [85, 96] width 31 height 17
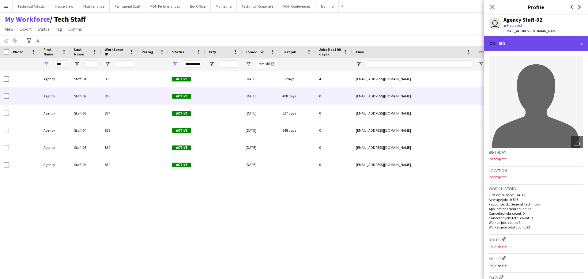
click at [516, 44] on div "profile Bio" at bounding box center [536, 43] width 104 height 15
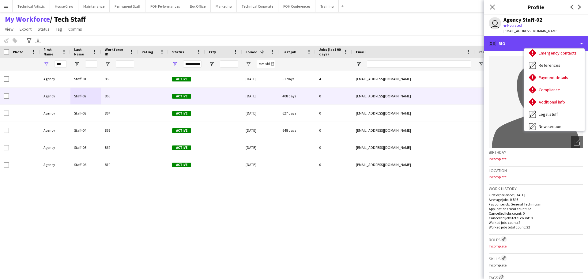
scroll to position [82, 0]
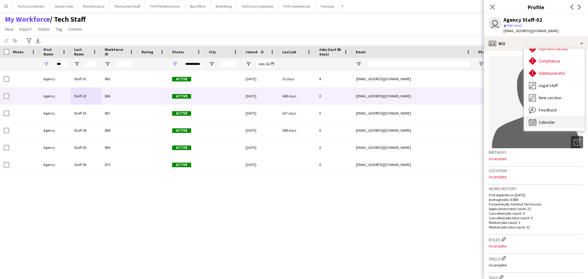
click at [550, 117] on div "Calendar Calendar" at bounding box center [554, 122] width 61 height 12
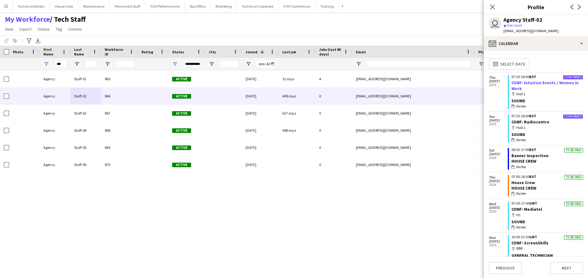
click at [536, 82] on link "CONF: Intuitive Events / Women in Work" at bounding box center [544, 85] width 67 height 11
click at [534, 123] on link "CONF: Radiocentre" at bounding box center [530, 122] width 38 height 6
drag, startPoint x: 220, startPoint y: 18, endPoint x: 171, endPoint y: 3, distance: 51.2
click at [219, 19] on div "My Workforce / Tech Staff View Views Default view Tech Staff New view Update vi…" at bounding box center [294, 25] width 588 height 21
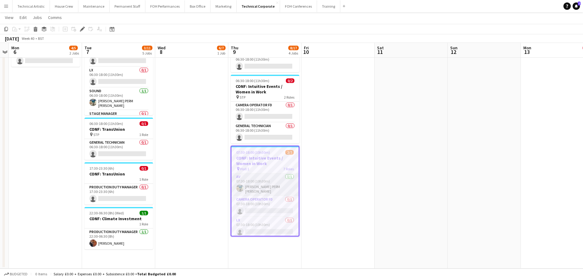
scroll to position [83, 0]
drag, startPoint x: 270, startPoint y: 204, endPoint x: 428, endPoint y: 182, distance: 158.9
click at [270, 204] on app-card-role "Sound [DATE] 07:30-18:00 (10h30m) user Agency Staff-02" at bounding box center [264, 206] width 67 height 21
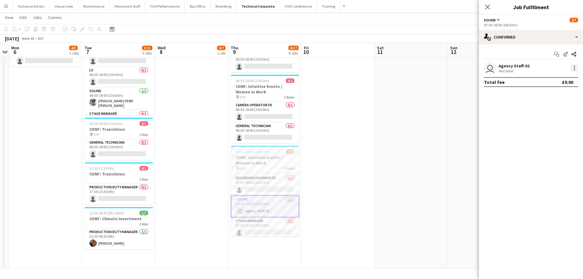
click at [574, 67] on div at bounding box center [574, 67] width 7 height 7
click at [560, 135] on button "Remove" at bounding box center [555, 138] width 48 height 15
click at [532, 67] on input at bounding box center [534, 67] width 71 height 7
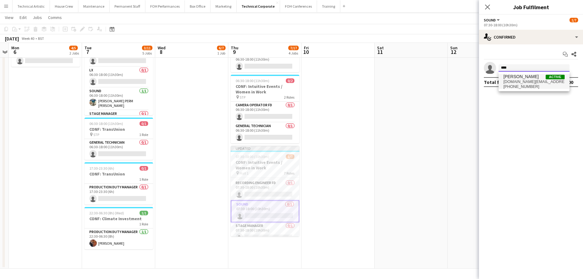
type input "****"
click at [527, 77] on span "[PERSON_NAME]" at bounding box center [521, 76] width 35 height 5
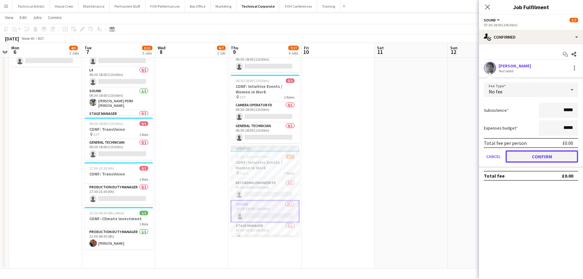
click at [547, 152] on button "Confirm" at bounding box center [542, 156] width 73 height 12
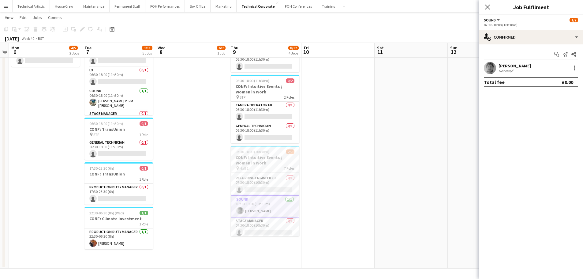
click at [330, 166] on app-date-cell at bounding box center [338, 99] width 73 height 340
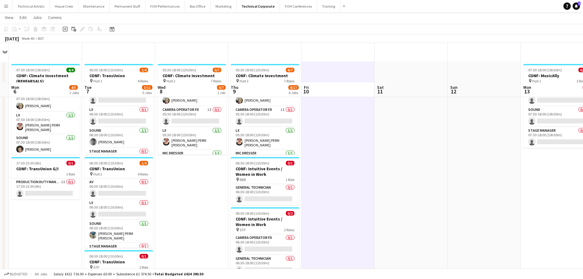
scroll to position [0, 0]
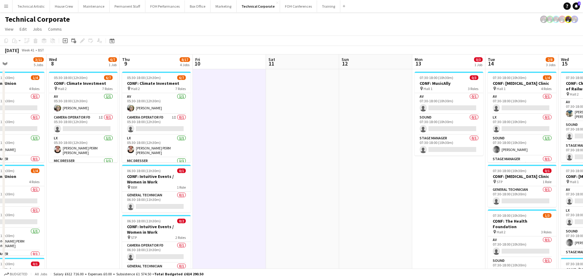
drag, startPoint x: 385, startPoint y: 167, endPoint x: 258, endPoint y: 123, distance: 134.0
click at [258, 123] on app-calendar-viewport "Fri 3 0/9 3 Jobs Sat 4 Sun 5 Mon 6 4/5 2 Jobs Tue 7 3/11 5 Jobs Wed 8 6/7 1 Job…" at bounding box center [291, 231] width 583 height 354
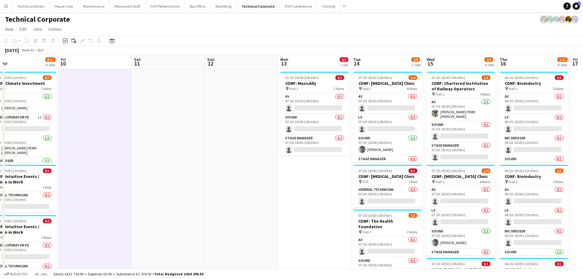
drag, startPoint x: 319, startPoint y: 130, endPoint x: 217, endPoint y: 106, distance: 105.1
click at [217, 106] on app-calendar-viewport "Sun 5 Mon 6 4/5 2 Jobs Tue 7 3/11 5 Jobs Wed 8 6/7 1 Job Thu 9 8/17 4 Jobs Fri …" at bounding box center [291, 231] width 583 height 354
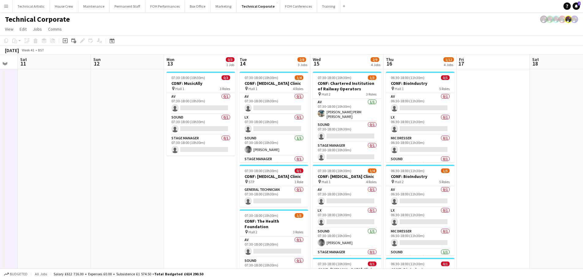
drag, startPoint x: 141, startPoint y: 98, endPoint x: 137, endPoint y: 98, distance: 4.3
click at [137, 98] on app-calendar-viewport "Tue 7 3/11 5 Jobs Wed 8 6/7 1 Job Thu 9 8/17 4 Jobs Fri 10 Sat 11 Sun 12 Mon 13…" at bounding box center [291, 231] width 583 height 354
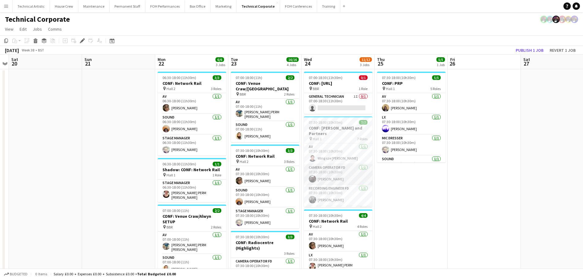
scroll to position [61, 0]
click at [339, 151] on app-card-role "Sound [DATE] 07:30-18:00 (10h30m) [PERSON_NAME]" at bounding box center [338, 155] width 69 height 21
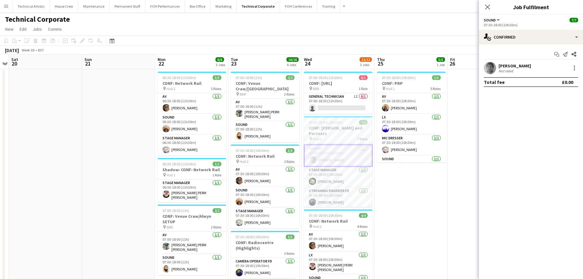
click at [314, 32] on app-page-menu "View Day view expanded Day view collapsed Month view Date picker Jump to today …" at bounding box center [291, 30] width 583 height 12
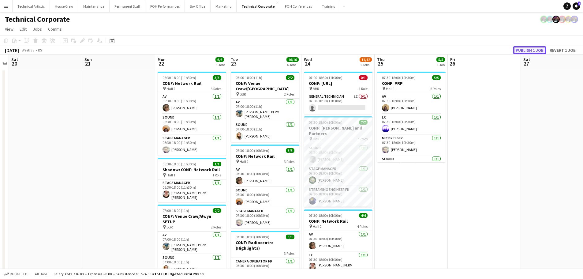
click at [517, 54] on button "Publish 1 job" at bounding box center [529, 50] width 33 height 8
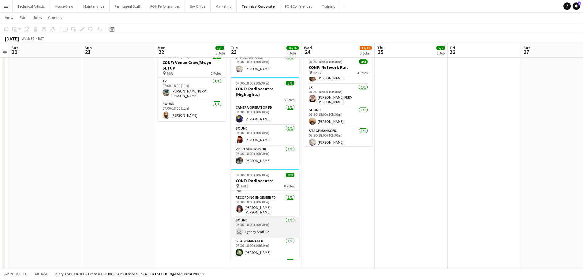
scroll to position [92, 0]
click at [264, 206] on app-card-role "Sound 1/1 07:30-18:00 (10h30m) user Agency Staff-02" at bounding box center [265, 216] width 69 height 21
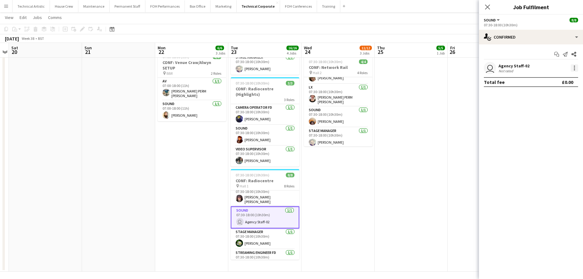
click at [576, 66] on div at bounding box center [574, 67] width 7 height 7
click at [548, 139] on span "Remove" at bounding box center [544, 137] width 18 height 5
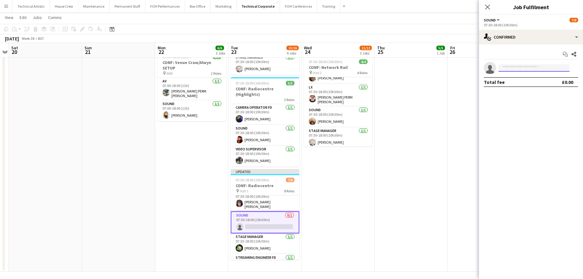
click at [520, 69] on input at bounding box center [534, 67] width 71 height 7
drag, startPoint x: 520, startPoint y: 69, endPoint x: 405, endPoint y: 55, distance: 115.7
click at [405, 55] on body "Menu Boards Boards Boards All jobs Status Workforce Workforce My Workforce Recr…" at bounding box center [291, 64] width 583 height 435
type input "****"
click at [508, 81] on span "[DOMAIN_NAME][EMAIL_ADDRESS][PERSON_NAME][DOMAIN_NAME]" at bounding box center [534, 81] width 61 height 5
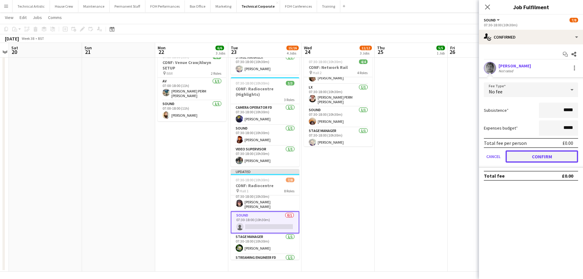
click at [540, 152] on button "Confirm" at bounding box center [542, 156] width 73 height 12
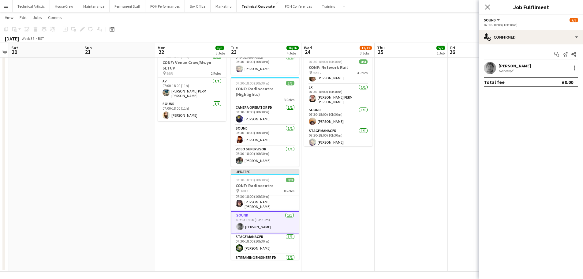
click at [341, 15] on app-page-menu "View Day view expanded Day view collapsed Month view Date picker Jump to today …" at bounding box center [291, 18] width 583 height 12
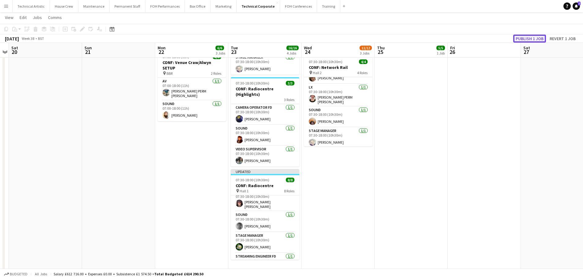
click at [526, 35] on button "Publish 1 job" at bounding box center [529, 39] width 33 height 8
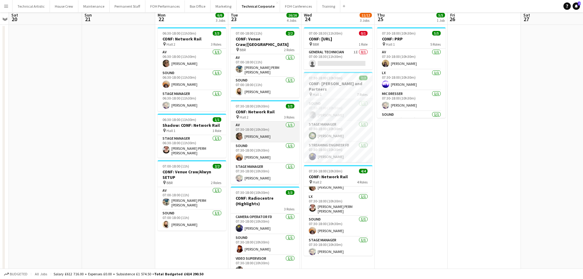
scroll to position [0, 0]
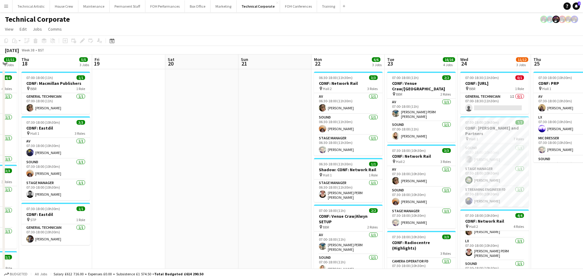
drag, startPoint x: 109, startPoint y: 119, endPoint x: 411, endPoint y: 98, distance: 303.2
click at [411, 98] on app-calendar-viewport "Tue 16 Wed 17 11/11 5 Jobs Thu 18 5/5 3 Jobs Fri 19 Sat 20 Sun 21 Mon 22 6/6 3 …" at bounding box center [291, 239] width 583 height 371
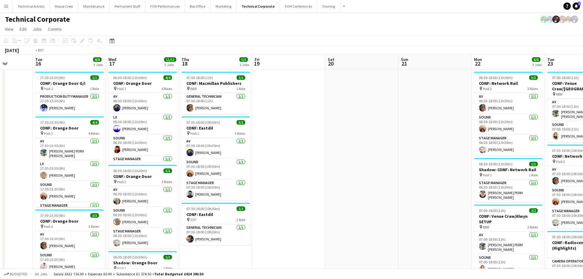
drag, startPoint x: 197, startPoint y: 130, endPoint x: 443, endPoint y: 128, distance: 245.6
click at [443, 128] on app-calendar-viewport "Sat 13 Sun 14 Mon 15 Tue 16 8/8 3 Jobs Wed 17 11/11 5 Jobs Thu 18 5/5 3 Jobs Fr…" at bounding box center [291, 239] width 583 height 371
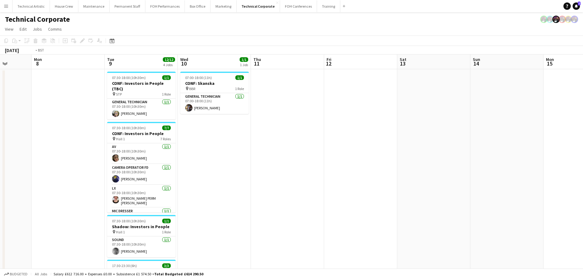
drag, startPoint x: 355, startPoint y: 136, endPoint x: 501, endPoint y: 136, distance: 146.0
click at [505, 136] on app-calendar-viewport "Sun 7 Mon 8 Tue 9 12/12 4 Jobs Wed 10 1/1 1 Job Thu 11 Fri 12 Sat 13 Sun 14 Mon…" at bounding box center [291, 239] width 583 height 371
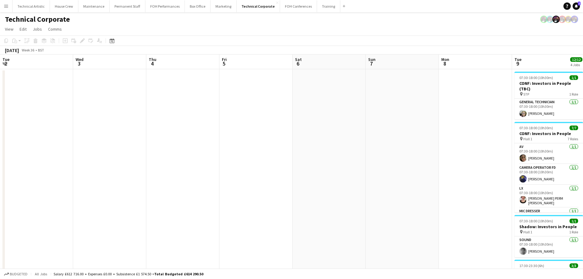
drag, startPoint x: 175, startPoint y: 135, endPoint x: 550, endPoint y: 162, distance: 377.0
click at [550, 162] on app-calendar-viewport "Sun 31 Mon 1 Tue 2 Wed 3 Thu 4 Fri 5 Sat 6 Sun 7 Mon 8 Tue 9 12/12 4 Jobs Wed 1…" at bounding box center [291, 239] width 583 height 371
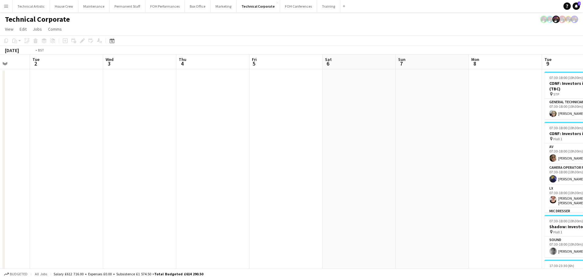
drag, startPoint x: 425, startPoint y: 160, endPoint x: 582, endPoint y: 163, distance: 157.4
click at [583, 161] on html "Menu Boards Boards Boards All jobs Status Workforce Workforce My Workforce Recr…" at bounding box center [291, 218] width 583 height 436
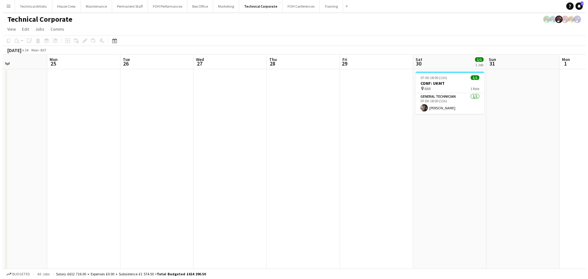
scroll to position [0, 162]
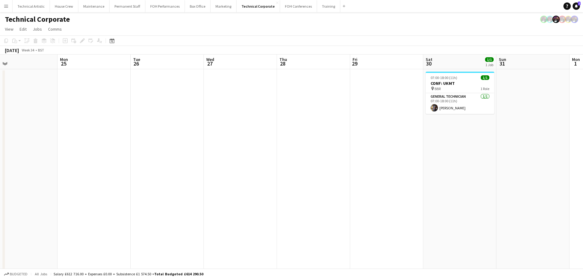
drag, startPoint x: 359, startPoint y: 158, endPoint x: 492, endPoint y: 158, distance: 132.9
click at [492, 158] on app-calendar-viewport "Fri 22 Sat 23 Sun 24 Mon 25 Tue 26 Wed 27 Thu 28 Fri 29 Sat 30 1/1 1 Job Sun 31…" at bounding box center [291, 239] width 583 height 371
click at [65, 10] on button "House Crew Close" at bounding box center [64, 6] width 28 height 12
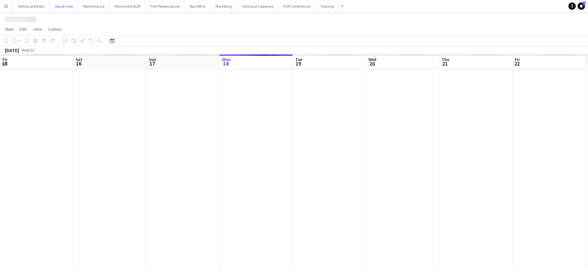
scroll to position [0, 146]
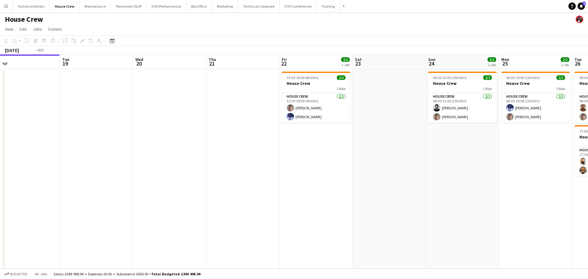
drag, startPoint x: 394, startPoint y: 128, endPoint x: 127, endPoint y: 107, distance: 267.8
click at [127, 107] on app-calendar-viewport "Fri 15 Sat 16 Sun 17 Mon 18 Tue 19 Wed 20 Thu 21 Fri 22 2/2 1 Job Sat 23 Sun 24…" at bounding box center [294, 161] width 588 height 214
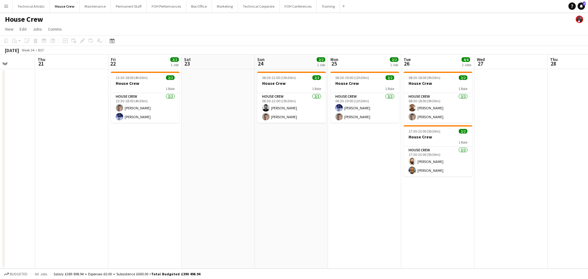
scroll to position [0, 222]
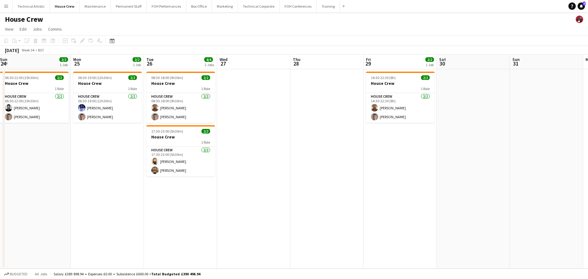
drag, startPoint x: 399, startPoint y: 139, endPoint x: 155, endPoint y: 120, distance: 244.8
click at [155, 120] on app-calendar-viewport "Thu 21 Fri 22 2/2 1 Job Sat 23 Sun 24 2/2 1 Job Mon 25 2/2 1 Job Tue 26 4/4 2 J…" at bounding box center [294, 161] width 588 height 214
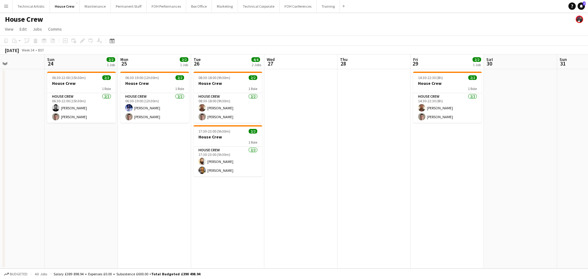
drag, startPoint x: 89, startPoint y: 143, endPoint x: 285, endPoint y: 144, distance: 195.9
click at [285, 144] on app-calendar-viewport "Thu 21 Fri 22 2/2 1 Job Sat 23 Sun 24 2/2 1 Job Mon 25 2/2 1 Job Tue 26 4/4 2 J…" at bounding box center [294, 161] width 588 height 214
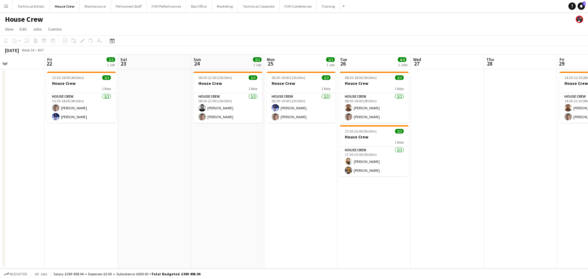
scroll to position [0, 172]
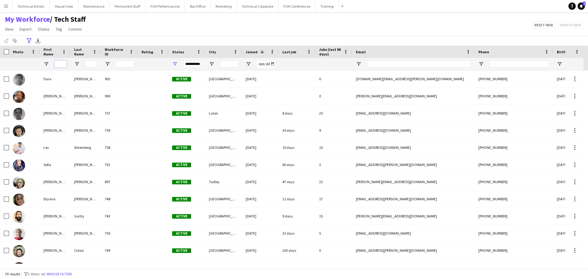
click at [60, 61] on input "First Name Filter Input" at bounding box center [60, 63] width 12 height 7
click at [29, 38] on div "Advanced filters" at bounding box center [28, 40] width 7 height 7
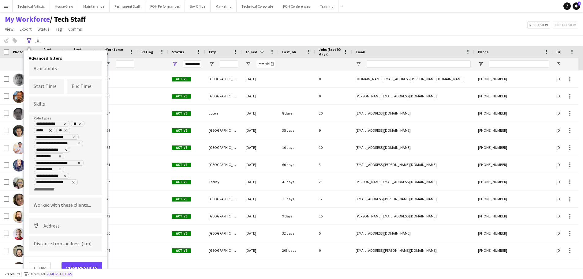
click at [64, 273] on button "Remove filters" at bounding box center [59, 274] width 28 height 7
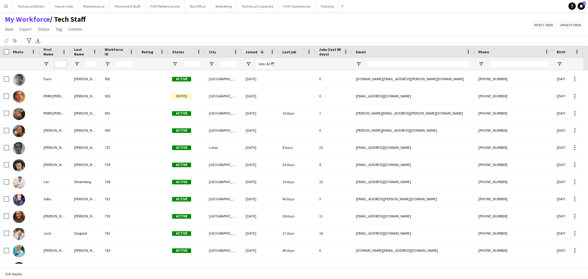
click at [59, 63] on input "First Name Filter Input" at bounding box center [60, 63] width 12 height 7
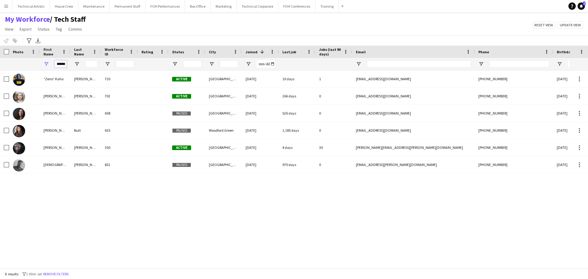
scroll to position [0, 2]
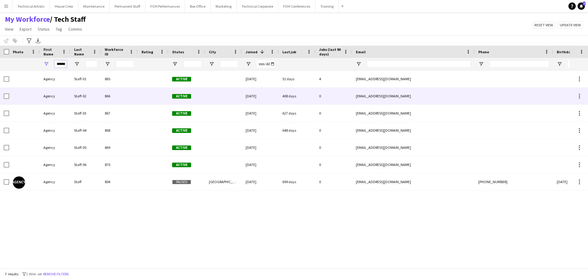
type input "******"
click at [75, 96] on div "Staff-02" at bounding box center [85, 96] width 31 height 17
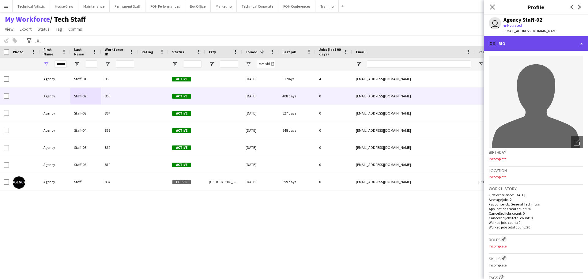
click at [535, 45] on div "profile Bio" at bounding box center [536, 43] width 104 height 15
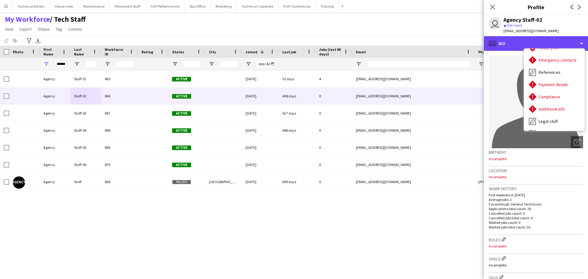
scroll to position [82, 0]
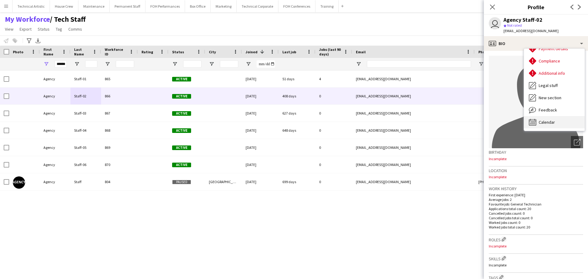
click at [551, 123] on span "Calendar" at bounding box center [547, 122] width 16 height 6
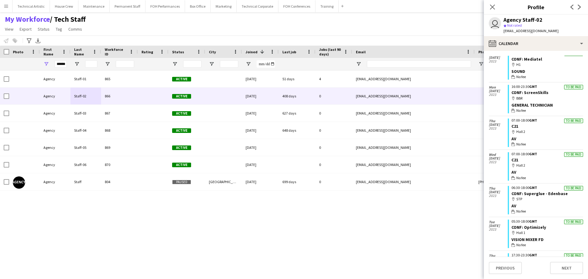
scroll to position [77, 0]
click at [304, 36] on div "Notify workforce Add to tag Select at least one crew to tag him or her. Advance…" at bounding box center [294, 41] width 588 height 10
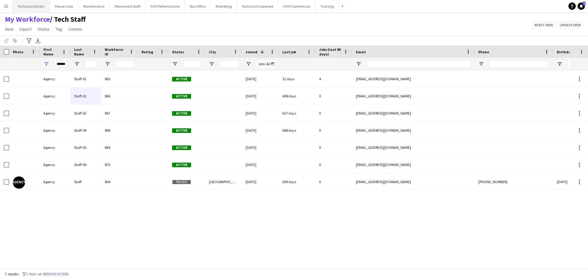
click at [24, 3] on button "Technical Artistic Close" at bounding box center [31, 6] width 37 height 12
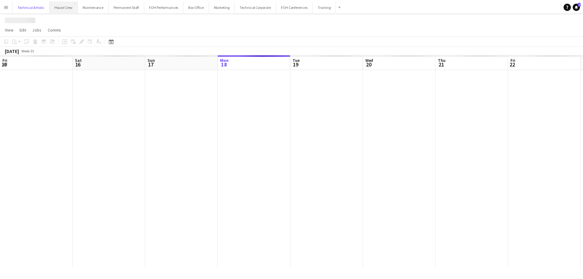
scroll to position [0, 146]
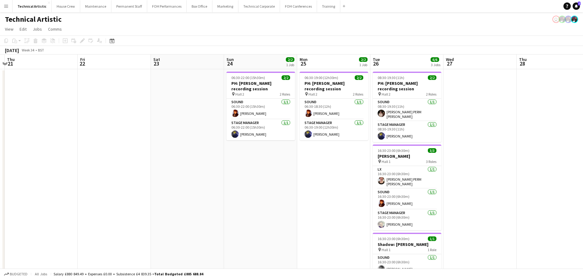
drag, startPoint x: 378, startPoint y: 141, endPoint x: 90, endPoint y: 101, distance: 290.8
click at [90, 101] on app-calendar-viewport "Mon 18 Tue 19 Wed 20 Thu 21 Fri 22 Sat 23 Sun 24 2/2 1 Job Mon 25 2/2 1 Job Tue…" at bounding box center [291, 172] width 583 height 236
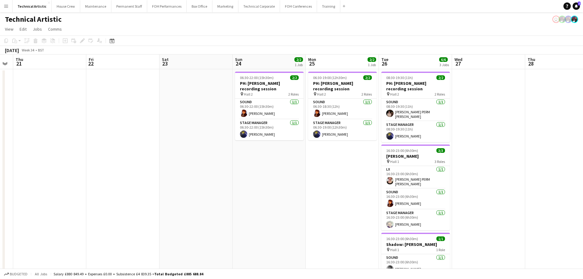
drag, startPoint x: 360, startPoint y: 183, endPoint x: 277, endPoint y: 185, distance: 83.3
click at [277, 185] on app-calendar-viewport "Mon 18 Tue 19 Wed 20 Thu 21 Fri 22 Sat 23 Sun 24 2/2 1 Job Mon 25 2/2 1 Job Tue…" at bounding box center [291, 172] width 583 height 236
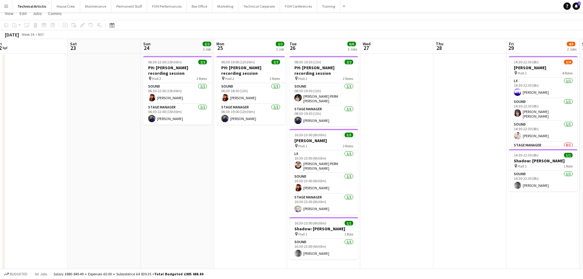
scroll to position [21, 0]
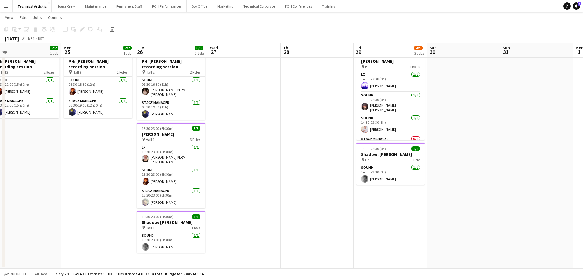
drag, startPoint x: 395, startPoint y: 118, endPoint x: 242, endPoint y: 108, distance: 153.4
click at [242, 108] on app-calendar-viewport "Thu 21 Fri 22 Sat 23 Sun 24 2/2 1 Job Mon 25 2/2 1 Job Tue 26 6/6 3 Jobs Wed 27…" at bounding box center [291, 135] width 583 height 266
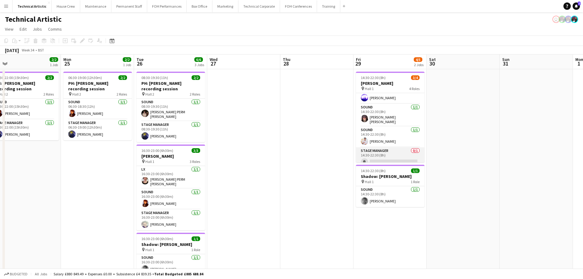
scroll to position [14, 0]
click at [394, 155] on app-card-role "Stage Manager 0/1 14:30-22:30 (8h) single-neutral-actions" at bounding box center [390, 153] width 69 height 21
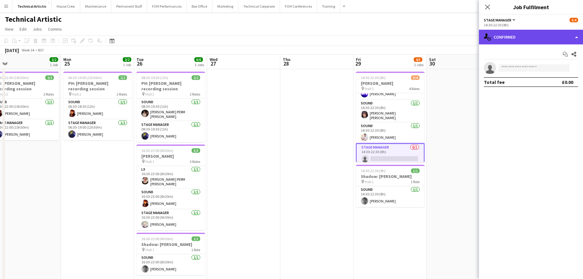
click at [505, 43] on div "single-neutral-actions-check-2 Confirmed" at bounding box center [531, 37] width 104 height 15
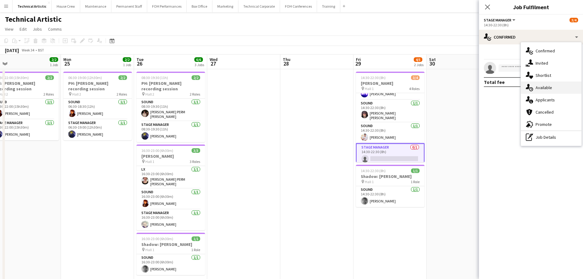
click at [539, 89] on div "single-neutral-actions-upload Available" at bounding box center [551, 87] width 61 height 12
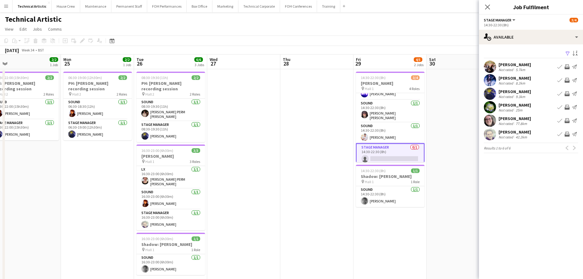
click at [374, 44] on app-toolbar "Copy Paste Paste Ctrl+V Paste with crew Ctrl+Shift+V Paste linked Job [GEOGRAPH…" at bounding box center [291, 41] width 583 height 10
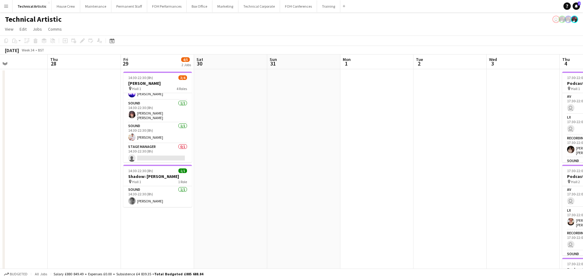
click at [118, 189] on app-calendar-viewport "Mon 25 2/2 1 Job Tue 26 6/6 3 Jobs Wed 27 Thu 28 Fri 29 4/5 2 Jobs Sat 30 Sun 3…" at bounding box center [291, 232] width 583 height 356
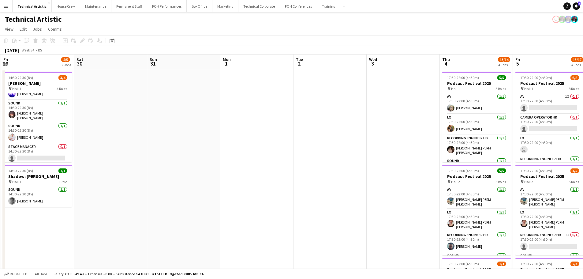
scroll to position [0, 219]
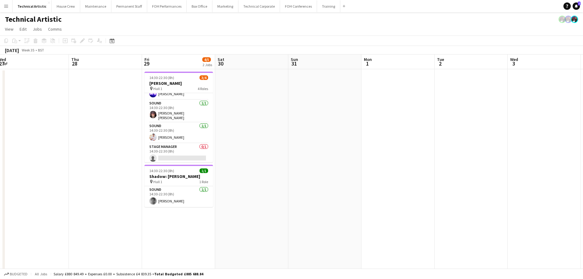
drag, startPoint x: 174, startPoint y: 103, endPoint x: 391, endPoint y: 125, distance: 217.5
click at [391, 125] on app-calendar-viewport "Mon 25 2/2 1 Job Tue 26 6/6 3 Jobs Wed 27 Thu 28 Fri 29 4/5 2 Jobs Sat 30 Sun 3…" at bounding box center [291, 247] width 583 height 386
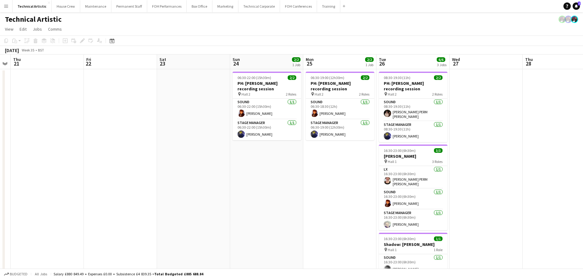
drag, startPoint x: 237, startPoint y: 154, endPoint x: 544, endPoint y: 151, distance: 307.7
click at [544, 151] on app-calendar-viewport "Tue 19 Wed 20 Thu 21 Fri 22 Sat 23 Sun 24 2/2 1 Job Mon 25 2/2 1 Job Tue 26 6/6…" at bounding box center [291, 247] width 583 height 386
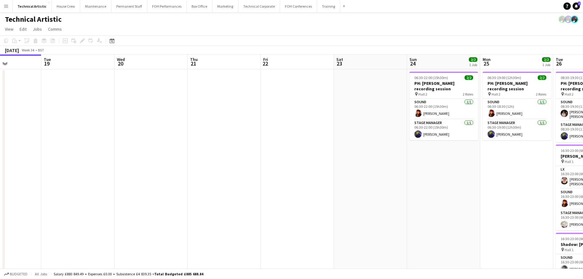
drag, startPoint x: 238, startPoint y: 133, endPoint x: 522, endPoint y: 150, distance: 284.0
click at [565, 149] on app-calendar-viewport "Sat 16 Sun 17 Mon 18 Tue 19 Wed 20 Thu 21 Fri 22 Sat 23 Sun 24 2/2 1 Job Mon 25…" at bounding box center [291, 247] width 583 height 386
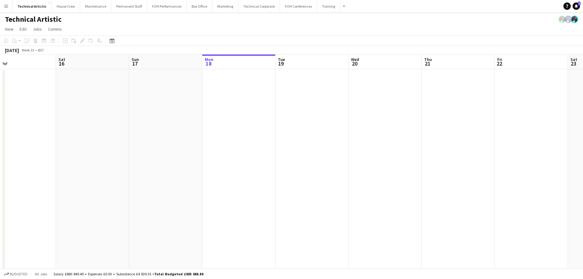
scroll to position [0, 181]
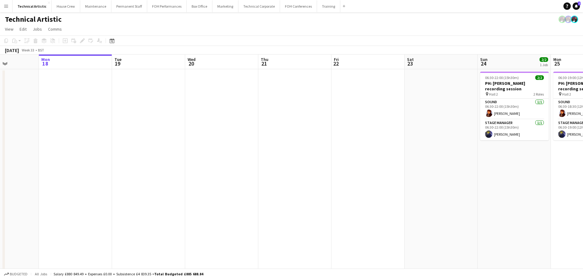
drag, startPoint x: 249, startPoint y: 121, endPoint x: 165, endPoint y: 115, distance: 84.7
click at [165, 115] on app-calendar-viewport "Fri 15 Sat 16 Sun 17 Mon 18 Tue 19 Wed 20 Thu 21 Fri 22 Sat 23 Sun 24 2/2 1 Job…" at bounding box center [291, 247] width 583 height 386
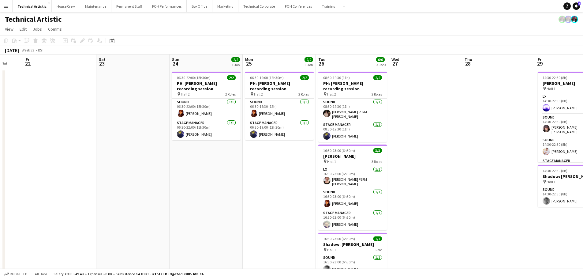
scroll to position [0, 240]
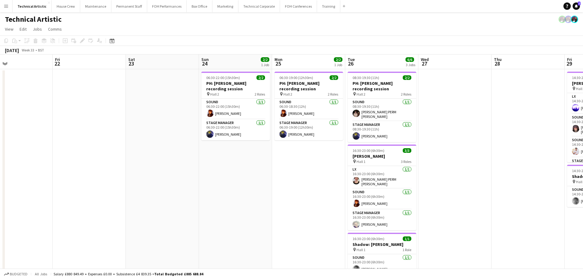
drag, startPoint x: 285, startPoint y: 151, endPoint x: 78, endPoint y: 106, distance: 211.6
click at [78, 106] on app-calendar-viewport "Mon 18 Tue 19 Wed 20 Thu 21 Fri 22 Sat 23 Sun 24 2/2 1 Job Mon 25 2/2 1 Job Tue…" at bounding box center [291, 247] width 583 height 386
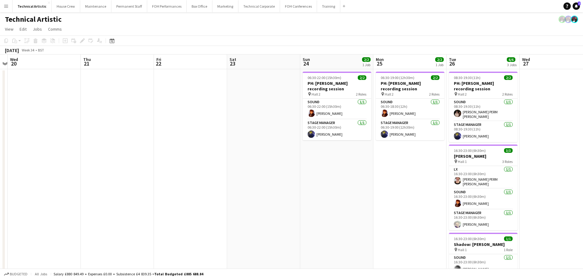
scroll to position [0, 134]
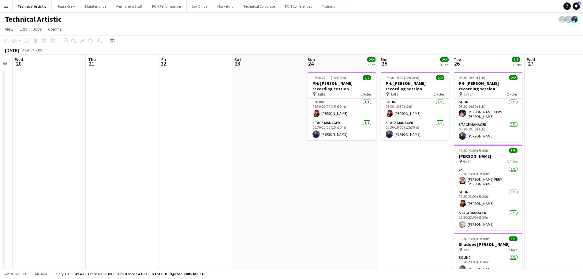
drag, startPoint x: 153, startPoint y: 118, endPoint x: 259, endPoint y: 114, distance: 106.3
click at [259, 114] on app-calendar-viewport "Mon 18 Tue 19 Wed 20 Thu 21 Fri 22 Sat 23 Sun 24 2/2 1 Job Mon 25 2/2 1 Job Tue…" at bounding box center [291, 247] width 583 height 386
